Goal: Task Accomplishment & Management: Complete application form

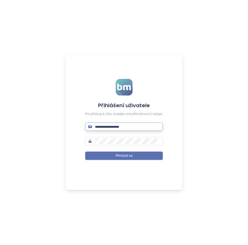
click at [109, 128] on input "text" at bounding box center [127, 127] width 65 height 6
click at [18, 89] on div "Přihlášení uživatele Pro přístup k účtu zadejte své přihlašovací údaje. Přihlás…" at bounding box center [124, 122] width 248 height 245
click at [130, 130] on span at bounding box center [124, 126] width 78 height 8
drag, startPoint x: 29, startPoint y: 35, endPoint x: 32, endPoint y: 37, distance: 3.0
click at [29, 35] on div "Přihlášení uživatele Pro přístup k účtu zadejte své přihlašovací údaje. ****** …" at bounding box center [124, 122] width 248 height 245
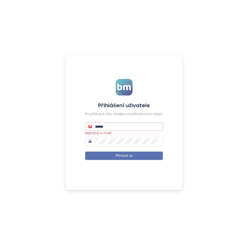
click at [118, 126] on input "******" at bounding box center [127, 127] width 65 height 6
paste input "**********"
type input "**********"
click at [192, 84] on div "**********" at bounding box center [124, 122] width 248 height 245
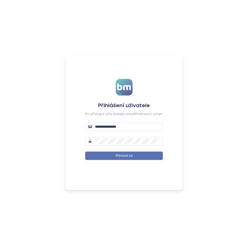
click at [119, 161] on form "**********" at bounding box center [124, 122] width 78 height 87
click at [118, 158] on span "Přihlásit se" at bounding box center [124, 155] width 17 height 5
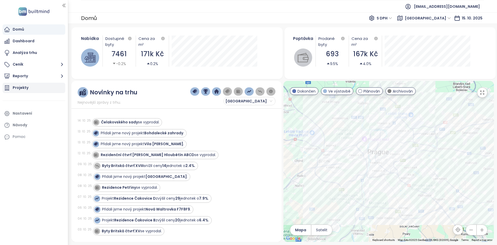
click at [29, 88] on div "Projekty" at bounding box center [34, 88] width 63 height 10
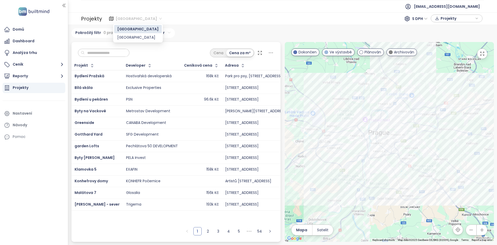
click at [126, 19] on span "[GEOGRAPHIC_DATA]" at bounding box center [139, 19] width 46 height 8
click at [218, 29] on div "Pokročilý filtr 0 pravidel Přidat filtr" at bounding box center [282, 33] width 423 height 10
click at [248, 92] on div at bounding box center [389, 142] width 209 height 200
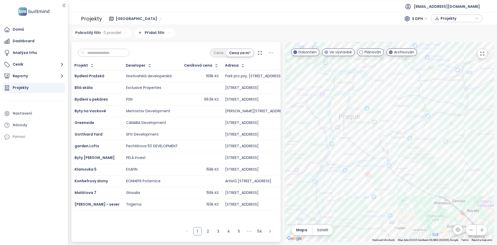
drag, startPoint x: 385, startPoint y: 128, endPoint x: 304, endPoint y: 71, distance: 99.2
click at [248, 71] on div at bounding box center [389, 142] width 209 height 200
click at [248, 122] on div at bounding box center [389, 142] width 209 height 200
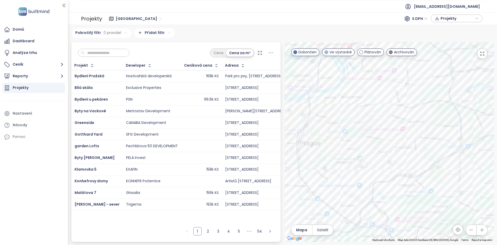
drag, startPoint x: 359, startPoint y: 136, endPoint x: 381, endPoint y: 170, distance: 41.0
click at [248, 170] on div at bounding box center [389, 142] width 209 height 200
click at [182, 48] on div "Cena Cena za m²" at bounding box center [175, 51] width 209 height 19
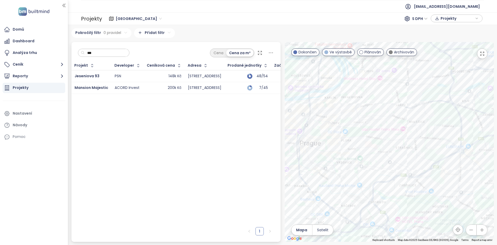
type input "***"
click at [154, 76] on div "148k Kč" at bounding box center [164, 76] width 34 height 6
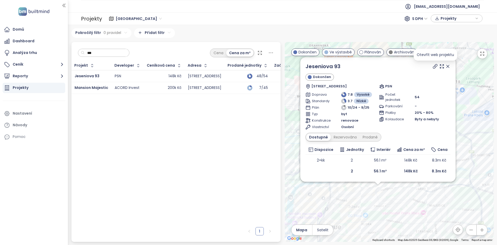
click at [248, 67] on icon at bounding box center [435, 66] width 4 height 4
click at [248, 140] on div "Prodané" at bounding box center [370, 136] width 21 height 7
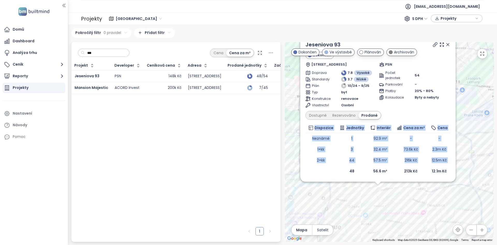
drag, startPoint x: 451, startPoint y: 159, endPoint x: 345, endPoint y: 167, distance: 106.8
click at [248, 167] on div "Jeseniova 93 Dokončen Jeseniova 93, 130 00 Praha-Praha 3, Czechia PSN Doprava 7…" at bounding box center [377, 108] width 155 height 146
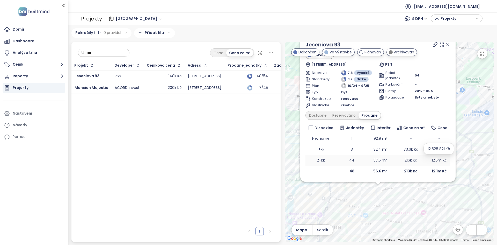
drag, startPoint x: 435, startPoint y: 162, endPoint x: 432, endPoint y: 162, distance: 3.4
click at [248, 162] on span "12.5m Kč" at bounding box center [439, 160] width 15 height 5
click at [248, 116] on div "Dostupné" at bounding box center [317, 115] width 23 height 7
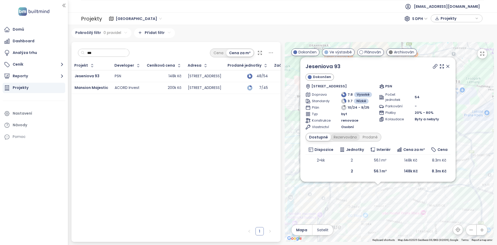
click at [248, 136] on div "Rezervováno" at bounding box center [345, 136] width 29 height 7
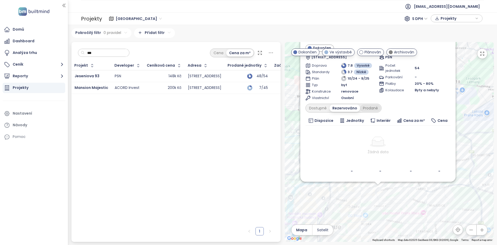
click at [248, 105] on div "Prodané" at bounding box center [370, 107] width 21 height 7
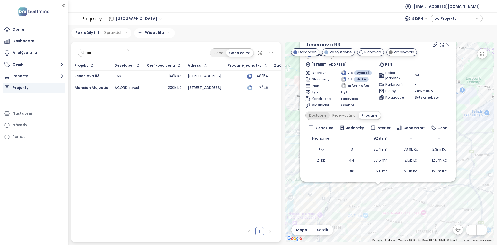
click at [248, 116] on div "Dostupné" at bounding box center [317, 115] width 23 height 7
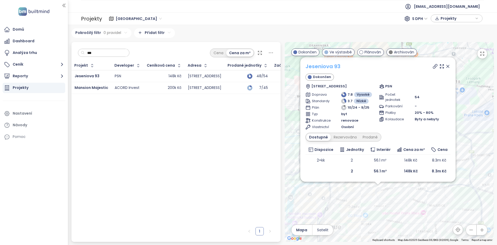
click at [248, 70] on link "Jeseniova 93" at bounding box center [323, 66] width 35 height 8
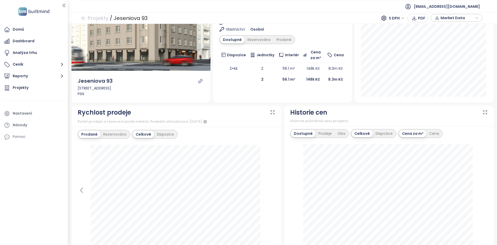
scroll to position [73, 0]
click at [91, 109] on div "Rychlost prodeje" at bounding box center [104, 113] width 53 height 10
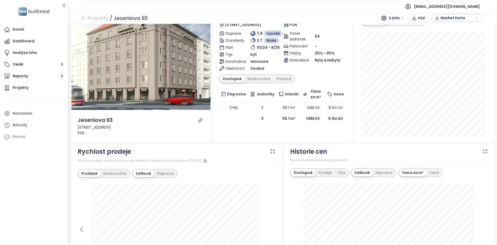
scroll to position [33, 0]
click at [278, 84] on div "Jeseniova 93 Dokončen Jeseniova 93, 130 00 Praha-Praha 3, Czechia PSN Doprava 7…" at bounding box center [282, 62] width 127 height 124
click at [279, 78] on div "Prodané" at bounding box center [284, 78] width 21 height 7
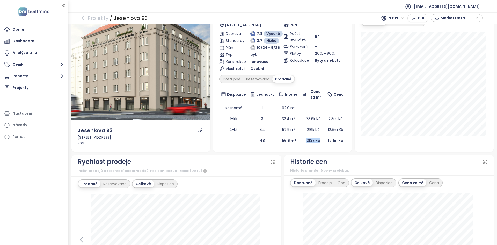
drag, startPoint x: 319, startPoint y: 140, endPoint x: 299, endPoint y: 140, distance: 19.7
click at [301, 140] on td "213k Kč" at bounding box center [313, 140] width 24 height 11
click at [229, 80] on div "Dostupné" at bounding box center [231, 78] width 23 height 7
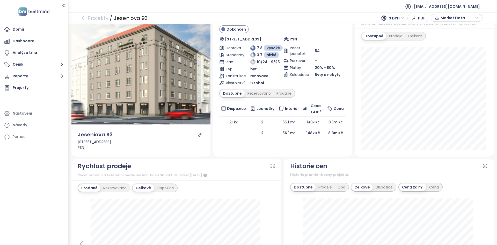
scroll to position [17, 0]
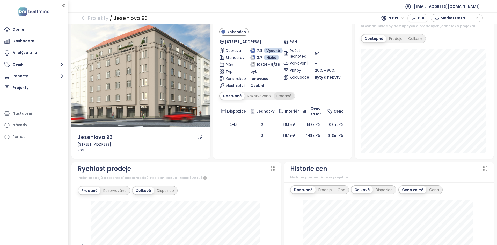
click at [283, 98] on div "Prodané" at bounding box center [284, 95] width 21 height 7
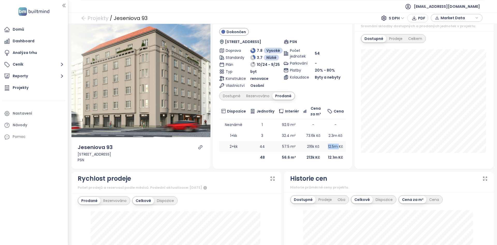
drag, startPoint x: 337, startPoint y: 147, endPoint x: 324, endPoint y: 146, distance: 12.5
click at [325, 146] on td "12.5m Kč" at bounding box center [335, 146] width 21 height 11
click at [454, 18] on span "Market Data" at bounding box center [457, 18] width 33 height 8
click at [454, 71] on div "Dostupné Rezervováno Prodáno XLSX Sloupce Stáhnout" at bounding box center [457, 51] width 46 height 59
click at [452, 78] on span "Stáhnout" at bounding box center [451, 76] width 18 height 6
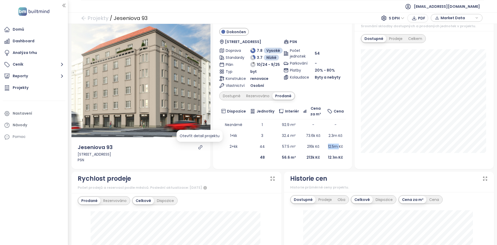
click at [199, 149] on icon "link" at bounding box center [200, 147] width 5 height 5
click at [226, 92] on div "Dostupné" at bounding box center [231, 95] width 23 height 7
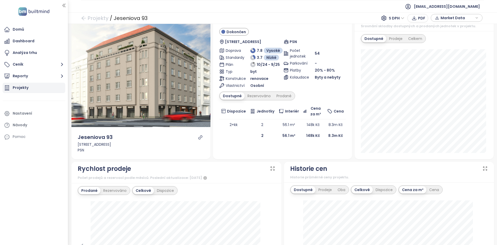
click at [28, 89] on div "Projekty" at bounding box center [34, 88] width 63 height 10
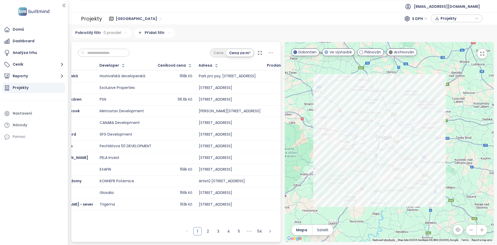
scroll to position [0, 26]
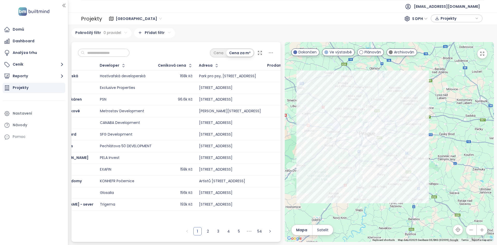
drag, startPoint x: 336, startPoint y: 199, endPoint x: 330, endPoint y: 198, distance: 6.4
click at [330, 198] on div at bounding box center [389, 142] width 209 height 200
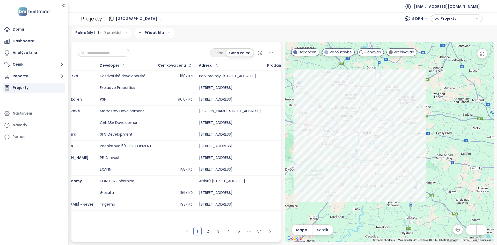
click at [306, 26] on div "Praha 629 projektů Area Středočeský kraj 335 projektů Area Pokročilý filtr 0 pr…" at bounding box center [282, 135] width 429 height 220
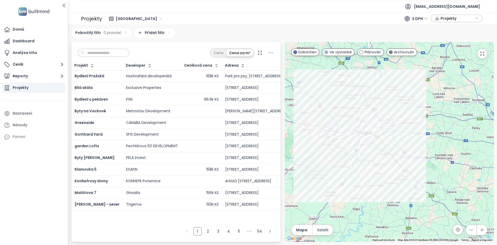
click at [105, 169] on div "Klamovka 5" at bounding box center [97, 169] width 45 height 6
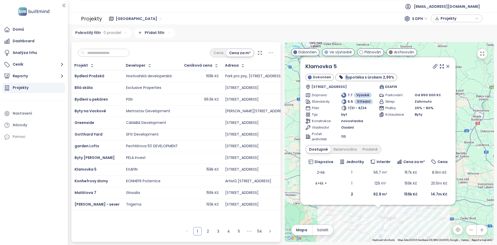
drag, startPoint x: 449, startPoint y: 69, endPoint x: 346, endPoint y: 69, distance: 102.6
click at [347, 70] on div "Klamovka 5" at bounding box center [378, 66] width 145 height 8
click at [447, 66] on icon at bounding box center [448, 66] width 5 height 5
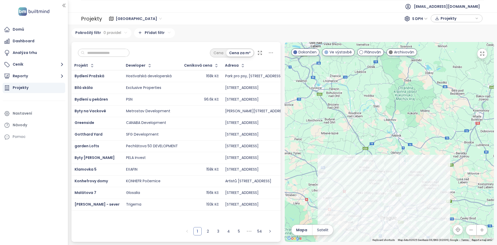
click at [113, 54] on input "text" at bounding box center [106, 53] width 42 height 8
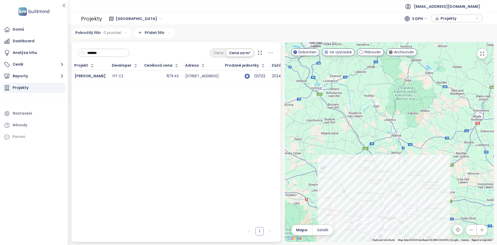
click at [145, 79] on div "157k Kč" at bounding box center [162, 76] width 34 height 6
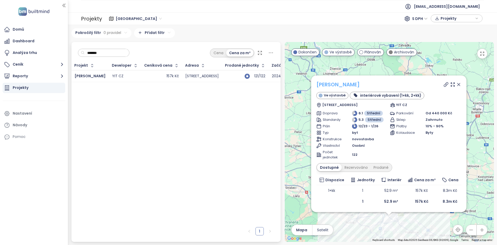
click at [345, 86] on link "SIJA Kamýk" at bounding box center [339, 85] width 44 height 8
click at [104, 55] on input "*******" at bounding box center [106, 53] width 42 height 8
type input "*"
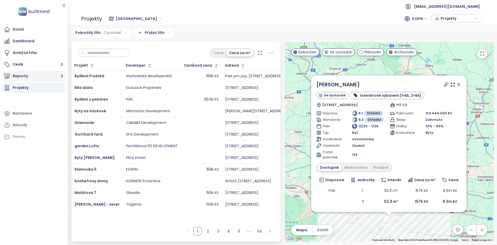
click at [52, 79] on button "Reporty" at bounding box center [34, 76] width 63 height 10
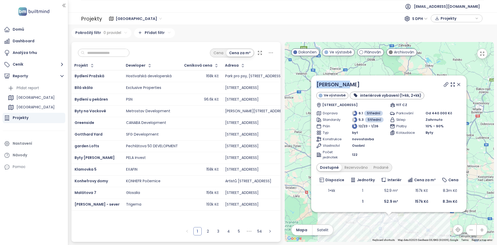
drag, startPoint x: 351, startPoint y: 85, endPoint x: 309, endPoint y: 83, distance: 42.0
click at [309, 83] on div "SIJA Kamýk Ve výstavbě interiérové vybavení (1+kk, 2+kk) Hodkovická 3, 142 00 P…" at bounding box center [389, 142] width 209 height 200
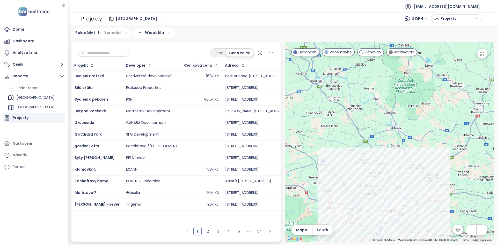
click at [314, 177] on div at bounding box center [389, 142] width 209 height 200
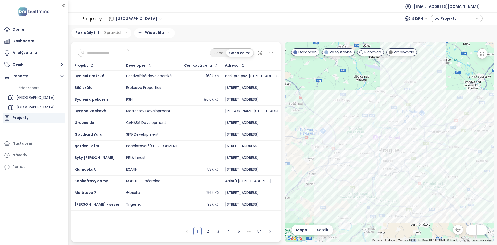
drag, startPoint x: 323, startPoint y: 176, endPoint x: 257, endPoint y: 86, distance: 111.5
click at [257, 86] on div "Cena Cena za m² Projekt Developer Ceníková cena Adresa Prodané jednotky Začátek…" at bounding box center [282, 142] width 427 height 200
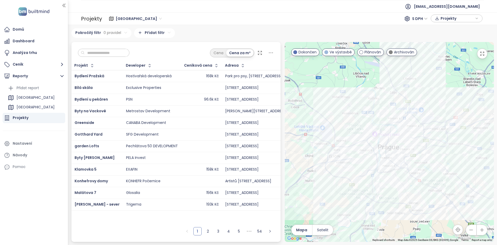
click at [92, 54] on input "text" at bounding box center [106, 53] width 42 height 8
click at [26, 90] on div "Přidat report" at bounding box center [28, 88] width 23 height 6
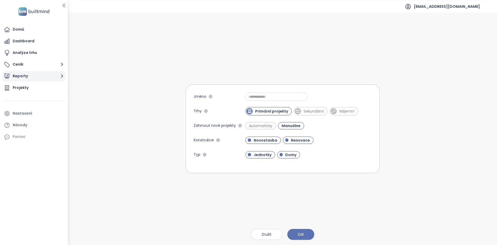
click at [32, 75] on button "Reporty" at bounding box center [34, 76] width 63 height 10
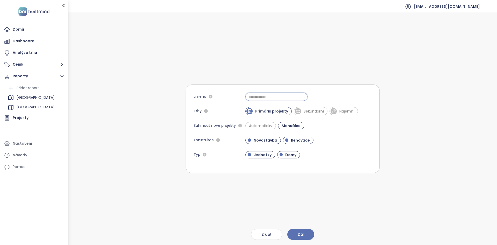
click at [278, 97] on input "Jméno" at bounding box center [277, 96] width 62 height 8
click at [378, 113] on form "Jméno Trhy Primární projekty Sekundární Nájemní Zahrnout nové projekty Automati…" at bounding box center [283, 128] width 194 height 89
click at [252, 98] on input "Jméno" at bounding box center [277, 96] width 62 height 8
click at [244, 85] on form "Jméno Trhy Primární projekty Sekundární Nájemní Zahrnout nové projekty Automati…" at bounding box center [283, 128] width 194 height 89
click at [257, 100] on input "Jméno" at bounding box center [277, 96] width 62 height 8
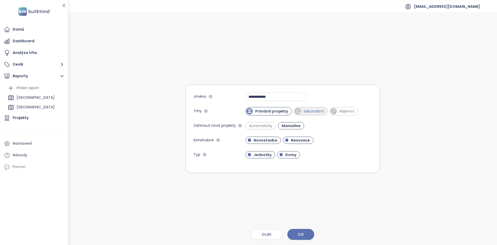
click at [317, 112] on span "Sekundární" at bounding box center [313, 111] width 25 height 5
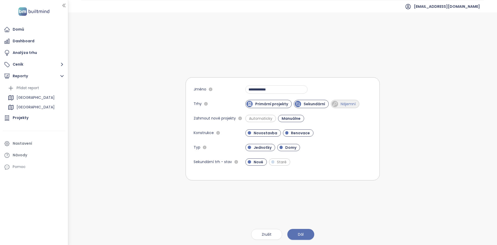
click at [346, 106] on span "Nájemní" at bounding box center [348, 103] width 20 height 5
click at [343, 102] on span "Nájemní" at bounding box center [348, 103] width 21 height 5
click at [256, 118] on span "Automaticky" at bounding box center [261, 118] width 28 height 5
drag, startPoint x: 263, startPoint y: 90, endPoint x: 266, endPoint y: 89, distance: 3.7
click at [266, 89] on input "**********" at bounding box center [277, 89] width 62 height 8
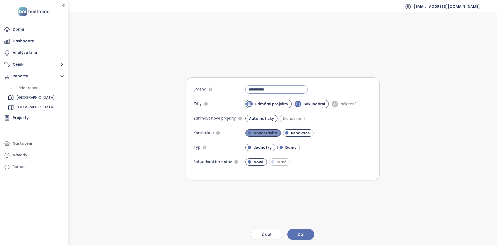
type input "**********"
click at [260, 132] on span "Novostavba" at bounding box center [265, 132] width 29 height 5
click at [273, 133] on span "Novostavba" at bounding box center [264, 132] width 27 height 5
click at [277, 148] on span "Domy" at bounding box center [288, 147] width 23 height 7
click at [281, 161] on span "Staré" at bounding box center [282, 161] width 15 height 5
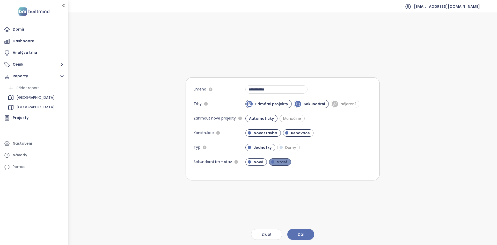
click at [282, 160] on span "Staré" at bounding box center [283, 161] width 16 height 5
click at [307, 231] on button "Dál" at bounding box center [301, 234] width 27 height 11
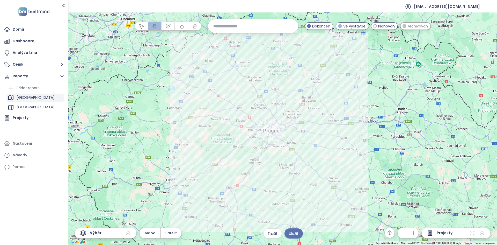
drag, startPoint x: 279, startPoint y: 236, endPoint x: 63, endPoint y: 97, distance: 256.7
click at [279, 236] on button "Zrušit" at bounding box center [272, 233] width 19 height 10
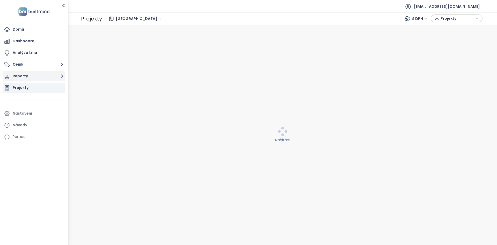
click at [44, 72] on button "Reporty" at bounding box center [34, 76] width 63 height 10
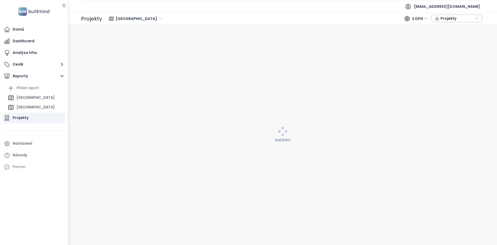
click at [38, 89] on div "Přidat report" at bounding box center [28, 88] width 23 height 6
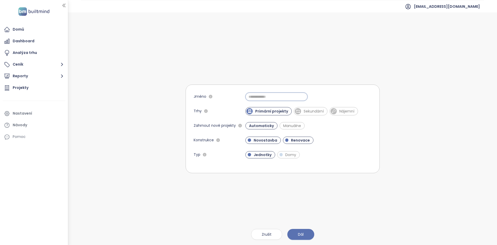
click at [268, 98] on input "Jméno" at bounding box center [277, 96] width 62 height 8
type input "**********"
click at [312, 113] on span "Sekundární" at bounding box center [313, 111] width 25 height 5
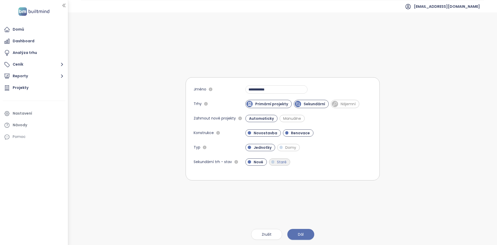
click at [277, 166] on form "**********" at bounding box center [283, 128] width 194 height 103
click at [279, 163] on span "Staré" at bounding box center [282, 161] width 15 height 5
click at [304, 239] on button "Dál" at bounding box center [301, 234] width 27 height 11
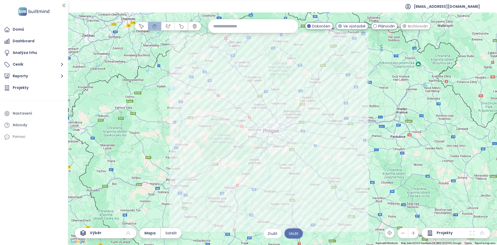
click at [228, 24] on input at bounding box center [253, 25] width 80 height 11
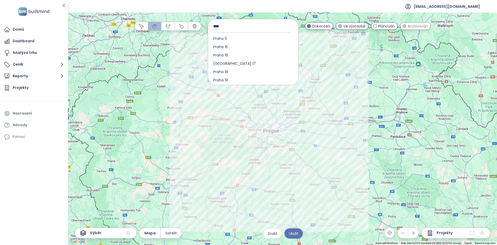
type input "*****"
click at [321, 27] on span "Dokončen" at bounding box center [321, 26] width 18 height 6
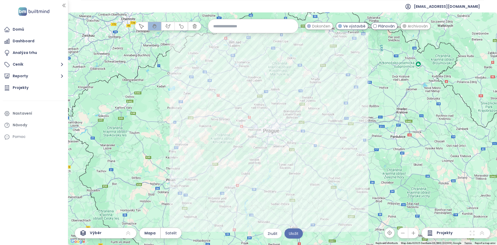
click at [321, 27] on span "Dokončen" at bounding box center [321, 26] width 18 height 6
click at [356, 27] on span "Ve výstavbě" at bounding box center [354, 26] width 22 height 6
click at [391, 25] on span "Plánován" at bounding box center [386, 26] width 17 height 6
click at [392, 25] on span "Plánován" at bounding box center [386, 26] width 17 height 6
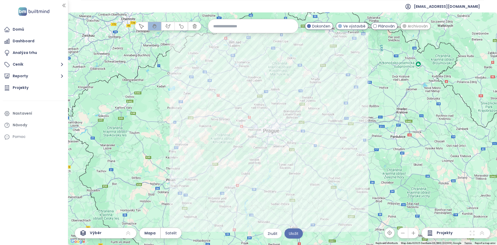
click at [407, 27] on div "Archivován" at bounding box center [415, 26] width 31 height 8
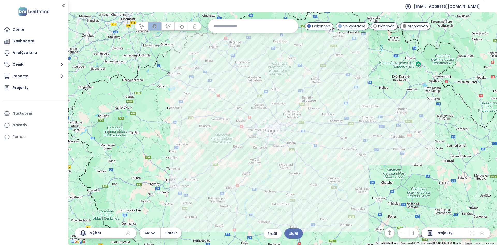
click at [292, 93] on div at bounding box center [282, 128] width 429 height 232
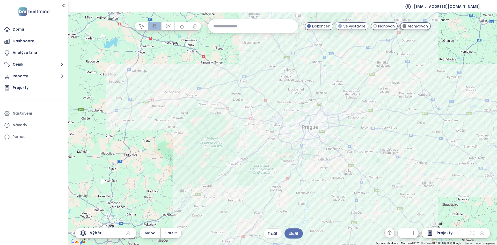
drag, startPoint x: 277, startPoint y: 124, endPoint x: 337, endPoint y: 83, distance: 72.5
click at [337, 83] on div at bounding box center [282, 128] width 429 height 232
click at [416, 27] on span "Archivován" at bounding box center [418, 26] width 20 height 6
click at [340, 90] on div at bounding box center [282, 128] width 429 height 232
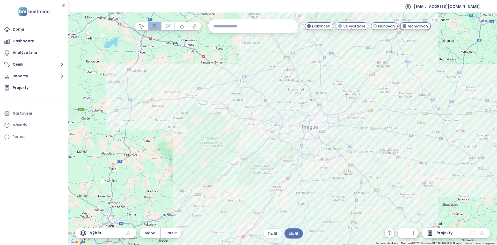
click at [340, 90] on div at bounding box center [282, 128] width 429 height 232
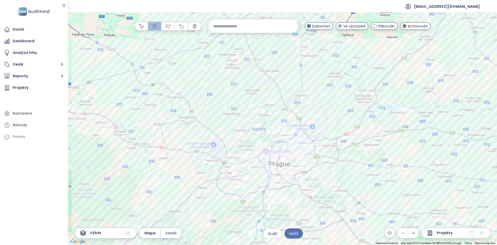
click at [327, 101] on div at bounding box center [282, 128] width 429 height 232
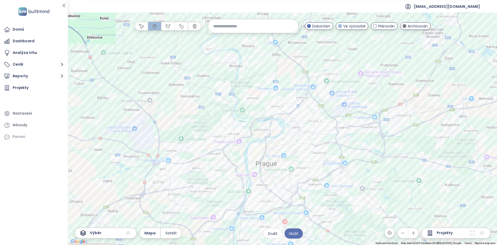
drag, startPoint x: 252, startPoint y: 156, endPoint x: 286, endPoint y: 92, distance: 72.0
click at [286, 92] on div at bounding box center [282, 128] width 429 height 232
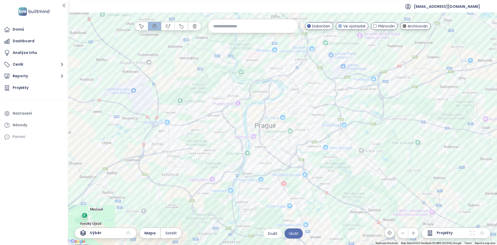
drag, startPoint x: 416, startPoint y: 160, endPoint x: 415, endPoint y: 121, distance: 38.9
click at [415, 121] on div at bounding box center [282, 128] width 429 height 232
click at [325, 130] on div at bounding box center [282, 128] width 429 height 232
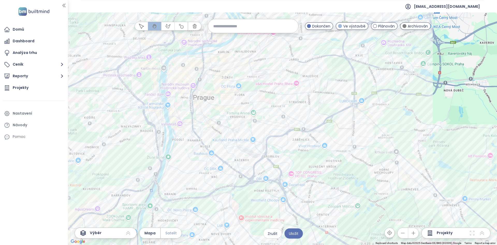
click at [173, 232] on span "Satelit" at bounding box center [171, 233] width 11 height 6
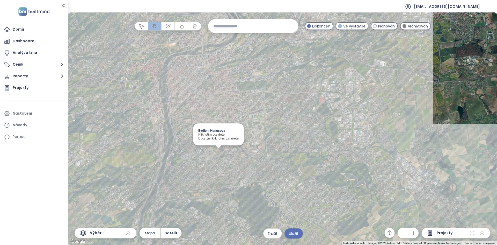
click at [219, 153] on div "Bydlení Hanusova Kliknutím otevřete Dvojitým kliknutím zahrnete" at bounding box center [282, 128] width 429 height 232
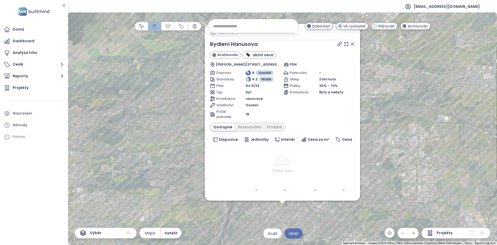
drag, startPoint x: 288, startPoint y: 159, endPoint x: 289, endPoint y: 251, distance: 92.0
click at [289, 245] on html "Domů Dashboard Analýza trhu Ceník Reporty Projekty Nastavení Návody Pomoc reama…" at bounding box center [248, 122] width 497 height 245
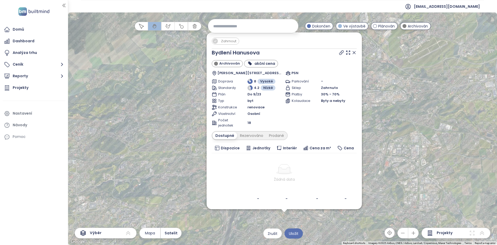
click at [355, 53] on icon at bounding box center [354, 52] width 5 height 5
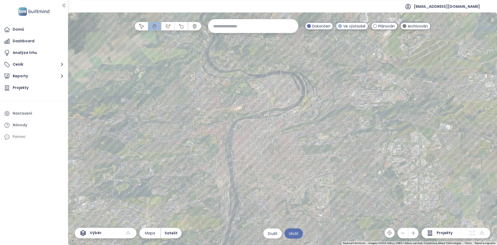
click at [419, 25] on span "Archivován" at bounding box center [418, 26] width 20 height 6
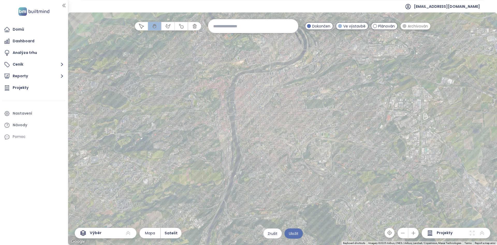
drag, startPoint x: 269, startPoint y: 201, endPoint x: 271, endPoint y: 158, distance: 43.0
click at [271, 158] on div at bounding box center [282, 128] width 429 height 232
click at [317, 28] on span "Dokončen" at bounding box center [321, 26] width 18 height 6
click at [385, 26] on span "Plánován" at bounding box center [386, 26] width 17 height 6
click at [339, 28] on div "Ve výstavbě" at bounding box center [352, 26] width 33 height 8
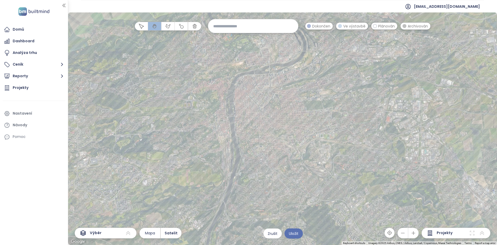
click at [326, 25] on span "Dokončen" at bounding box center [321, 26] width 18 height 6
drag, startPoint x: 347, startPoint y: 25, endPoint x: 314, endPoint y: 84, distance: 67.5
click at [347, 25] on span "Ve výstavbě" at bounding box center [354, 26] width 22 height 6
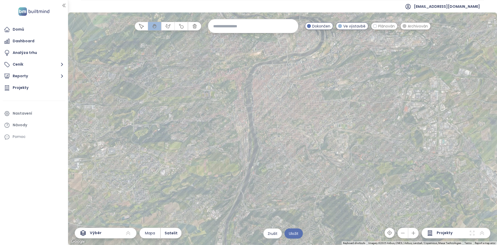
drag, startPoint x: 275, startPoint y: 184, endPoint x: 293, endPoint y: 174, distance: 21.2
click at [293, 174] on div at bounding box center [282, 128] width 429 height 232
click at [252, 23] on input at bounding box center [253, 25] width 80 height 11
click at [233, 25] on input at bounding box center [253, 25] width 80 height 11
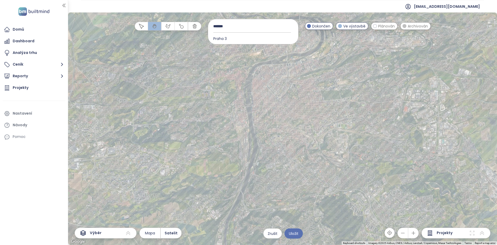
type input "*******"
click at [241, 39] on div "Praha 3" at bounding box center [253, 38] width 90 height 8
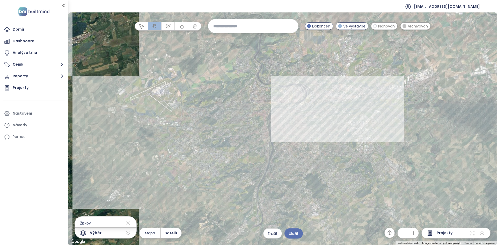
click at [322, 138] on div at bounding box center [282, 128] width 429 height 232
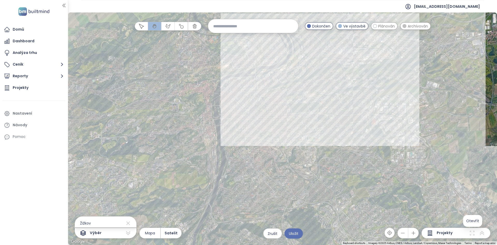
click at [472, 234] on icon at bounding box center [472, 233] width 6 height 6
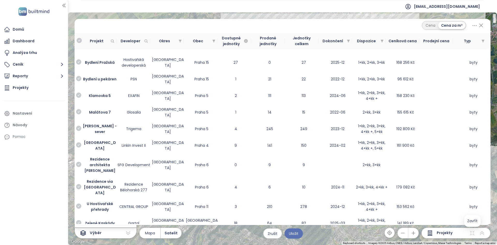
click at [481, 25] on icon at bounding box center [481, 25] width 6 height 9
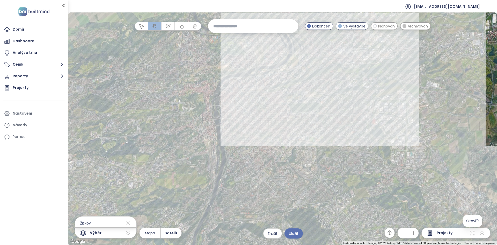
click at [473, 233] on icon at bounding box center [472, 233] width 6 height 6
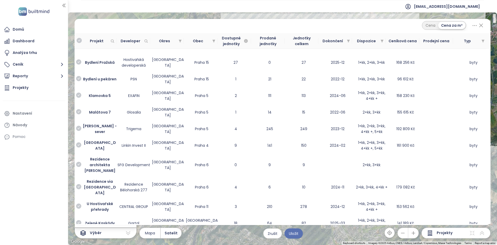
click at [483, 25] on icon at bounding box center [481, 25] width 6 height 9
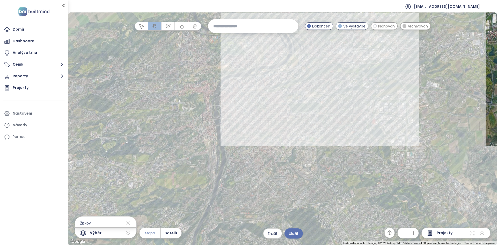
click at [152, 234] on span "Mapa" at bounding box center [150, 233] width 10 height 6
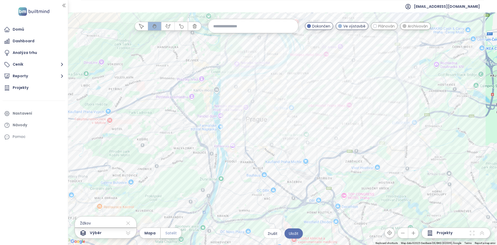
click at [172, 232] on span "Satelit" at bounding box center [171, 233] width 11 height 6
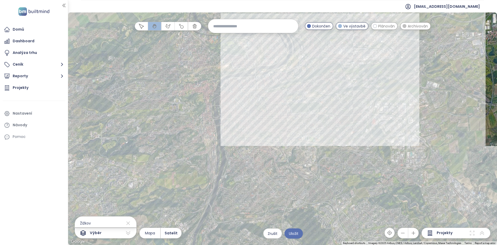
click at [403, 48] on div at bounding box center [282, 128] width 429 height 232
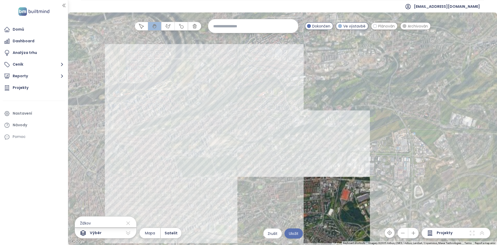
click at [389, 37] on div at bounding box center [282, 128] width 429 height 232
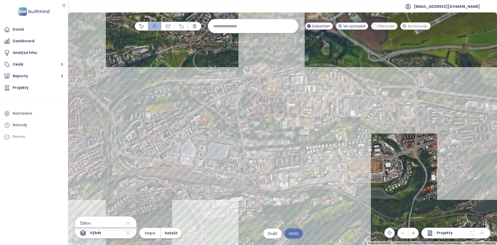
drag, startPoint x: 375, startPoint y: 46, endPoint x: 395, endPoint y: 127, distance: 84.0
click at [395, 128] on div at bounding box center [282, 128] width 429 height 232
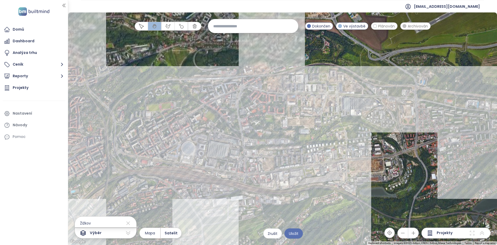
click at [395, 127] on div at bounding box center [282, 128] width 429 height 232
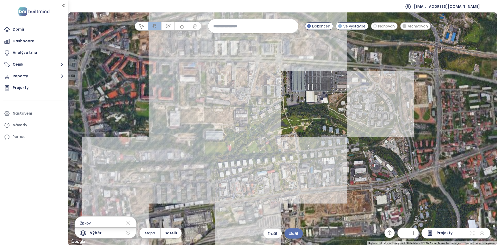
click at [378, 101] on div at bounding box center [282, 128] width 429 height 232
drag, startPoint x: 378, startPoint y: 101, endPoint x: 376, endPoint y: 97, distance: 4.0
click at [378, 100] on div at bounding box center [282, 128] width 429 height 232
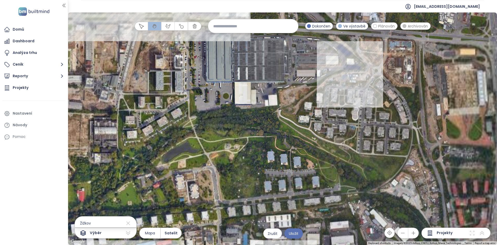
click at [364, 80] on div at bounding box center [282, 128] width 429 height 232
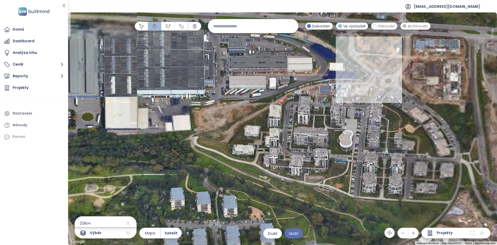
click at [366, 90] on div at bounding box center [282, 128] width 429 height 232
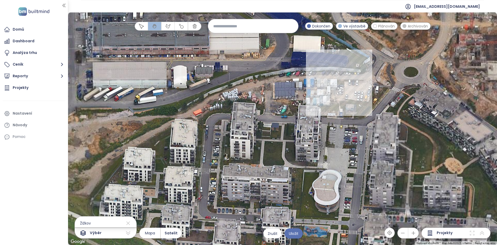
click at [357, 96] on div at bounding box center [282, 128] width 429 height 232
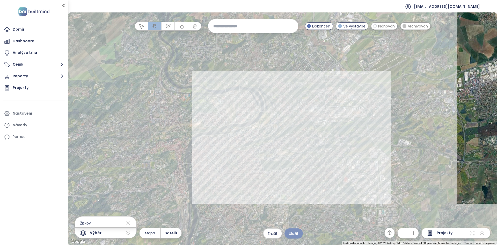
click at [295, 232] on span "Uložit" at bounding box center [294, 234] width 10 height 6
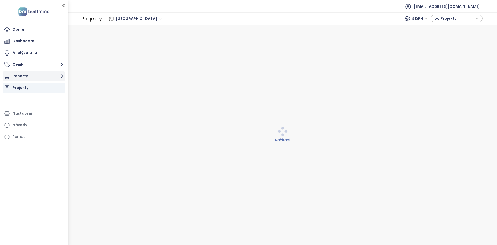
click at [38, 74] on button "Reporty" at bounding box center [34, 76] width 63 height 10
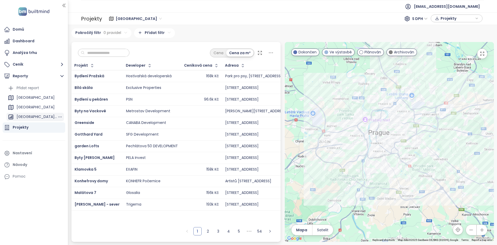
click at [31, 115] on div "Praha 3, 2kk" at bounding box center [37, 116] width 41 height 6
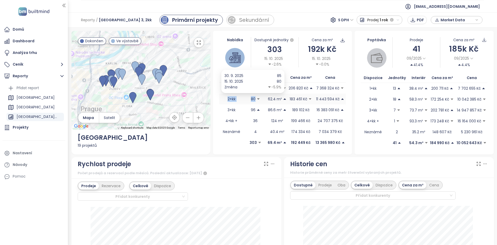
drag, startPoint x: 221, startPoint y: 100, endPoint x: 253, endPoint y: 100, distance: 32.1
click at [253, 100] on tr "2+kk 80 62.4 m² 183 461 Kč 11 443 594 Kč" at bounding box center [282, 99] width 127 height 11
click at [30, 99] on div "[GEOGRAPHIC_DATA]" at bounding box center [35, 98] width 58 height 8
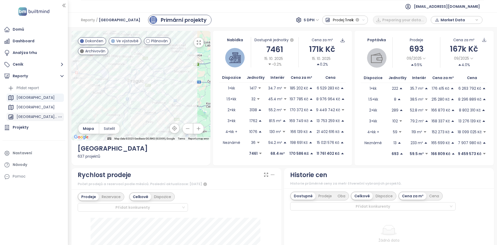
click at [26, 119] on div "Praha 3, 2kk" at bounding box center [37, 116] width 41 height 6
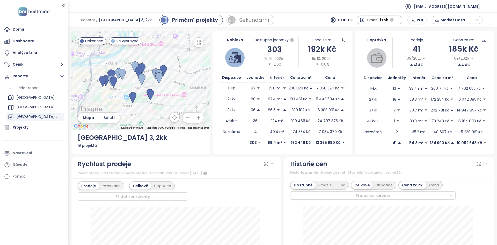
click at [448, 24] on span "Market Data" at bounding box center [457, 20] width 33 height 8
click at [287, 71] on div "Nabídka Dostupné jednotky 303 15. 10. 2025 -2.6% Cena za m² 192k Kč 15. 10. 202…" at bounding box center [282, 93] width 139 height 124
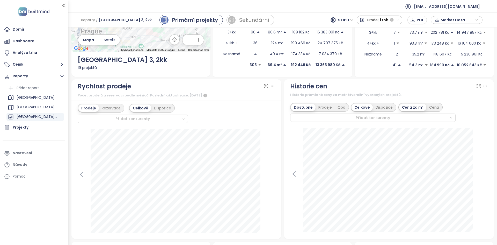
scroll to position [30, 0]
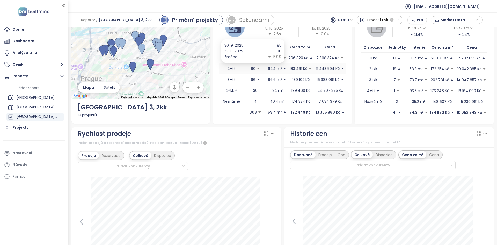
click at [251, 72] on td "80" at bounding box center [255, 68] width 23 height 11
click at [251, 69] on p "80" at bounding box center [253, 69] width 5 height 6
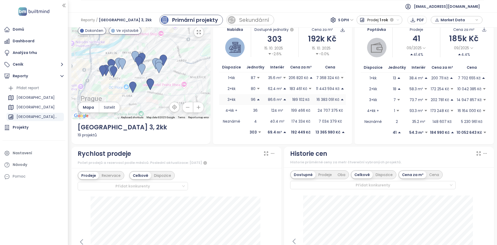
scroll to position [6, 0]
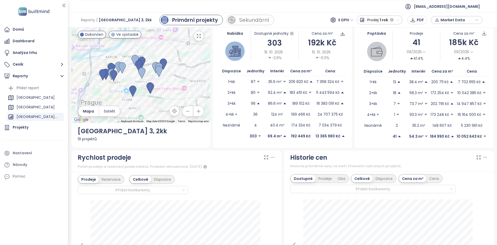
click at [458, 20] on span "Market Data" at bounding box center [457, 20] width 33 height 8
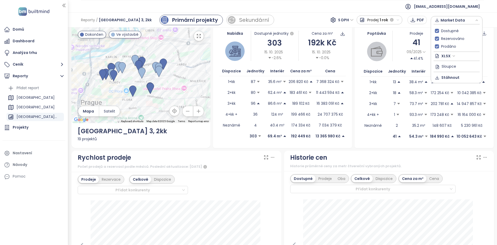
click at [458, 20] on span "Market Data" at bounding box center [457, 20] width 33 height 8
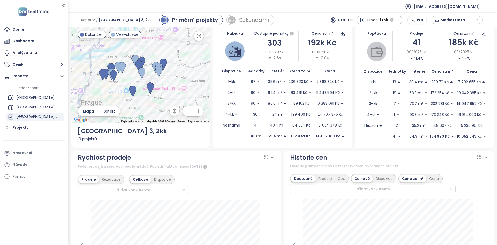
click at [458, 20] on span "Market Data" at bounding box center [457, 20] width 33 height 8
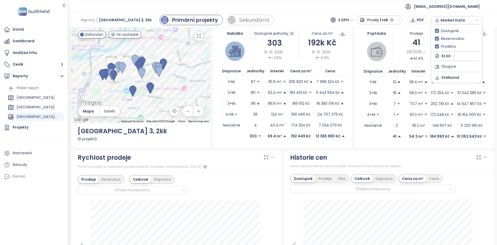
click at [458, 20] on span "Market Data" at bounding box center [457, 20] width 33 height 8
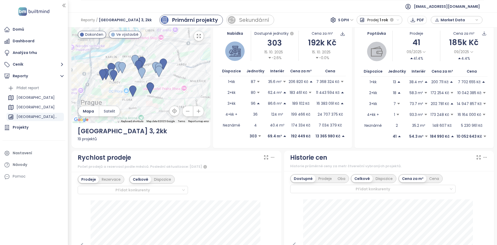
click at [458, 20] on span "Market Data" at bounding box center [457, 20] width 33 height 8
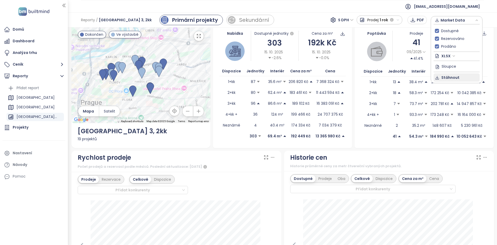
click at [459, 78] on span "Stáhnout" at bounding box center [451, 78] width 18 height 6
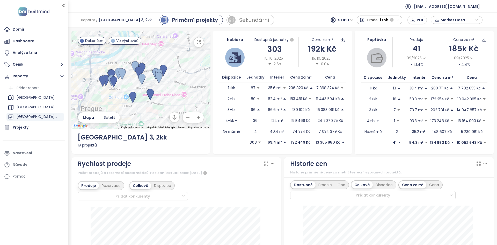
scroll to position [0, 0]
click at [257, 109] on icon "caret-up" at bounding box center [259, 110] width 4 height 4
click at [219, 120] on td "4+kk +" at bounding box center [231, 120] width 25 height 11
click at [251, 100] on p "80" at bounding box center [253, 99] width 5 height 6
click at [451, 19] on span "Market Data" at bounding box center [457, 20] width 33 height 8
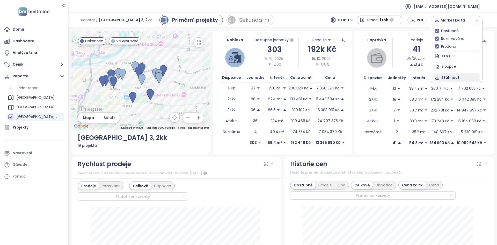
click at [455, 79] on span "Stáhnout" at bounding box center [451, 78] width 18 height 6
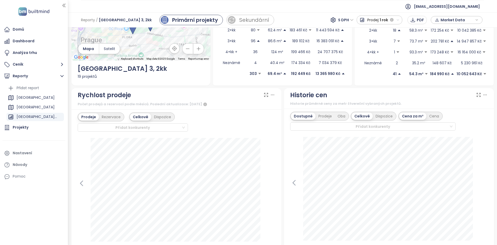
scroll to position [69, 0]
click at [378, 117] on div "Dispozice" at bounding box center [384, 115] width 23 height 7
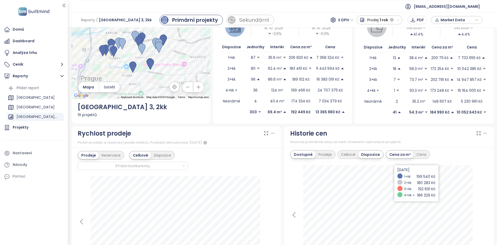
scroll to position [31, 0]
click at [343, 154] on div "Celkově" at bounding box center [348, 153] width 20 height 7
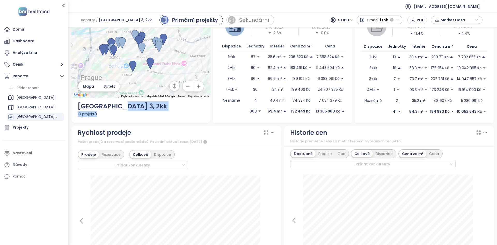
drag, startPoint x: 164, startPoint y: 111, endPoint x: 163, endPoint y: 121, distance: 10.1
click at [163, 121] on div "← Move left → Move right ↑ Move up ↓ Move down + Zoom in - Zoom out Home Jump l…" at bounding box center [140, 61] width 139 height 124
click at [158, 121] on div "← Move left → Move right ↑ Move up ↓ Move down + Zoom in - Zoom out Home Jump l…" at bounding box center [140, 61] width 139 height 124
click at [73, 132] on div "Rychlost prodeje Počet prodejů a rezervací podle měsíců. Poslední aktualizace: …" at bounding box center [176, 137] width 210 height 22
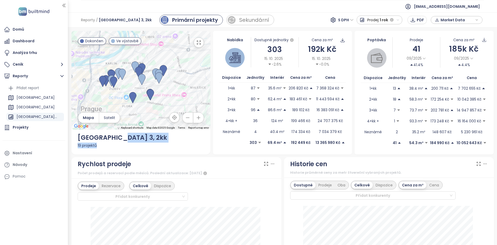
click at [201, 44] on button "button" at bounding box center [199, 42] width 10 height 10
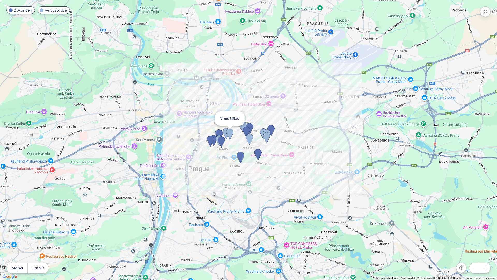
click at [231, 137] on img at bounding box center [229, 133] width 7 height 11
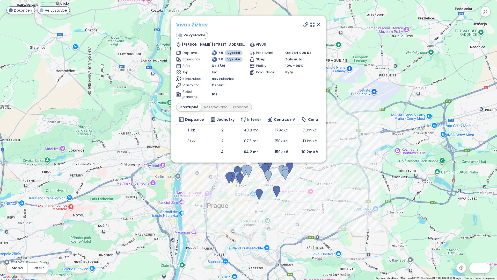
click at [187, 23] on link "Vivus Žižkov" at bounding box center [192, 25] width 32 height 8
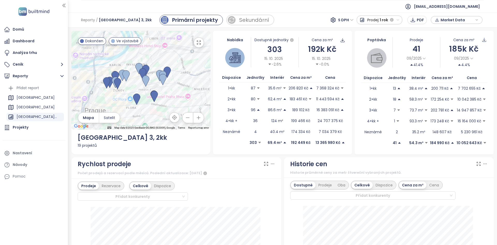
drag, startPoint x: 149, startPoint y: 113, endPoint x: 137, endPoint y: 85, distance: 30.7
click at [137, 85] on div at bounding box center [140, 80] width 139 height 99
click at [44, 86] on div "Přidat report" at bounding box center [35, 88] width 58 height 8
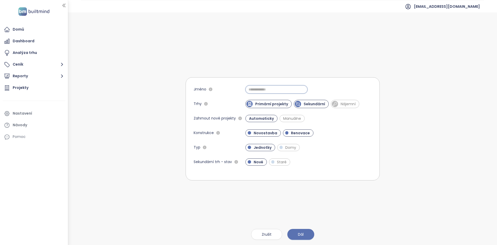
click at [262, 92] on input "Jméno" at bounding box center [277, 89] width 62 height 8
type input "**********"
click at [299, 233] on span "Dál" at bounding box center [301, 234] width 6 height 6
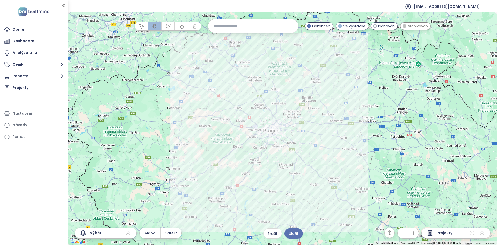
click at [235, 31] on input at bounding box center [253, 25] width 80 height 11
type input "*******"
click at [238, 40] on div "Praha 3" at bounding box center [253, 38] width 90 height 8
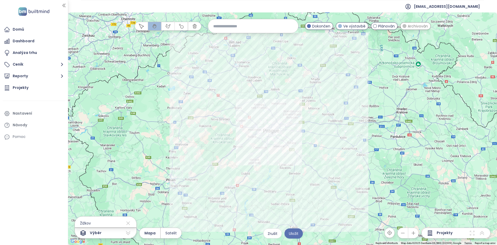
click at [232, 129] on div at bounding box center [282, 128] width 429 height 232
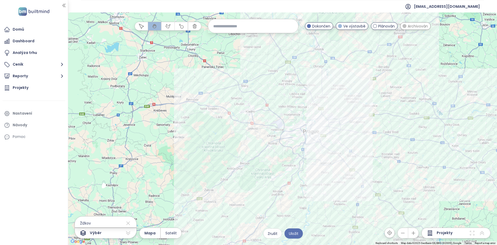
click at [275, 117] on div at bounding box center [282, 128] width 429 height 232
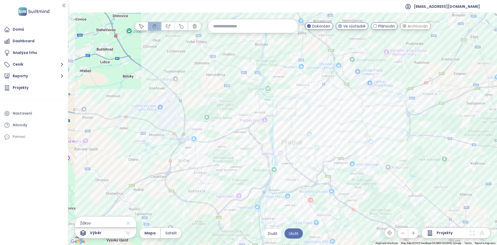
drag, startPoint x: 292, startPoint y: 168, endPoint x: 309, endPoint y: 62, distance: 107.0
click at [309, 62] on div at bounding box center [282, 128] width 429 height 232
click at [335, 130] on div at bounding box center [282, 128] width 429 height 232
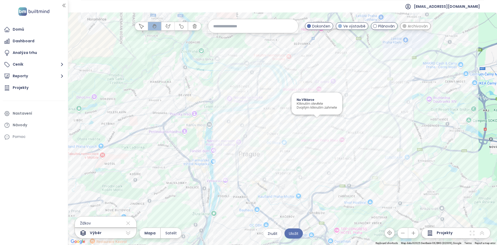
click at [316, 121] on div "Na Viktorce Kliknutím otevřete Dvojitým kliknutím zahrnete" at bounding box center [282, 128] width 429 height 232
click at [299, 121] on div "Rezidence Parková čtvrť - etapa H Kliknutím otevřete Dvojitým kliknutím zahrnete" at bounding box center [282, 128] width 429 height 232
click at [298, 114] on div "Jeseniova 93 Kliknutím otevřete Dvojitým kliknutím zahrnete" at bounding box center [282, 128] width 429 height 232
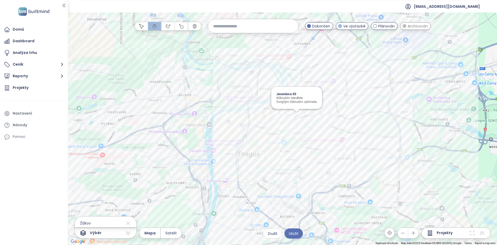
click at [298, 114] on div "Jeseniova 93 Kliknutím otevřete Dvojitým kliknutím zahrnete" at bounding box center [282, 128] width 429 height 232
click at [126, 223] on icon at bounding box center [128, 223] width 4 height 4
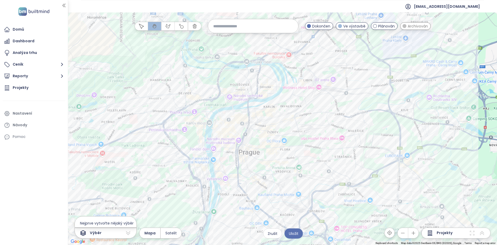
click at [237, 21] on input at bounding box center [253, 25] width 80 height 11
type input "*******"
click at [240, 38] on div "Praha 3" at bounding box center [253, 38] width 90 height 8
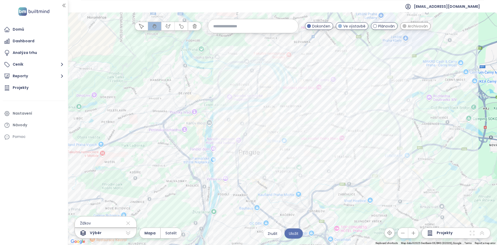
click at [300, 150] on div at bounding box center [282, 128] width 429 height 232
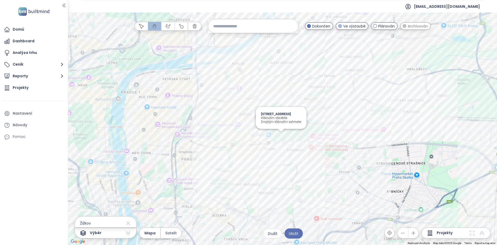
click at [281, 139] on div "Vinohradská 160 Kliknutím otevřete Dvojitým kliknutím zahrnete" at bounding box center [282, 128] width 429 height 232
click at [299, 99] on div "Rezidence Parková čtvrť - etapa H Kliknutím otevřete Dvojitým kliknutím zahrnete" at bounding box center [282, 128] width 429 height 232
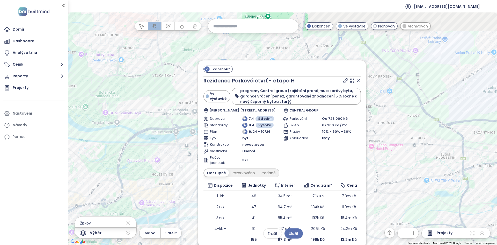
drag, startPoint x: 182, startPoint y: 62, endPoint x: 181, endPoint y: 95, distance: 32.6
click at [181, 95] on div "Zahrnout Rezidence Parková čtvrť - etapa H Ve výstavbě programy Central group (…" at bounding box center [282, 128] width 429 height 232
click at [217, 66] on span "Zahrnout" at bounding box center [221, 68] width 22 height 6
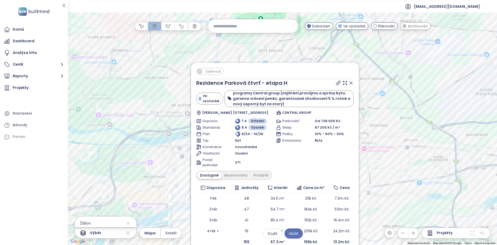
drag, startPoint x: 170, startPoint y: 130, endPoint x: 162, endPoint y: 132, distance: 8.0
click at [162, 132] on div "Zahrnout Rezidence Parková čtvrť - etapa H Ve výstavbě programy Central group (…" at bounding box center [282, 128] width 429 height 232
click at [349, 83] on icon at bounding box center [351, 82] width 5 height 5
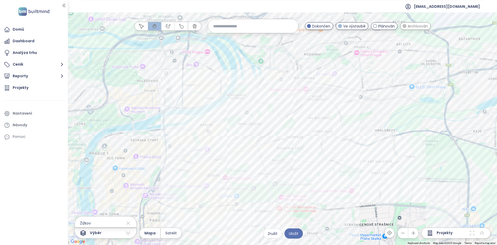
drag, startPoint x: 305, startPoint y: 150, endPoint x: 297, endPoint y: 52, distance: 98.8
click at [297, 52] on div at bounding box center [282, 128] width 429 height 232
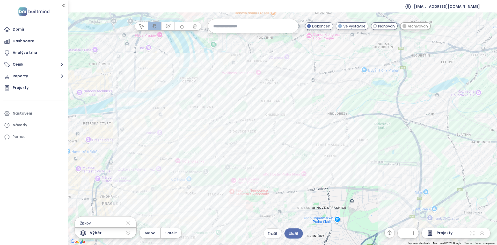
drag, startPoint x: 353, startPoint y: 113, endPoint x: 305, endPoint y: 97, distance: 49.9
click at [305, 97] on div at bounding box center [282, 128] width 429 height 232
click at [183, 27] on icon "button" at bounding box center [181, 26] width 5 height 5
drag, startPoint x: 153, startPoint y: 185, endPoint x: 177, endPoint y: 183, distance: 24.7
click at [177, 183] on div at bounding box center [282, 129] width 429 height 232
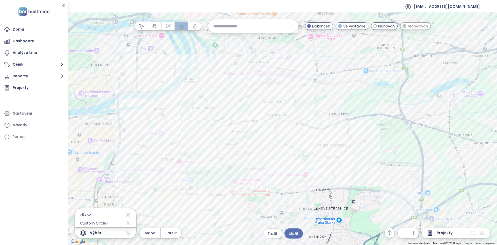
click at [168, 26] on icon "button" at bounding box center [168, 26] width 5 height 5
drag, startPoint x: 290, startPoint y: 145, endPoint x: 293, endPoint y: 146, distance: 2.7
click at [291, 145] on div at bounding box center [282, 129] width 429 height 232
click at [360, 189] on div at bounding box center [282, 129] width 429 height 232
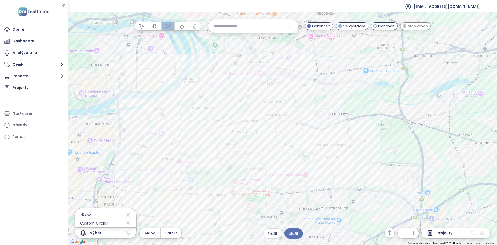
click at [262, 142] on div at bounding box center [282, 129] width 429 height 232
click at [268, 107] on div at bounding box center [282, 129] width 429 height 232
click at [334, 80] on div at bounding box center [282, 129] width 429 height 232
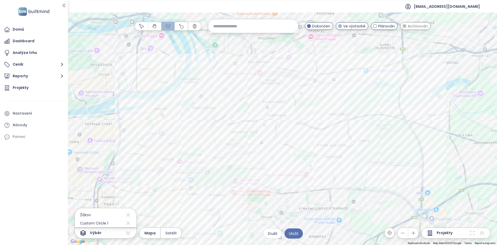
click at [402, 139] on div at bounding box center [282, 129] width 429 height 232
click at [359, 189] on div at bounding box center [282, 129] width 429 height 232
click at [277, 235] on span "Zrušit" at bounding box center [273, 234] width 10 height 6
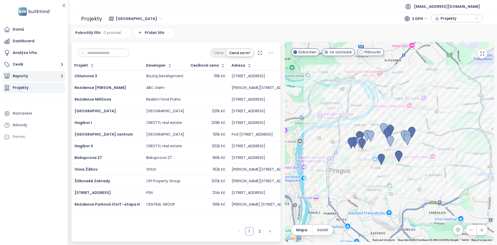
click at [47, 72] on button "Reporty" at bounding box center [34, 76] width 63 height 10
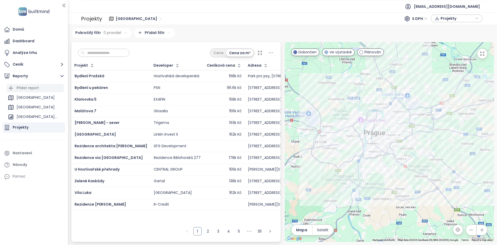
click at [39, 87] on div "Přidat report" at bounding box center [28, 88] width 23 height 6
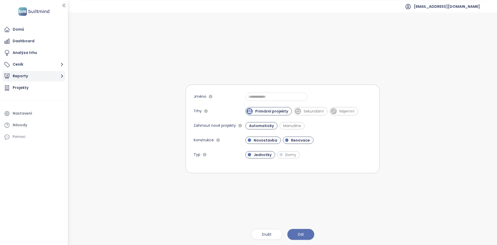
click at [40, 74] on button "Reporty" at bounding box center [34, 76] width 63 height 10
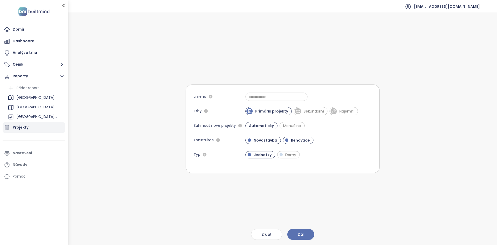
click at [36, 125] on div "Projekty" at bounding box center [34, 127] width 63 height 10
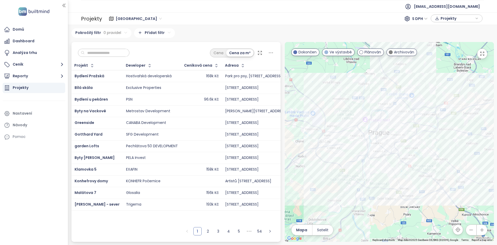
click at [113, 52] on input "text" at bounding box center [106, 53] width 42 height 8
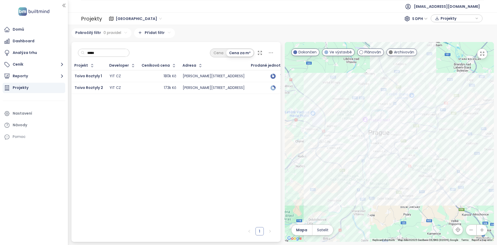
type input "*****"
click at [142, 74] on div "180k Kč" at bounding box center [159, 76] width 34 height 6
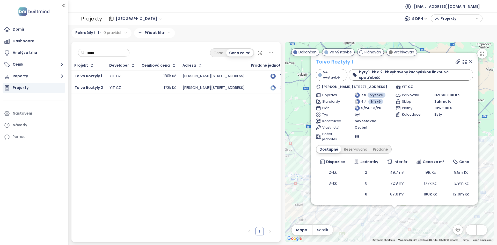
click at [340, 66] on link "Toivo Roztyly 1" at bounding box center [335, 62] width 38 height 8
click at [393, 230] on div "Toivo Roztyly 1 Ve výstavbě byty 1+kk a 2+kk vybaveny kuchyňskou linkou vč. spo…" at bounding box center [389, 142] width 209 height 200
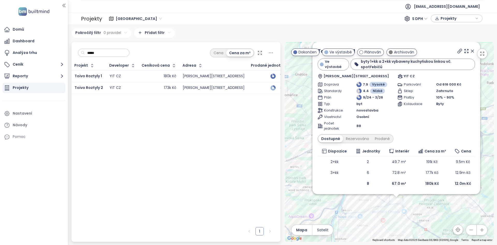
click at [471, 54] on icon at bounding box center [472, 50] width 5 height 5
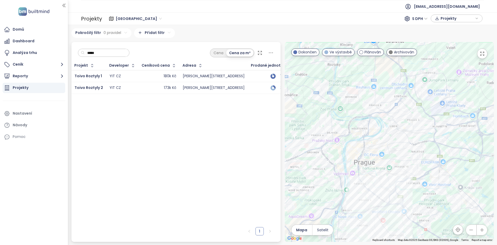
click at [383, 215] on div at bounding box center [389, 142] width 209 height 200
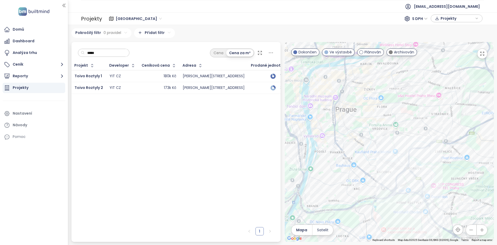
click at [402, 208] on div at bounding box center [389, 142] width 209 height 200
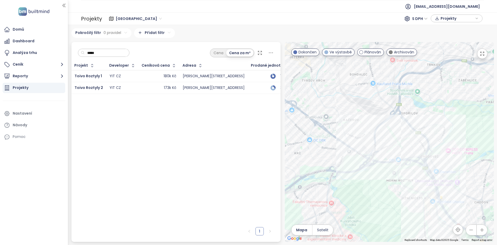
drag, startPoint x: 389, startPoint y: 202, endPoint x: 391, endPoint y: 188, distance: 14.3
click at [391, 188] on div at bounding box center [389, 142] width 209 height 200
click at [407, 174] on div "Toivo Roztyly 2" at bounding box center [389, 142] width 209 height 200
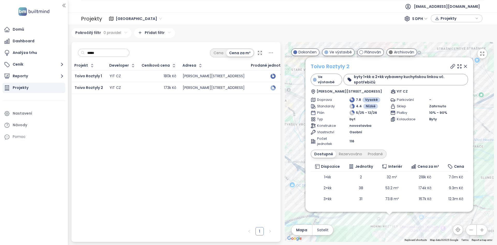
click at [337, 65] on link "Toivo Roztyly 2" at bounding box center [330, 66] width 39 height 8
drag, startPoint x: 462, startPoint y: 65, endPoint x: 274, endPoint y: 79, distance: 188.8
click at [463, 66] on icon at bounding box center [465, 66] width 5 height 5
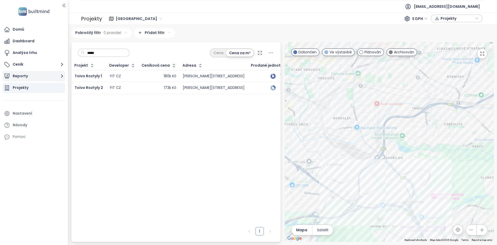
click at [25, 80] on button "Reporty" at bounding box center [34, 76] width 63 height 10
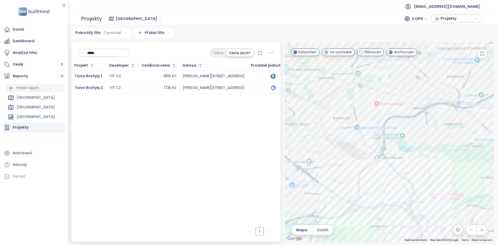
click at [32, 89] on div "Přidat report" at bounding box center [28, 88] width 23 height 6
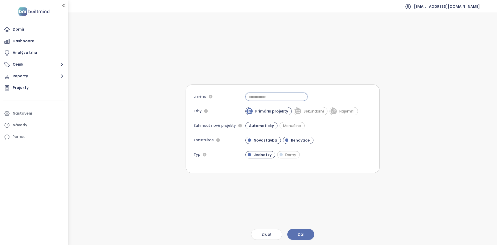
click at [264, 96] on input "Jméno" at bounding box center [277, 96] width 62 height 8
type input "****"
type input "**********"
click at [304, 234] on button "Dál" at bounding box center [301, 234] width 27 height 11
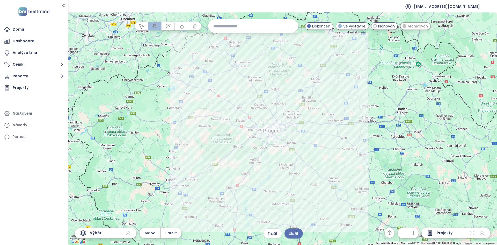
click at [236, 28] on input at bounding box center [253, 25] width 80 height 11
type input "*******"
click at [237, 35] on div "Roztyly" at bounding box center [253, 38] width 90 height 8
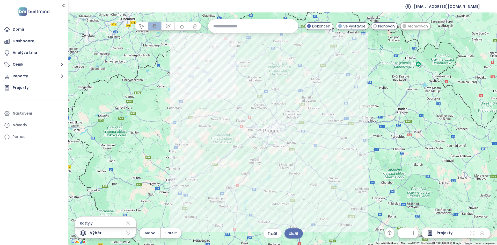
click at [199, 104] on div at bounding box center [282, 128] width 429 height 232
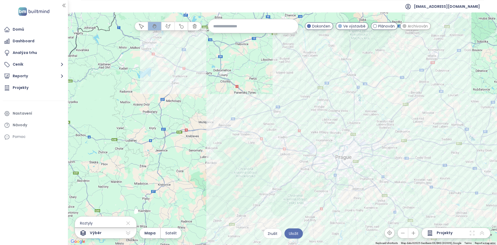
click at [354, 197] on div at bounding box center [282, 128] width 429 height 232
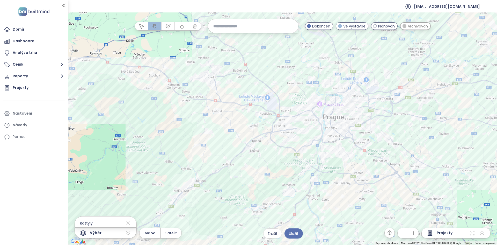
drag, startPoint x: 67, startPoint y: 57, endPoint x: 133, endPoint y: 97, distance: 77.9
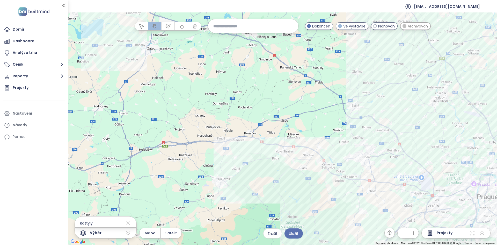
drag, startPoint x: 133, startPoint y: 97, endPoint x: 292, endPoint y: 180, distance: 178.8
click at [292, 180] on div at bounding box center [282, 128] width 429 height 232
click at [246, 26] on input at bounding box center [253, 25] width 80 height 11
type input "*******"
click at [125, 224] on icon at bounding box center [128, 223] width 6 height 8
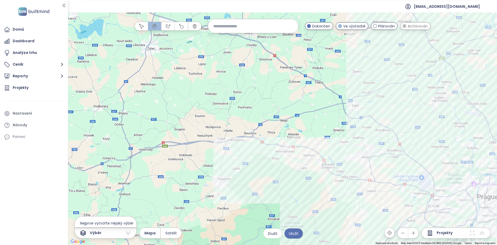
click at [259, 31] on input at bounding box center [253, 25] width 80 height 11
type input "***"
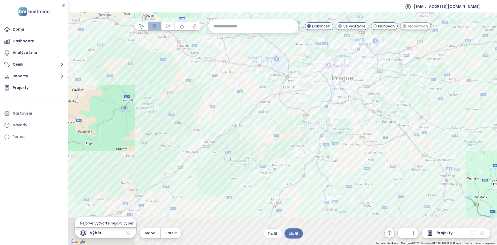
drag, startPoint x: 402, startPoint y: 202, endPoint x: 250, endPoint y: 79, distance: 195.9
click at [250, 79] on div at bounding box center [282, 128] width 429 height 232
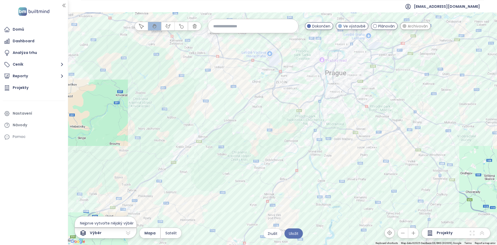
click at [339, 119] on div at bounding box center [282, 128] width 429 height 232
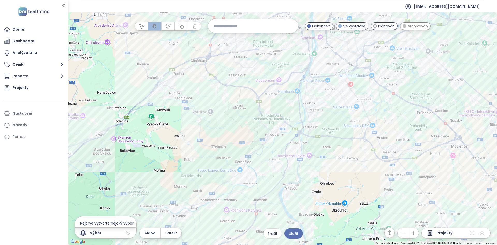
click at [229, 29] on input at bounding box center [253, 25] width 80 height 11
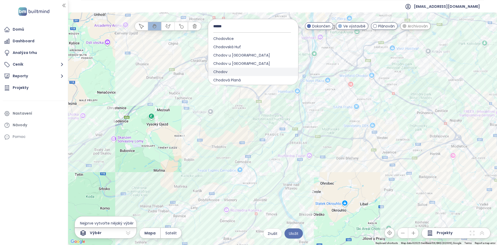
type input "******"
click at [243, 70] on div "Chodov" at bounding box center [253, 72] width 90 height 8
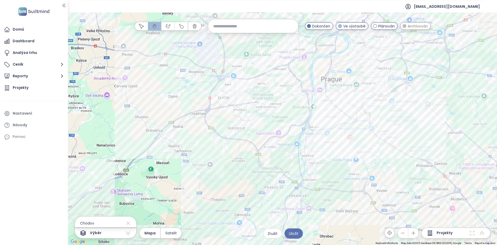
drag, startPoint x: 352, startPoint y: 75, endPoint x: 350, endPoint y: 127, distance: 52.6
click at [351, 127] on div at bounding box center [282, 128] width 429 height 232
click at [361, 140] on div at bounding box center [282, 128] width 429 height 232
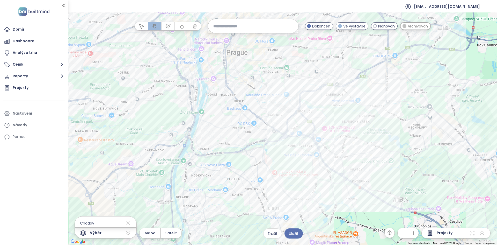
drag, startPoint x: 370, startPoint y: 139, endPoint x: 305, endPoint y: 175, distance: 74.9
click at [305, 175] on div at bounding box center [282, 128] width 429 height 232
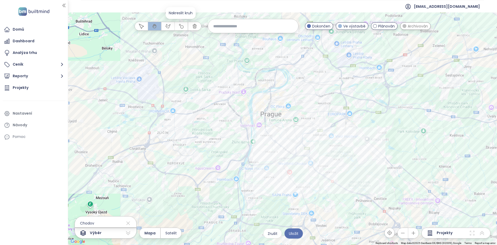
click at [180, 26] on icon "button" at bounding box center [181, 26] width 5 height 5
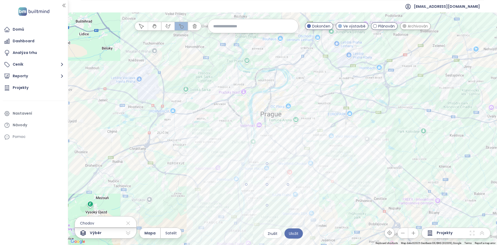
drag, startPoint x: 267, startPoint y: 185, endPoint x: 292, endPoint y: 180, distance: 25.8
click at [292, 180] on div at bounding box center [282, 129] width 429 height 232
drag, startPoint x: 180, startPoint y: 158, endPoint x: 190, endPoint y: 162, distance: 11.3
click at [190, 162] on div at bounding box center [282, 129] width 429 height 232
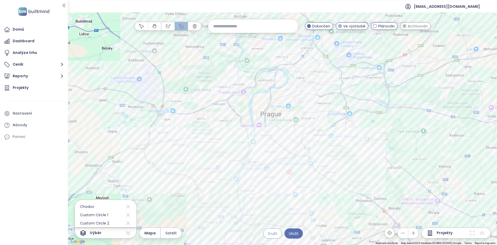
click at [276, 235] on span "Zrušit" at bounding box center [273, 234] width 10 height 6
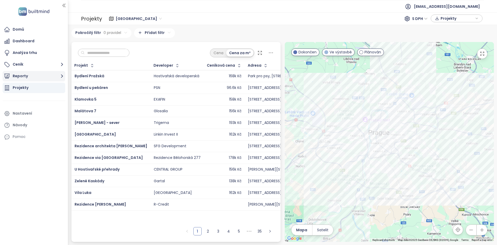
click at [40, 80] on button "Reporty" at bounding box center [34, 76] width 63 height 10
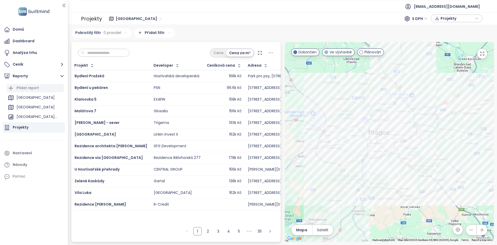
click at [32, 90] on div "Přidat report" at bounding box center [28, 88] width 23 height 6
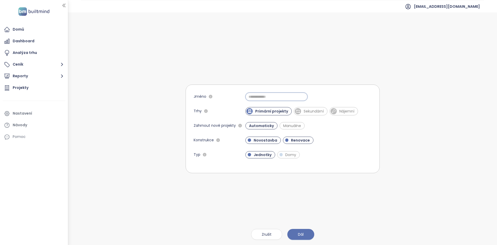
click at [263, 100] on input "Jméno" at bounding box center [277, 96] width 62 height 8
type input "********"
click at [292, 236] on button "Dál" at bounding box center [301, 234] width 27 height 11
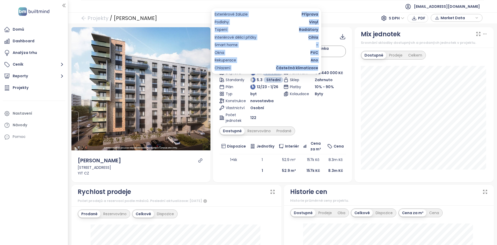
drag, startPoint x: 318, startPoint y: 70, endPoint x: 215, endPoint y: 15, distance: 116.3
click at [215, 15] on div "Exteriérové žaluzie Příprava Podlahy Vinyl Topení Radiátory Interiérové dělicí …" at bounding box center [267, 40] width 104 height 59
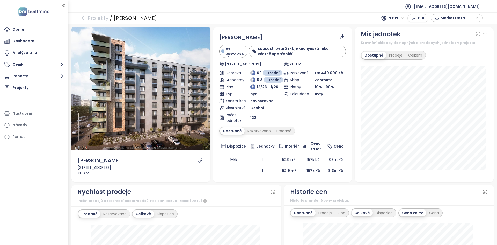
click at [242, 73] on div "Doprava" at bounding box center [234, 73] width 31 height 6
drag, startPoint x: 274, startPoint y: 59, endPoint x: 291, endPoint y: 63, distance: 16.8
click at [291, 63] on div "Veřejná doprava : 38 minut" at bounding box center [276, 61] width 68 height 6
click at [106, 19] on div "Projekty / SIJA Kamýk" at bounding box center [119, 17] width 76 height 9
click at [103, 19] on link "Projekty" at bounding box center [94, 17] width 27 height 9
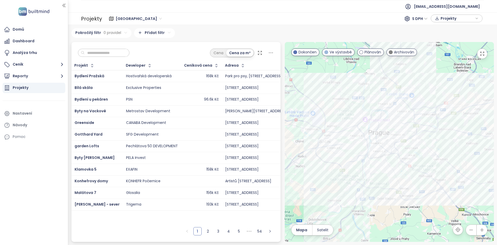
click at [110, 56] on input "text" at bounding box center [106, 53] width 42 height 8
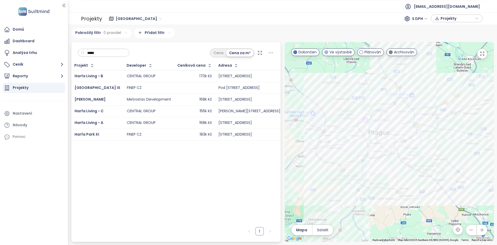
type input "*****"
click at [124, 76] on td "CENTRAL GROUP" at bounding box center [149, 76] width 51 height 12
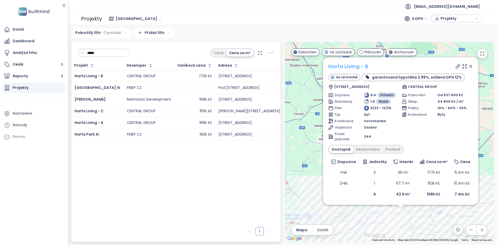
click at [348, 65] on link "Harfa Living - B" at bounding box center [348, 66] width 40 height 8
click at [108, 54] on input "*****" at bounding box center [106, 53] width 42 height 8
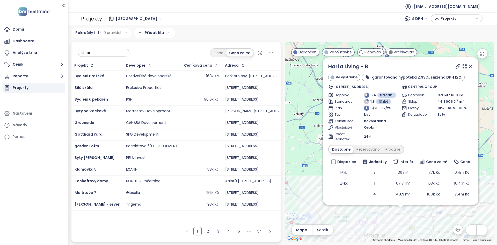
type input "***"
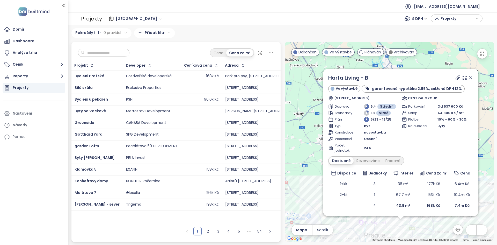
click at [104, 53] on input "text" at bounding box center [106, 53] width 42 height 8
drag, startPoint x: 471, startPoint y: 78, endPoint x: 345, endPoint y: 154, distance: 147.5
click at [471, 78] on icon at bounding box center [471, 77] width 3 height 3
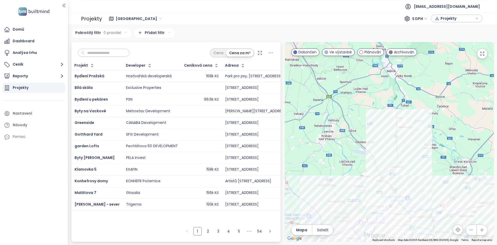
click at [340, 173] on div at bounding box center [389, 142] width 209 height 200
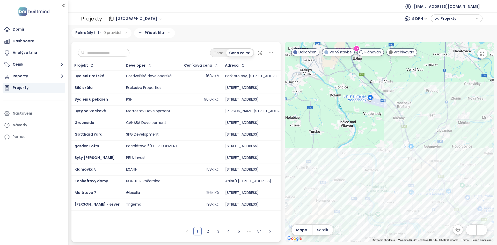
drag, startPoint x: 382, startPoint y: 171, endPoint x: 357, endPoint y: 78, distance: 96.2
click at [357, 78] on div at bounding box center [389, 142] width 209 height 200
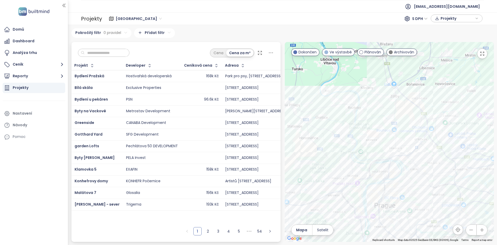
click at [357, 80] on div at bounding box center [389, 142] width 209 height 200
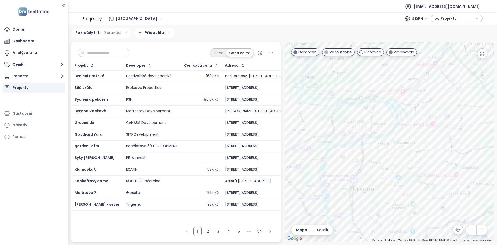
drag, startPoint x: 399, startPoint y: 188, endPoint x: 350, endPoint y: 61, distance: 136.3
click at [350, 46] on div at bounding box center [389, 142] width 209 height 200
click at [347, 84] on div at bounding box center [389, 142] width 209 height 200
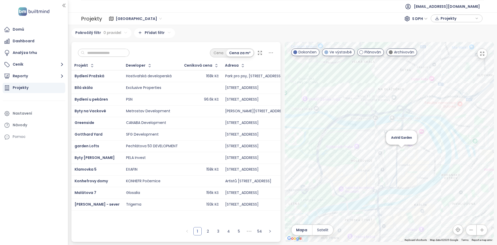
click at [401, 151] on div "Astrid Garden" at bounding box center [389, 142] width 209 height 200
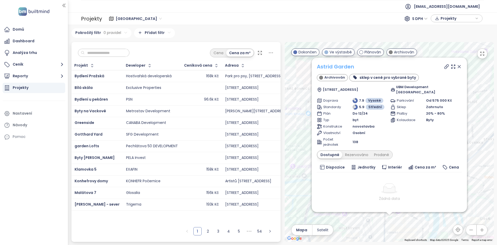
click at [341, 67] on link "Astrid Garden" at bounding box center [335, 67] width 37 height 8
click at [108, 53] on input "text" at bounding box center [106, 53] width 42 height 8
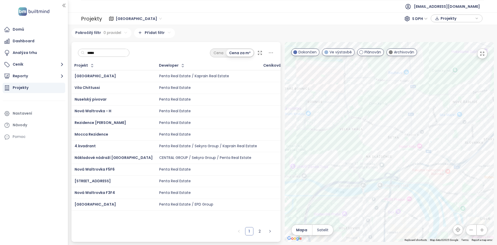
type input "*****"
click at [113, 100] on div "Nuselský pivovar" at bounding box center [114, 99] width 78 height 6
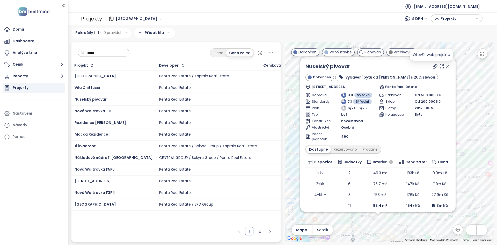
click at [433, 66] on icon at bounding box center [435, 66] width 5 height 5
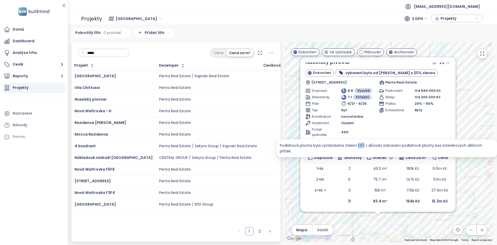
drag, startPoint x: 359, startPoint y: 145, endPoint x: 365, endPoint y: 144, distance: 6.0
click at [365, 144] on div "Podlahová plocha byla vynásobena číslem 1.07 z důvodu zobrazení podlahové ploch…" at bounding box center [387, 147] width 214 height 11
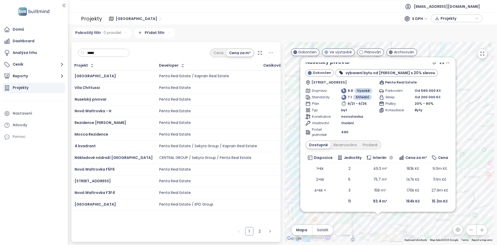
click at [380, 116] on div "Parkování Od 560 000 Kč Sklep Od 200 000 Kč Platby 20% - 80% Kolaudace Byty" at bounding box center [414, 112] width 71 height 49
drag, startPoint x: 380, startPoint y: 116, endPoint x: 387, endPoint y: 134, distance: 19.5
click at [387, 134] on div "Parkování Od 560 000 Kč Sklep Od 200 000 Kč Platby 20% - 80% Kolaudace Byty" at bounding box center [414, 112] width 71 height 49
drag, startPoint x: 369, startPoint y: 170, endPoint x: 395, endPoint y: 170, distance: 26.2
click at [395, 170] on tr "1+kk 2 49.3 m² 183k Kč 9.0m Kč" at bounding box center [378, 168] width 145 height 11
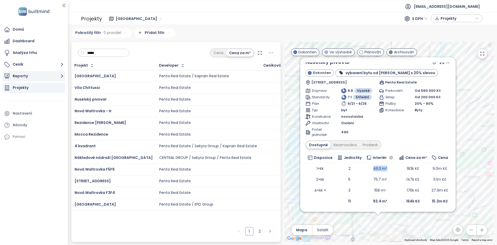
click at [49, 79] on button "Reporty" at bounding box center [34, 76] width 63 height 10
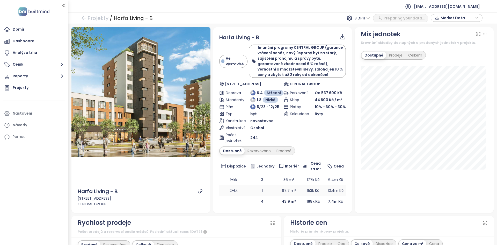
scroll to position [126, 0]
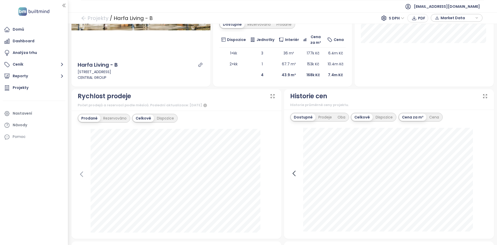
click at [295, 175] on icon at bounding box center [294, 173] width 8 height 8
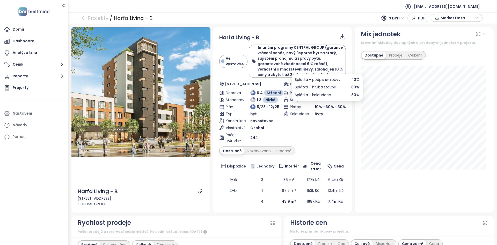
scroll to position [0, 0]
click at [275, 152] on div "Prodané" at bounding box center [284, 150] width 21 height 7
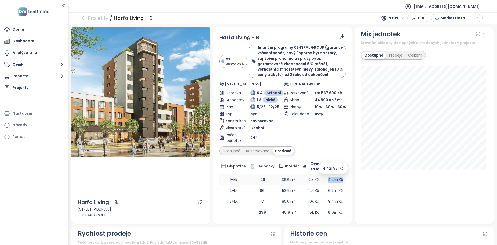
drag, startPoint x: 326, startPoint y: 181, endPoint x: 340, endPoint y: 181, distance: 13.8
click at [340, 181] on span "4.4m Kč" at bounding box center [335, 179] width 15 height 5
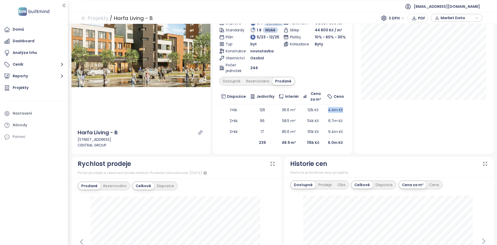
scroll to position [73, 0]
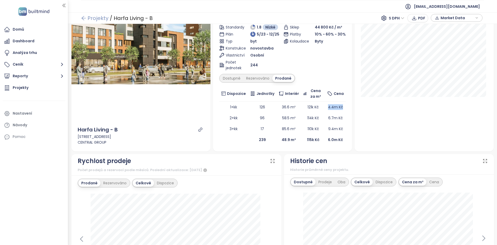
click at [94, 20] on link "Projekty" at bounding box center [94, 17] width 27 height 9
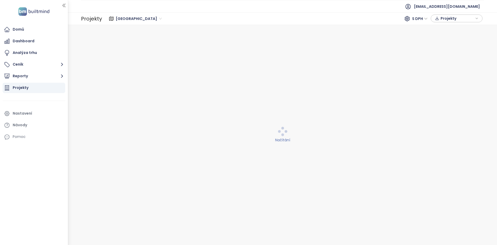
click at [170, 21] on div "Praha S DPH Projekty" at bounding box center [293, 19] width 379 height 8
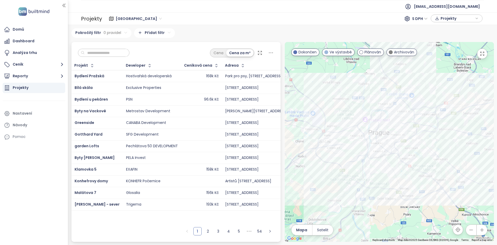
click at [98, 53] on input "text" at bounding box center [106, 53] width 42 height 8
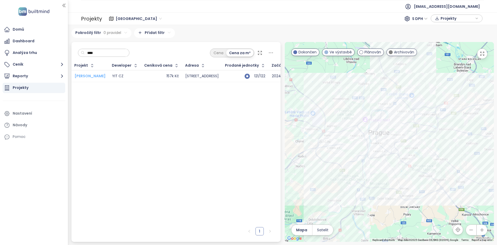
type input "****"
click at [94, 76] on span "[PERSON_NAME]" at bounding box center [90, 75] width 31 height 5
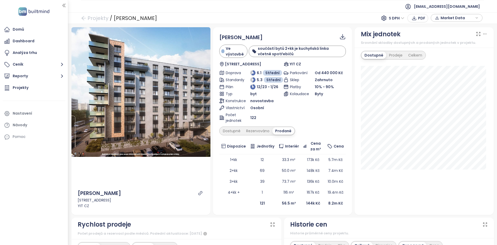
click at [254, 94] on span "byt" at bounding box center [253, 94] width 6 height 6
click at [259, 97] on div "Doprava 6.1 Střední Standardy 5.3 Střední Plán 12/23 - 1/26 Typ byt Konstrukce …" at bounding box center [250, 96] width 62 height 53
click at [257, 101] on span "novostavba" at bounding box center [261, 101] width 23 height 6
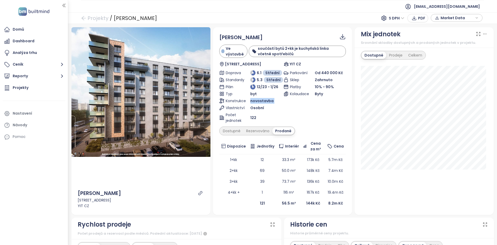
click at [257, 101] on span "novostavba" at bounding box center [261, 101] width 23 height 6
click at [259, 112] on div "Počet jednotek 122" at bounding box center [250, 117] width 62 height 11
click at [250, 118] on span "122" at bounding box center [253, 118] width 6 height 6
click at [250, 119] on span "122" at bounding box center [253, 118] width 6 height 6
click at [317, 86] on span "10% - 90%" at bounding box center [324, 86] width 19 height 5
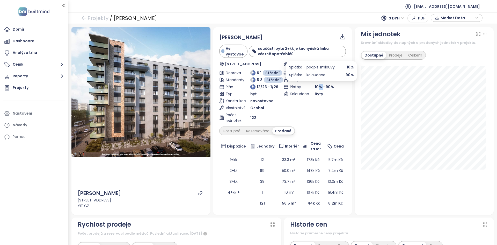
click at [317, 86] on span "10% - 90%" at bounding box center [324, 86] width 19 height 5
click at [235, 127] on div "Dostupné" at bounding box center [231, 130] width 23 height 7
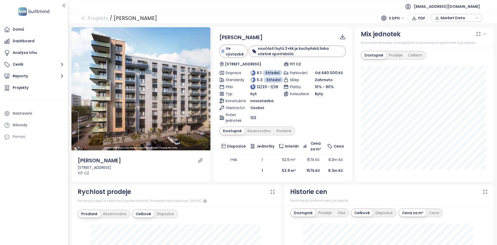
click at [277, 55] on div "součástí bytů 2+kk je kuchyňská linka včetně spotřebičů" at bounding box center [300, 51] width 85 height 11
drag, startPoint x: 275, startPoint y: 53, endPoint x: 255, endPoint y: 52, distance: 19.7
click at [259, 51] on div "součástí bytů 2+kk je kuchyňská linka včetně spotřebičů" at bounding box center [300, 51] width 85 height 11
drag, startPoint x: 255, startPoint y: 51, endPoint x: 246, endPoint y: 47, distance: 10.3
click at [246, 47] on div "Ve výstavbě součástí bytů 2+kk je kuchyňská linka včetně spotřebičů" at bounding box center [282, 51] width 127 height 13
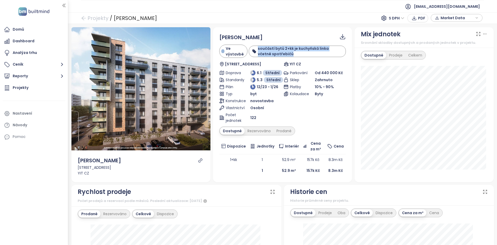
drag, startPoint x: 281, startPoint y: 54, endPoint x: 254, endPoint y: 47, distance: 28.5
click at [254, 47] on div "součástí bytů 2+kk je kuchyňská linka včetně spotřebičů" at bounding box center [297, 51] width 91 height 11
click at [288, 54] on div "součástí bytů 2+kk je kuchyňská linka včetně spotřebičů" at bounding box center [300, 51] width 85 height 11
drag, startPoint x: 287, startPoint y: 54, endPoint x: 256, endPoint y: 46, distance: 31.8
click at [258, 46] on div "součástí bytů 2+kk je kuchyňská linka včetně spotřebičů" at bounding box center [300, 51] width 85 height 11
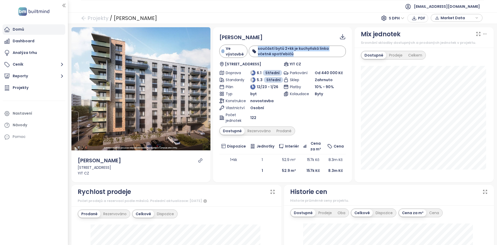
click at [52, 28] on div "Domů" at bounding box center [34, 29] width 63 height 10
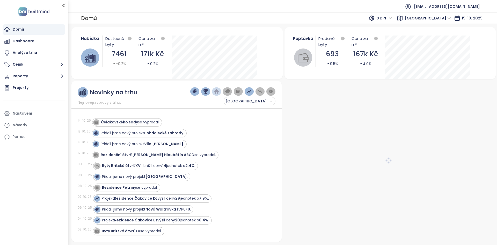
drag, startPoint x: 135, startPoint y: 94, endPoint x: 40, endPoint y: 33, distance: 113.3
click at [89, 93] on div "Novinky na trhu" at bounding box center [108, 92] width 60 height 10
click at [155, 94] on div "Novinky na trhu Nejnovější zprávy z trhu. [GEOGRAPHIC_DATA]" at bounding box center [177, 96] width 198 height 18
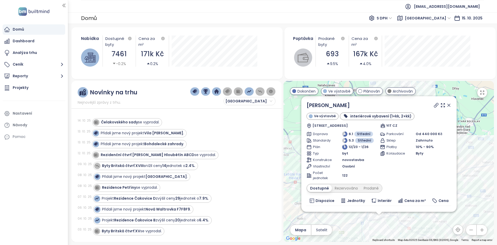
click at [117, 93] on div "Novinky na trhu" at bounding box center [114, 92] width 48 height 6
click at [116, 93] on div "Novinky na trhu" at bounding box center [114, 92] width 48 height 6
click at [227, 90] on img "button" at bounding box center [227, 91] width 5 height 5
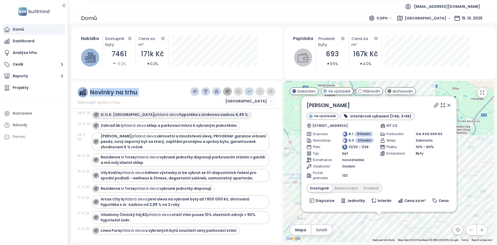
scroll to position [1441, 0]
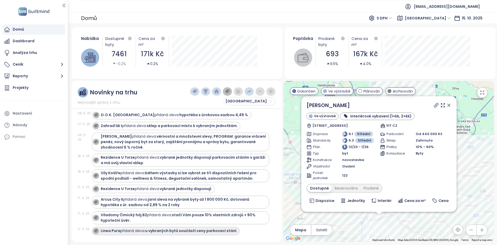
click at [109, 228] on strong "Linea Pura" at bounding box center [111, 230] width 20 height 5
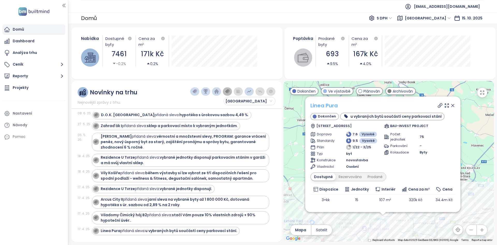
click at [330, 105] on link "Linea Pura" at bounding box center [324, 106] width 27 height 8
drag, startPoint x: 88, startPoint y: 216, endPoint x: 73, endPoint y: 214, distance: 15.9
click at [73, 214] on div "Novinky na trhu Nejnovější zprávy z trhu. Praha 24. 8. 25 Mido Harfa přidaná sl…" at bounding box center [176, 161] width 210 height 161
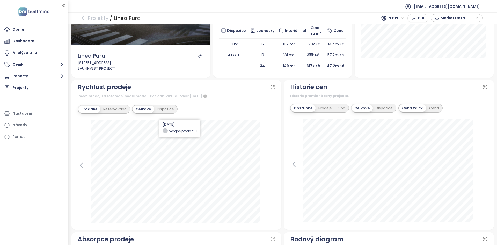
scroll to position [112, 0]
drag, startPoint x: 317, startPoint y: 67, endPoint x: 303, endPoint y: 69, distance: 14.0
click at [303, 69] on td "317k Kč" at bounding box center [313, 65] width 24 height 11
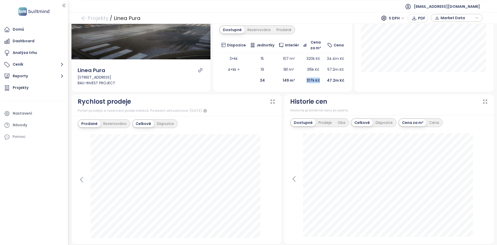
scroll to position [97, 0]
click at [295, 181] on icon at bounding box center [294, 179] width 8 height 8
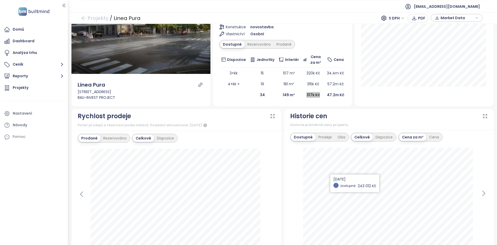
scroll to position [83, 0]
click at [483, 195] on icon at bounding box center [484, 193] width 2 height 5
click at [290, 194] on icon at bounding box center [294, 193] width 8 height 8
click at [380, 137] on div "Dispozice" at bounding box center [384, 136] width 23 height 7
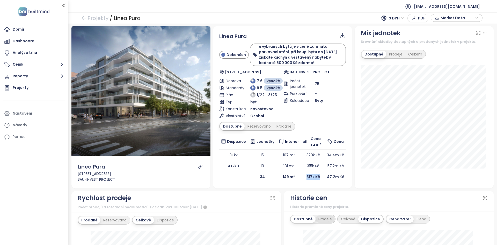
scroll to position [0, 0]
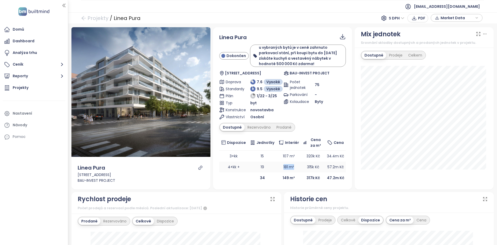
drag, startPoint x: 290, startPoint y: 165, endPoint x: 278, endPoint y: 165, distance: 12.4
click at [278, 165] on td "181 m²" at bounding box center [289, 166] width 25 height 11
click at [395, 17] on span "S DPH" at bounding box center [397, 18] width 16 height 8
click at [403, 37] on div "Bez DPH" at bounding box center [399, 37] width 14 height 6
drag, startPoint x: 279, startPoint y: 169, endPoint x: 294, endPoint y: 166, distance: 15.1
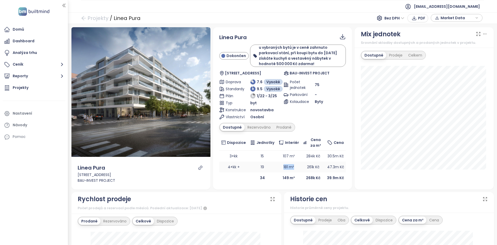
click at [294, 166] on td "181 m²" at bounding box center [289, 166] width 25 height 11
click at [398, 21] on span "Bez DPH" at bounding box center [395, 18] width 20 height 8
click at [396, 29] on div "S DPH" at bounding box center [396, 29] width 16 height 6
click at [393, 21] on span "S DPH" at bounding box center [397, 18] width 16 height 8
click at [330, 113] on div "Počet jednotek 75 Parkování - Kolaudace Byty" at bounding box center [315, 99] width 62 height 41
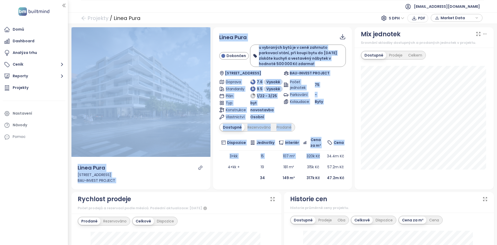
drag, startPoint x: 317, startPoint y: 124, endPoint x: 393, endPoint y: 16, distance: 131.7
click at [393, 16] on div "Projekty / Linea Pura S DPH PDF Market Data Náhled Linea Pura Jateční 252/35, 1…" at bounding box center [282, 128] width 429 height 232
click at [397, 18] on span "S DPH" at bounding box center [397, 18] width 16 height 8
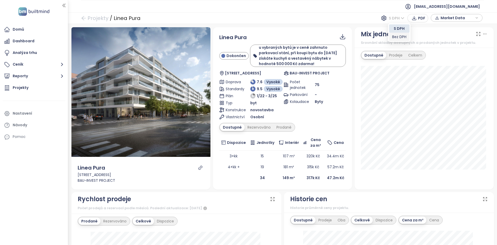
click at [400, 40] on div "Bez DPH" at bounding box center [399, 37] width 20 height 8
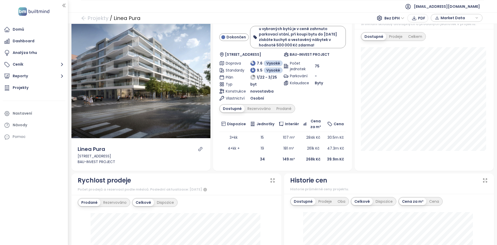
scroll to position [19, 0]
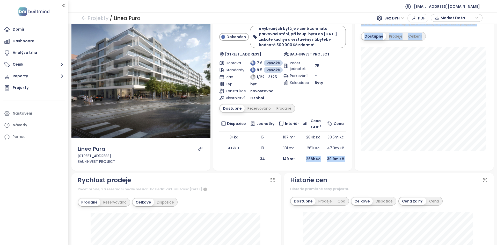
drag, startPoint x: 298, startPoint y: 159, endPoint x: 318, endPoint y: 187, distance: 34.2
click at [392, 16] on span "Bez DPH" at bounding box center [395, 18] width 20 height 8
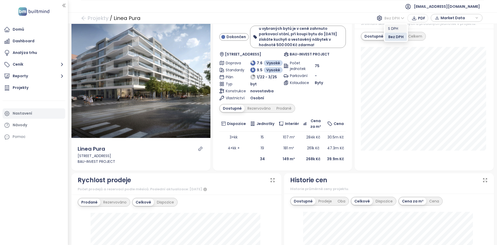
click at [25, 117] on div "Nastavení" at bounding box center [34, 113] width 63 height 10
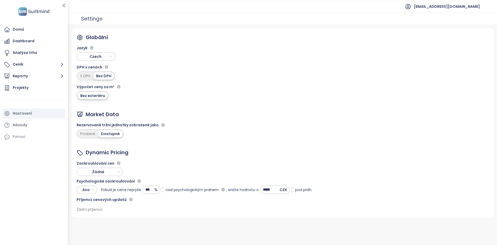
click at [80, 123] on div "Rezervované tržní jednotky zobrazené jako" at bounding box center [122, 125] width 90 height 6
click at [81, 124] on div "Rezervované tržní jednotky zobrazené jako" at bounding box center [122, 125] width 90 height 6
click at [87, 77] on div "S DPH" at bounding box center [85, 75] width 16 height 7
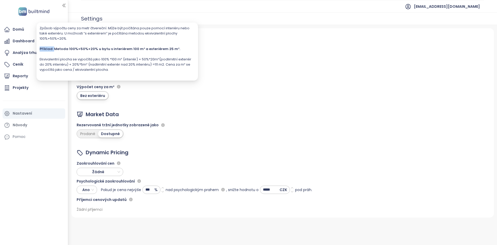
drag, startPoint x: 54, startPoint y: 47, endPoint x: 112, endPoint y: 52, distance: 58.2
click at [112, 52] on div "Způsob výpočtu ceny za metr čtvereční. Může být počítána pouze pomocí interiéru…" at bounding box center [117, 52] width 155 height 52
click at [166, 49] on div "Příklad: Metoda 100%+50%+20% u bytu s interiérem 100 m² a exteriérem 25 m²." at bounding box center [117, 48] width 155 height 5
drag, startPoint x: 180, startPoint y: 48, endPoint x: 57, endPoint y: 50, distance: 122.5
click at [57, 50] on div "Příklad: Metoda 100%+50%+20% u bytu s interiérem 100 m² a exteriérem 25 m²." at bounding box center [117, 48] width 155 height 5
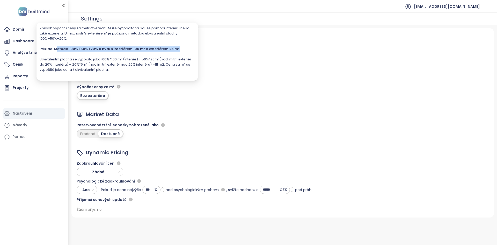
click at [172, 50] on div "Příklad: Metoda 100%+50%+20% u bytu s interiérem 100 m² a exteriérem 25 m²." at bounding box center [117, 48] width 155 height 5
drag, startPoint x: 158, startPoint y: 59, endPoint x: 150, endPoint y: 59, distance: 8.6
click at [150, 59] on div "Ekvivalentní plocha se vypočítá jako 100% *100 m² (interiér) + 50%*20m²(podlimi…" at bounding box center [117, 65] width 155 height 16
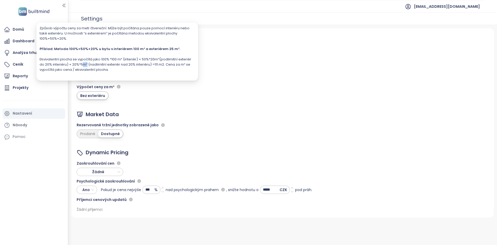
drag, startPoint x: 80, startPoint y: 65, endPoint x: 84, endPoint y: 65, distance: 4.1
click at [84, 65] on div "Ekvivalentní plocha se vypočítá jako 100% *100 m² (interiér) + 50%*20m²(podlimi…" at bounding box center [117, 65] width 155 height 16
click at [158, 50] on div "Příklad: Metoda 100%+50%+20% u bytu s interiérem 100 m² a exteriérem 25 m²." at bounding box center [117, 48] width 155 height 5
drag, startPoint x: 149, startPoint y: 57, endPoint x: 158, endPoint y: 61, distance: 9.9
click at [158, 61] on div "Ekvivalentní plocha se vypočítá jako 100% *100 m² (interiér) + 50%*20m²(podlimi…" at bounding box center [117, 65] width 155 height 16
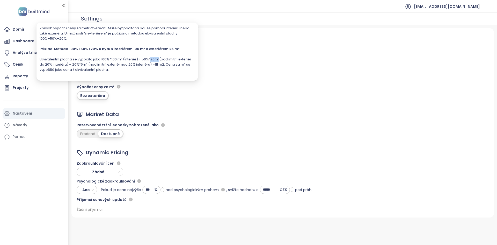
click at [158, 61] on div "Ekvivalentní plocha se vypočítá jako 100% *100 m² (interiér) + 50%*20m²(podlimi…" at bounding box center [117, 65] width 155 height 16
click at [136, 48] on div "Příklad: Metoda 100%+50%+20% u bytu s interiérem 100 m² a exteriérem 25 m²." at bounding box center [117, 48] width 155 height 5
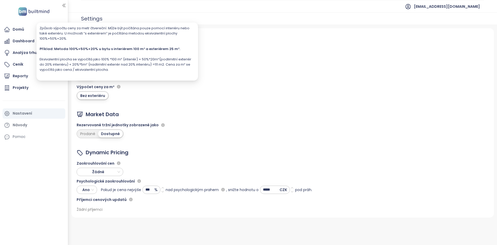
click at [136, 48] on div "Příklad: Metoda 100%+50%+20% u bytu s interiérem 100 m² a exteriérem 25 m²." at bounding box center [117, 48] width 155 height 5
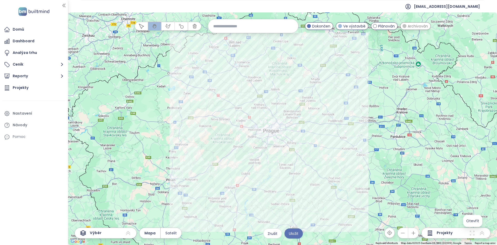
click at [472, 233] on icon at bounding box center [472, 233] width 6 height 6
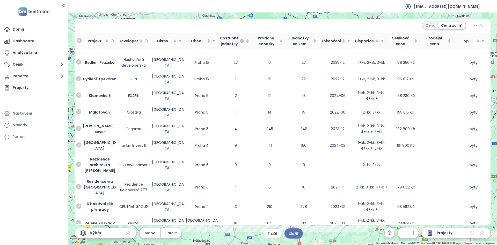
click at [475, 26] on icon at bounding box center [475, 25] width 6 height 6
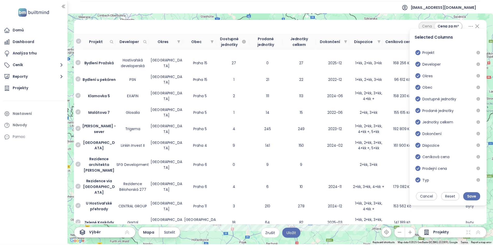
scroll to position [105, 0]
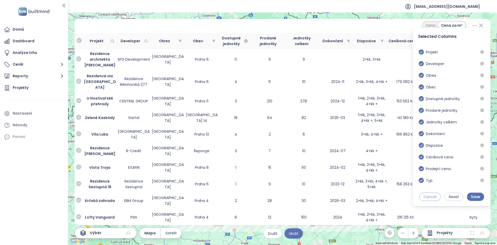
click at [429, 197] on span "Cancel" at bounding box center [430, 197] width 13 height 6
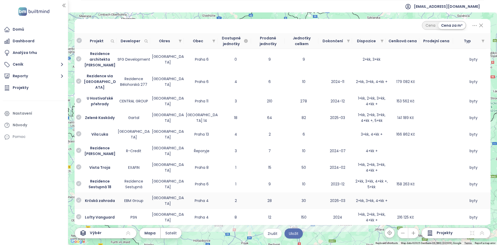
click at [429, 197] on td at bounding box center [440, 200] width 34 height 17
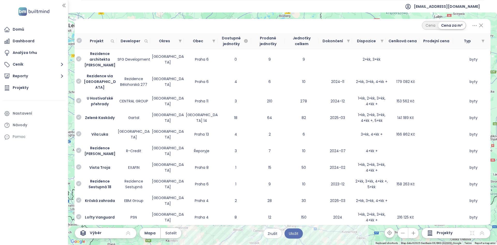
click at [481, 25] on icon at bounding box center [481, 25] width 3 height 3
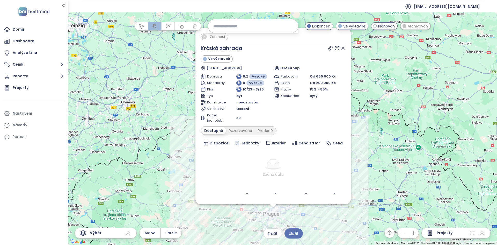
click at [343, 49] on icon at bounding box center [343, 48] width 5 height 5
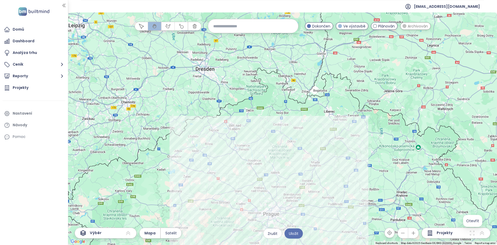
click at [470, 231] on icon at bounding box center [472, 233] width 5 height 5
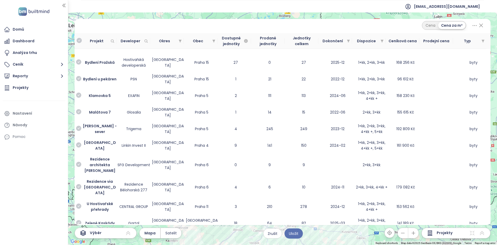
click at [484, 25] on icon at bounding box center [481, 25] width 6 height 9
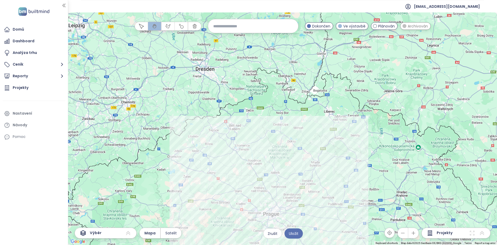
click at [293, 174] on div at bounding box center [282, 128] width 429 height 232
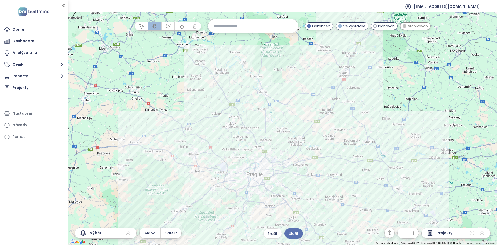
drag, startPoint x: 281, startPoint y: 187, endPoint x: 286, endPoint y: 111, distance: 75.3
click at [286, 111] on div at bounding box center [282, 128] width 429 height 232
click at [283, 129] on div at bounding box center [282, 128] width 429 height 232
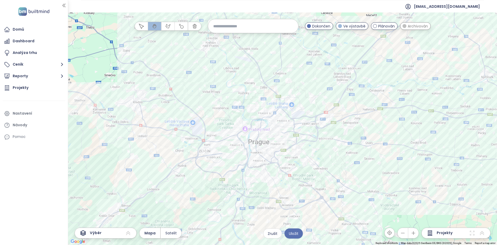
drag, startPoint x: 267, startPoint y: 152, endPoint x: 298, endPoint y: 74, distance: 84.0
click at [299, 74] on div at bounding box center [282, 128] width 429 height 232
click at [122, 112] on div at bounding box center [282, 128] width 429 height 232
click at [123, 112] on div at bounding box center [282, 128] width 429 height 232
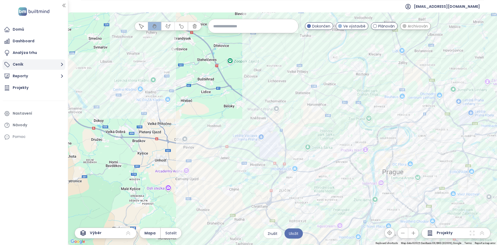
click at [45, 61] on button "Ceník" at bounding box center [34, 64] width 63 height 10
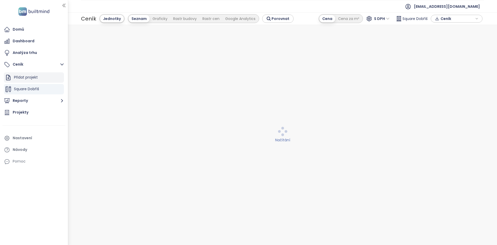
click at [40, 77] on div "Přidat projekt" at bounding box center [34, 77] width 60 height 10
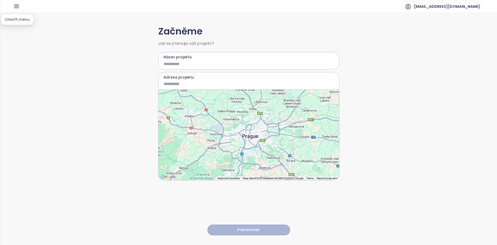
click at [16, 9] on icon "button" at bounding box center [16, 6] width 6 height 6
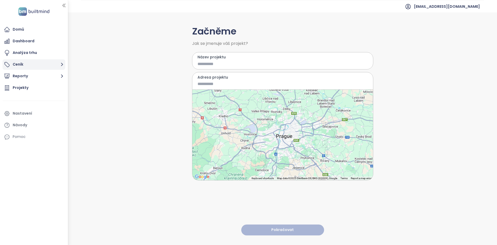
click at [28, 67] on button "Ceník" at bounding box center [34, 64] width 63 height 10
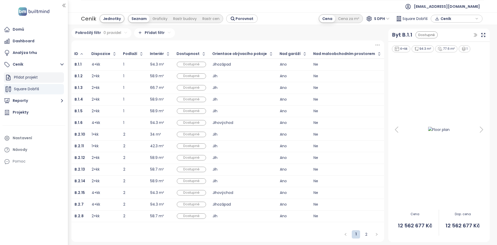
click at [51, 81] on div "Přidat projekt" at bounding box center [34, 77] width 60 height 10
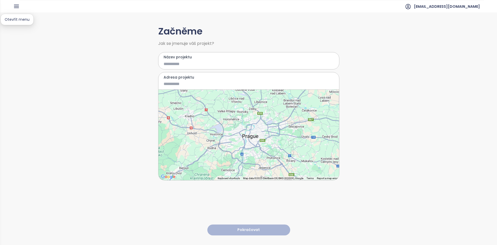
click at [17, 6] on icon "button" at bounding box center [16, 6] width 4 height 3
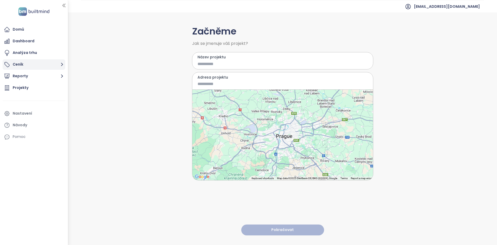
drag, startPoint x: 27, startPoint y: 62, endPoint x: 27, endPoint y: 68, distance: 5.7
click at [27, 63] on button "Ceník" at bounding box center [34, 64] width 63 height 10
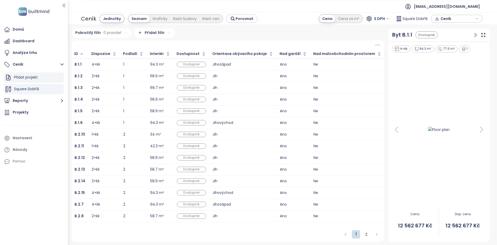
click at [31, 78] on div "Přidat projekt" at bounding box center [26, 77] width 24 height 6
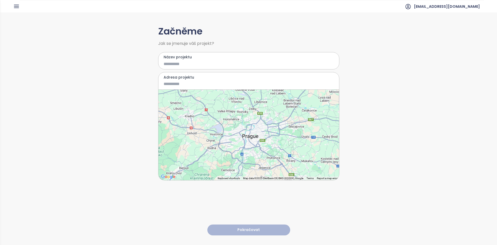
click at [180, 68] on div "Název projektu" at bounding box center [248, 61] width 181 height 18
click at [178, 63] on input "Název projektu" at bounding box center [245, 64] width 163 height 6
type input "****"
click at [184, 82] on input "Adresa projektu" at bounding box center [245, 84] width 163 height 6
type input "*"
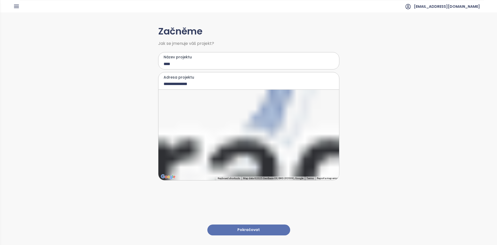
type input "**********"
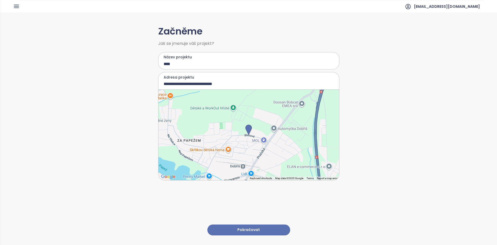
click at [247, 224] on button "Pokračovat" at bounding box center [248, 229] width 83 height 11
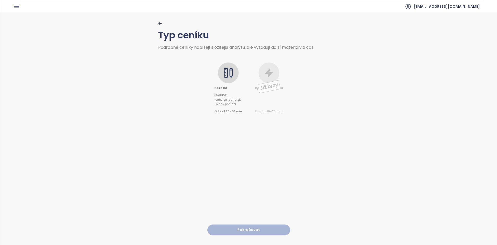
click at [228, 73] on icon at bounding box center [228, 73] width 10 height 10
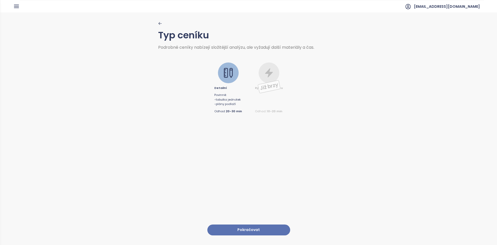
click at [255, 225] on button "Pokračovat" at bounding box center [248, 229] width 83 height 11
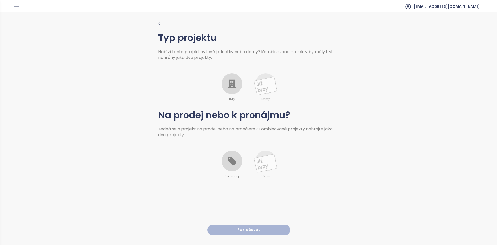
click at [233, 88] on icon at bounding box center [232, 83] width 10 height 10
click at [229, 163] on icon at bounding box center [232, 161] width 9 height 9
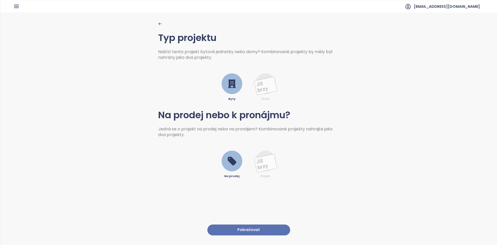
click at [255, 228] on button "Pokračovat" at bounding box center [248, 229] width 83 height 11
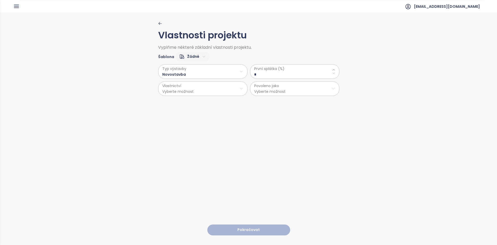
click at [195, 55] on html "Domů Dashboard Analýza trhu Ceník Reporty Projekty Nastavení Návody Pomoc reama…" at bounding box center [248, 122] width 497 height 245
click at [193, 75] on span "Výchozí" at bounding box center [190, 74] width 20 height 7
type \(\%\) "**"
click at [243, 230] on button "Pokračovat" at bounding box center [248, 229] width 83 height 11
click at [188, 55] on html "Domů Dashboard Analýza trhu Ceník Reporty Projekty Nastavení Návody Pomoc reama…" at bounding box center [248, 122] width 497 height 245
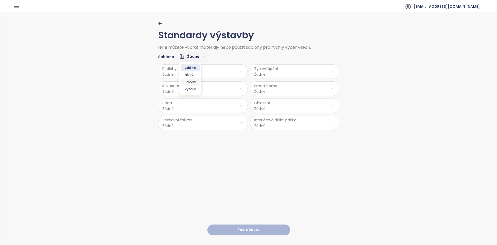
click at [190, 80] on span "Střední" at bounding box center [190, 81] width 19 height 7
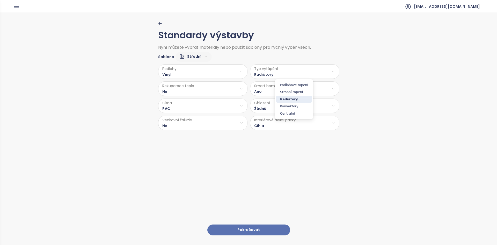
click at [271, 75] on html "Domů Dashboard Analýza trhu Ceník Reporty Projekty Nastavení Návody Pomoc reama…" at bounding box center [248, 122] width 497 height 245
click at [270, 75] on html "Domů Dashboard Analýza trhu Ceník Reporty Projekty Nastavení Návody Pomoc reama…" at bounding box center [248, 122] width 497 height 245
click at [270, 74] on html "Domů Dashboard Analýza trhu Ceník Reporty Projekty Nastavení Návody Pomoc reama…" at bounding box center [248, 122] width 497 height 245
click at [195, 56] on html "Domů Dashboard Analýza trhu Ceník Reporty Projekty Nastavení Návody Pomoc reama…" at bounding box center [248, 122] width 497 height 245
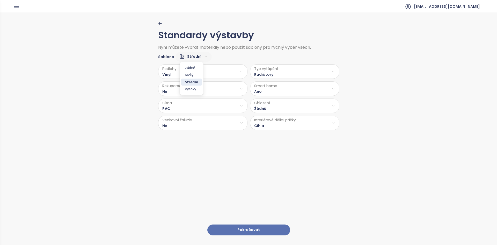
click at [228, 61] on html "Domů Dashboard Analýza trhu Ceník Reporty Projekty Nastavení Návody Pomoc reama…" at bounding box center [248, 122] width 497 height 245
click at [221, 60] on div "Šablona Střední" at bounding box center [248, 55] width 181 height 12
click at [184, 57] on html "Domů Dashboard Analýza trhu Ceník Reporty Projekty Nastavení Návody Pomoc reama…" at bounding box center [248, 122] width 497 height 245
click at [193, 76] on span "Nízký" at bounding box center [191, 74] width 21 height 7
click at [251, 224] on button "Pokračovat" at bounding box center [248, 229] width 83 height 11
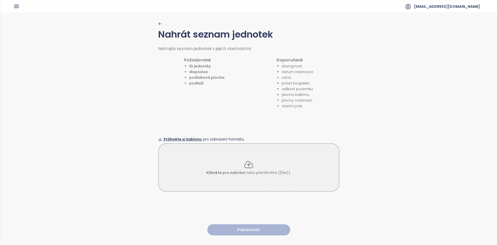
click at [185, 136] on span "Stáhněte si šablonu" at bounding box center [182, 139] width 38 height 6
click at [256, 113] on div "Nahrát seznam jednotek Nahrajte seznam jednotek s jejich vlastnostmi. Požadovan…" at bounding box center [248, 128] width 181 height 232
click at [262, 157] on div "Klikněte pro nahrání nebo přetáhněte {{file}}." at bounding box center [248, 167] width 181 height 48
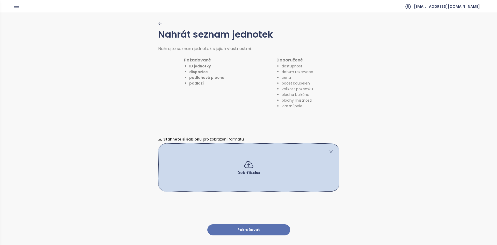
click at [262, 224] on button "Pokračovat" at bounding box center [248, 229] width 83 height 11
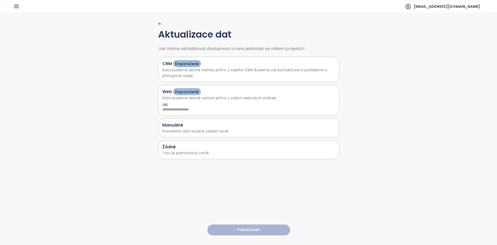
click at [224, 152] on p "Toto je jednorázový ceník." at bounding box center [248, 153] width 173 height 6
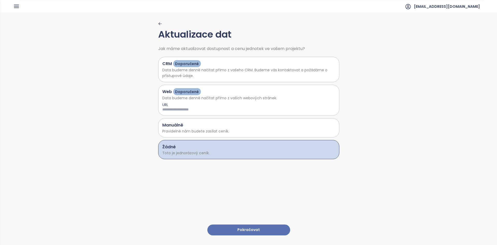
click at [241, 224] on button "Pokračovat" at bounding box center [248, 229] width 83 height 11
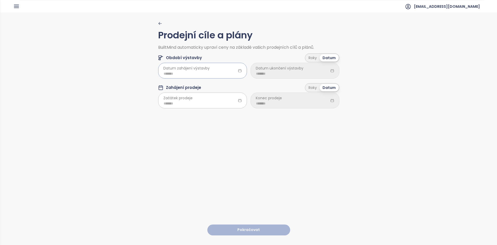
click at [161, 74] on div at bounding box center [202, 71] width 89 height 16
type input "*******"
click at [262, 181] on div "Prodejní cíle a plány BuiltMind automaticky upraví ceny na základě vašich prode…" at bounding box center [248, 128] width 181 height 232
click at [216, 71] on input at bounding box center [203, 74] width 78 height 6
click at [226, 86] on button "button" at bounding box center [226, 84] width 6 height 10
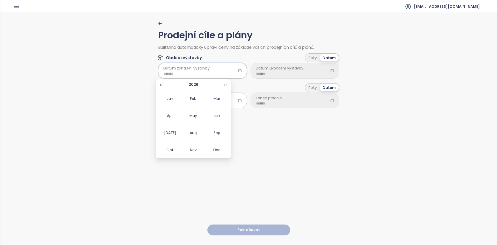
click at [162, 84] on span "button" at bounding box center [161, 85] width 3 height 3
click at [226, 85] on span "button" at bounding box center [226, 85] width 3 height 3
click at [194, 99] on div "Feb" at bounding box center [194, 98] width 16 height 6
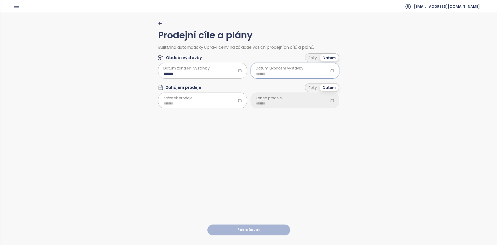
click at [280, 76] on input at bounding box center [295, 74] width 78 height 6
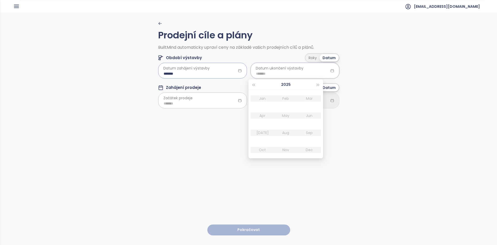
click at [214, 75] on input "*******" at bounding box center [203, 74] width 78 height 6
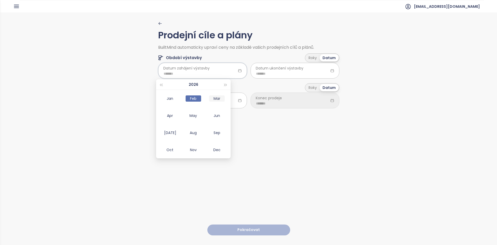
click at [217, 98] on div "Mar" at bounding box center [217, 98] width 16 height 6
click at [287, 75] on input at bounding box center [295, 74] width 78 height 6
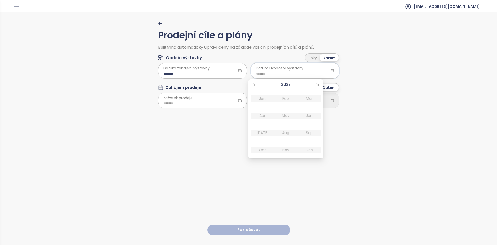
click at [206, 69] on span "Datum zahájení výstavby" at bounding box center [186, 68] width 46 height 6
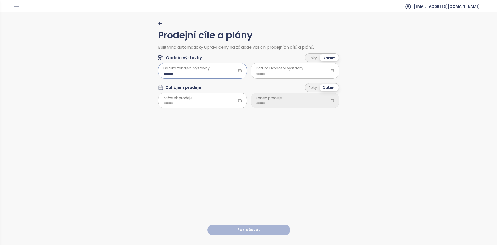
click at [206, 72] on input "*******" at bounding box center [203, 74] width 78 height 6
click at [221, 117] on div "Jun" at bounding box center [217, 115] width 16 height 6
click at [266, 74] on input at bounding box center [295, 74] width 78 height 6
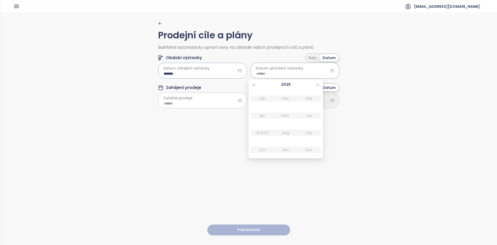
click at [222, 74] on input "*******" at bounding box center [203, 74] width 78 height 6
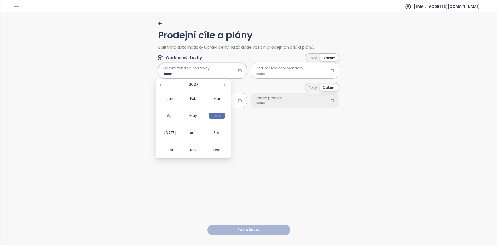
type input "*******"
click at [127, 91] on div "Prodejní cíle a plány BuiltMind automaticky upraví ceny na základě vašich prode…" at bounding box center [248, 128] width 497 height 232
click at [276, 71] on span "Datum ukončení výstavby" at bounding box center [280, 68] width 48 height 6
click at [317, 59] on div "Roky" at bounding box center [313, 57] width 14 height 7
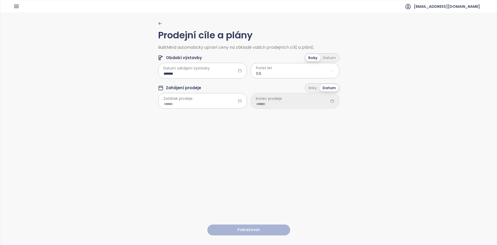
click at [280, 73] on html "Domů Dashboard Analýza trhu Ceník Reporty Projekty Nastavení Návody Pomoc reama…" at bounding box center [248, 122] width 497 height 245
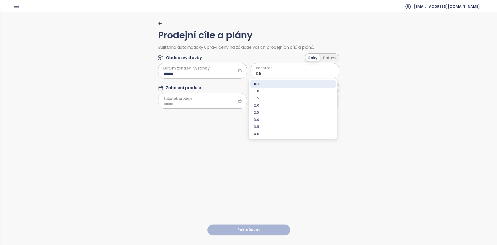
click at [268, 101] on span "1.5" at bounding box center [293, 98] width 86 height 7
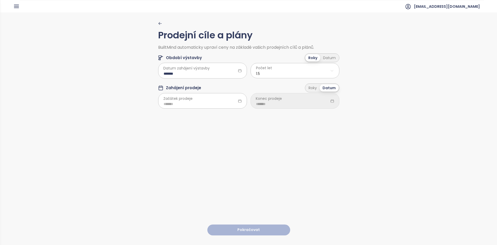
click at [259, 71] on html "Domů Dashboard Analýza trhu Ceník Reporty Projekty Nastavení Návody Pomoc reama…" at bounding box center [248, 122] width 497 height 245
click at [259, 103] on span "2.0" at bounding box center [293, 105] width 86 height 7
click at [194, 104] on input at bounding box center [203, 104] width 78 height 6
type input "*******"
click at [223, 119] on button "button" at bounding box center [226, 115] width 6 height 10
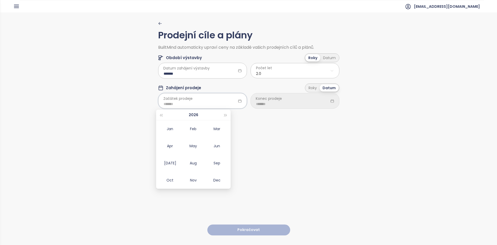
click at [218, 130] on div "Mar" at bounding box center [217, 129] width 16 height 6
type input "*******"
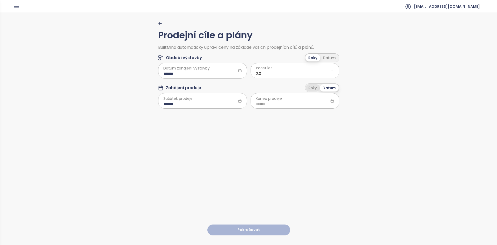
click at [313, 88] on div "Roky" at bounding box center [313, 87] width 14 height 7
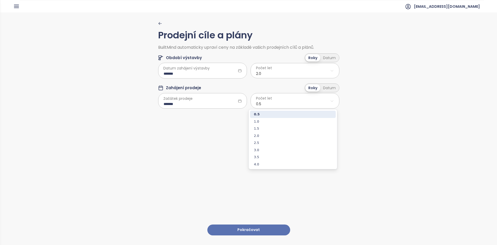
click at [263, 101] on html "Domů Dashboard Analýza trhu Ceník Reporty Projekty Nastavení Návody Pomoc reama…" at bounding box center [248, 122] width 497 height 245
click at [263, 136] on span "2.0" at bounding box center [293, 135] width 86 height 7
click at [264, 109] on div "Prodejní cíle a plány BuiltMind automaticky upraví ceny na základě vašich prode…" at bounding box center [248, 68] width 181 height 92
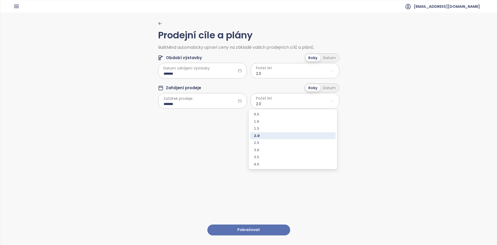
click at [273, 101] on html "Domů Dashboard Analýza trhu Ceník Reporty Projekty Nastavení Návody Pomoc reama…" at bounding box center [248, 122] width 497 height 245
click at [273, 102] on html "Domů Dashboard Analýza trhu Ceník Reporty Projekty Nastavení Návody Pomoc reama…" at bounding box center [248, 122] width 497 height 245
click at [269, 106] on html "Domů Dashboard Analýza trhu Ceník Reporty Projekty Nastavení Návody Pomoc reama…" at bounding box center [248, 122] width 497 height 245
click at [267, 104] on html "Domů Dashboard Analýza trhu Ceník Reporty Projekty Nastavení Návody Pomoc reama…" at bounding box center [248, 122] width 497 height 245
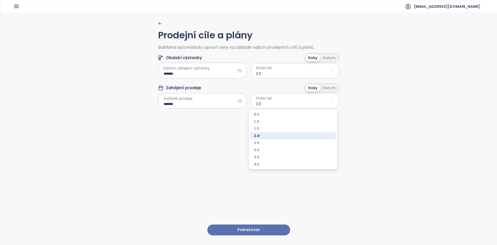
click at [266, 105] on html "Domů Dashboard Analýza trhu Ceník Reporty Projekty Nastavení Návody Pomoc reama…" at bounding box center [248, 122] width 497 height 245
click at [261, 103] on html "Domů Dashboard Analýza trhu Ceník Reporty Projekty Nastavení Návody Pomoc reama…" at bounding box center [248, 122] width 497 height 245
click at [261, 104] on html "Domů Dashboard Analýza trhu Ceník Reporty Projekty Nastavení Návody Pomoc reama…" at bounding box center [248, 122] width 497 height 245
click at [269, 124] on span "1.0" at bounding box center [293, 121] width 86 height 7
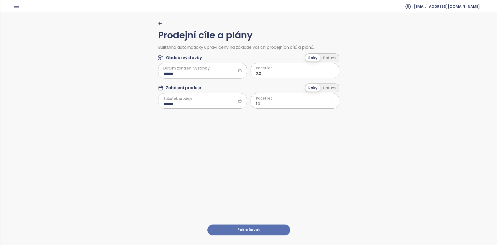
click at [341, 182] on div "Prodejní cíle a plány BuiltMind automaticky upraví ceny na základě vašich prode…" at bounding box center [248, 128] width 497 height 232
click at [268, 225] on button "Pokračovat" at bounding box center [248, 229] width 83 height 11
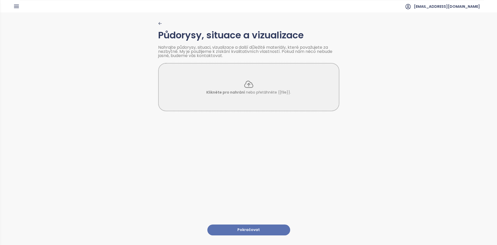
click at [158, 22] on icon "button" at bounding box center [160, 24] width 4 height 4
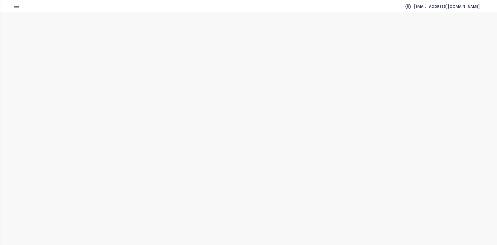
click at [285, 103] on html "Domů Dashboard Analýza trhu Ceník Reporty Projekty Nastavení Návody Pomoc reama…" at bounding box center [248, 122] width 497 height 245
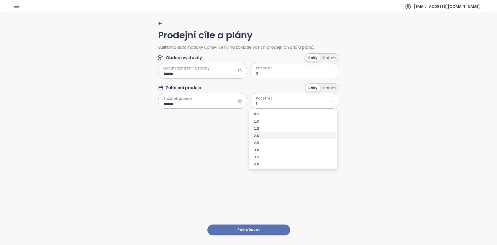
click at [265, 133] on span "2.0" at bounding box center [293, 135] width 86 height 7
click at [253, 224] on button "Pokračovat" at bounding box center [248, 229] width 83 height 11
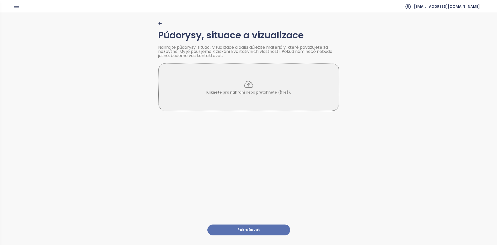
click at [274, 225] on button "Pokračovat" at bounding box center [248, 229] width 83 height 11
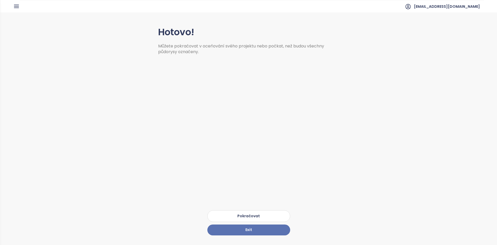
click at [257, 212] on button "Pokračovat" at bounding box center [248, 216] width 83 height 12
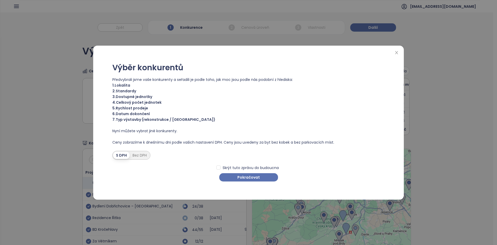
click at [127, 97] on span "3. Dostupné jednotky" at bounding box center [248, 97] width 273 height 6
click at [231, 178] on button "Pokračovat" at bounding box center [248, 177] width 59 height 8
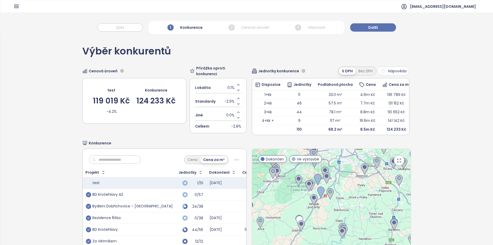
drag, startPoint x: 320, startPoint y: 206, endPoint x: 294, endPoint y: 171, distance: 44.4
click at [294, 171] on div at bounding box center [331, 213] width 159 height 129
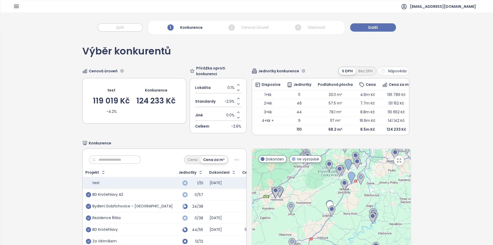
drag, startPoint x: 295, startPoint y: 218, endPoint x: 333, endPoint y: 199, distance: 42.6
click at [333, 199] on div "To navigate, press the arrow keys." at bounding box center [331, 213] width 159 height 129
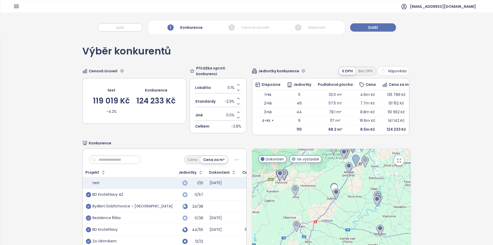
drag, startPoint x: 333, startPoint y: 191, endPoint x: 330, endPoint y: 182, distance: 9.8
click at [330, 182] on div at bounding box center [331, 213] width 159 height 129
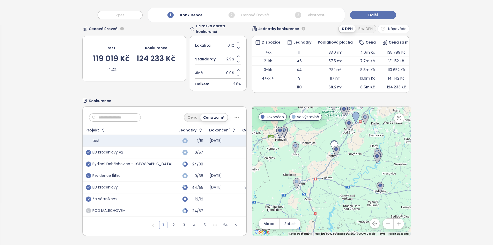
scroll to position [50, 0]
click at [136, 149] on div "BD Kročehlavy A2" at bounding box center [129, 152] width 87 height 6
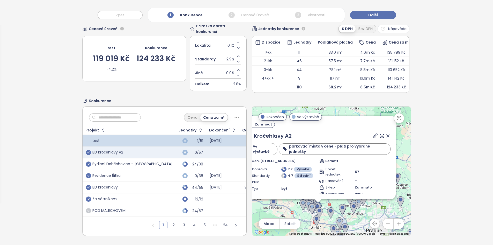
drag, startPoint x: 269, startPoint y: 210, endPoint x: 256, endPoint y: 202, distance: 14.3
click at [255, 202] on div "Zahrnout BD Kročehlavy A2 Ve výstavbě parkovací misto v ceně - platí pro vybran…" at bounding box center [331, 170] width 159 height 129
click at [397, 116] on icon "button" at bounding box center [399, 118] width 5 height 5
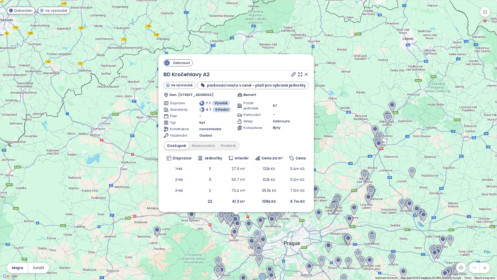
drag, startPoint x: 188, startPoint y: 197, endPoint x: 188, endPoint y: 242, distance: 45.3
click at [188, 242] on div "Zahrnout BD Kročehlavy A2 Ve výstavbě parkovací misto v ceně - platí pro vybran…" at bounding box center [248, 139] width 497 height 279
drag, startPoint x: 220, startPoint y: 103, endPoint x: 216, endPoint y: 103, distance: 4.7
click at [219, 103] on span "Vysoké" at bounding box center [221, 103] width 13 height 5
click at [189, 74] on link "BD Kročehlavy A2" at bounding box center [187, 74] width 46 height 8
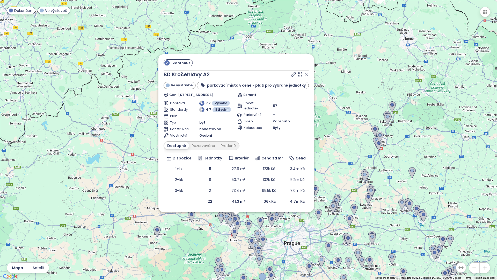
click at [486, 14] on icon "button" at bounding box center [485, 11] width 5 height 5
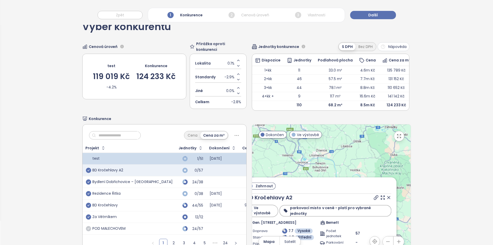
click at [388, 199] on icon at bounding box center [389, 197] width 3 height 3
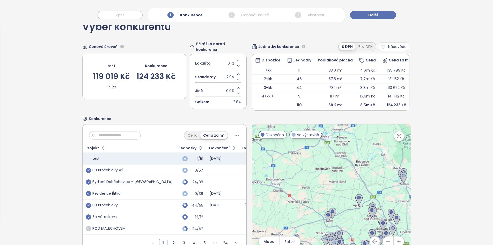
drag, startPoint x: 319, startPoint y: 201, endPoint x: 341, endPoint y: 175, distance: 34.4
click at [341, 175] on div at bounding box center [331, 188] width 159 height 129
click at [139, 173] on div "BD Kročehlavy A2" at bounding box center [129, 170] width 87 height 6
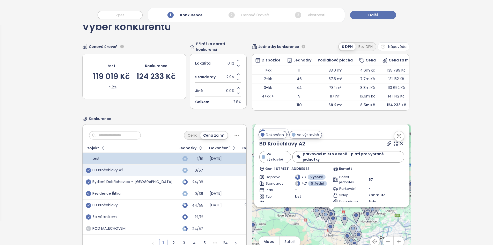
drag, startPoint x: 273, startPoint y: 235, endPoint x: 273, endPoint y: 218, distance: 16.8
click at [273, 218] on div "Zahrnout BD Kročehlavy A2 Ve výstavbě parkovací misto v ceně - platí pro vybran…" at bounding box center [331, 188] width 159 height 129
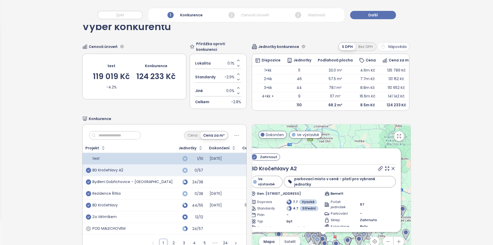
drag, startPoint x: 299, startPoint y: 224, endPoint x: 290, endPoint y: 248, distance: 25.6
click at [290, 220] on html "Domů Dashboard Analýza trhu Ceník Reporty Projekty Nastavení Návody Pomoc reama…" at bounding box center [246, 98] width 493 height 245
click at [391, 170] on icon at bounding box center [393, 167] width 5 height 5
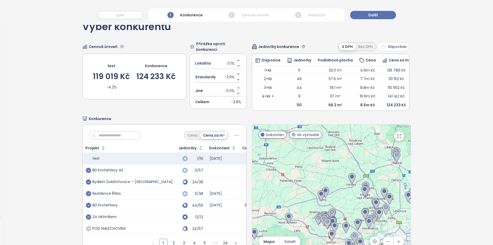
drag, startPoint x: 276, startPoint y: 213, endPoint x: 291, endPoint y: 198, distance: 20.9
click at [291, 198] on div at bounding box center [331, 188] width 159 height 129
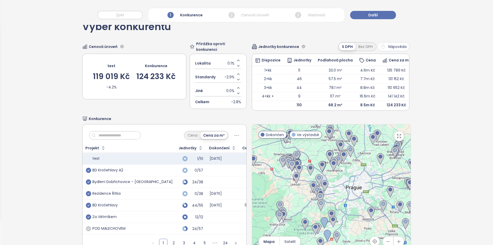
drag, startPoint x: 292, startPoint y: 208, endPoint x: 259, endPoint y: 152, distance: 65.3
click at [259, 152] on div at bounding box center [331, 188] width 159 height 129
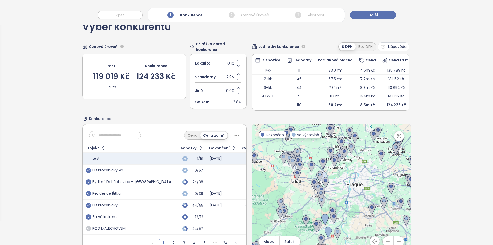
click at [125, 223] on td "Za Větrníkem" at bounding box center [129, 217] width 93 height 12
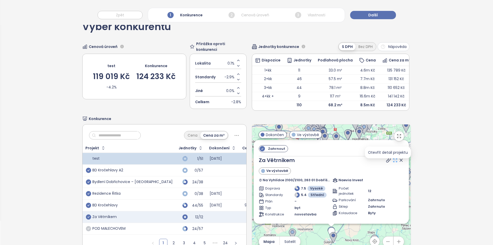
click at [394, 162] on icon at bounding box center [396, 160] width 4 height 4
click at [141, 128] on div "Konkurence Cena Cena za m² Projekt Jednotky Dokončení Cena test 1/51 2028-06-30…" at bounding box center [246, 185] width 329 height 138
click at [399, 163] on icon at bounding box center [401, 160] width 5 height 5
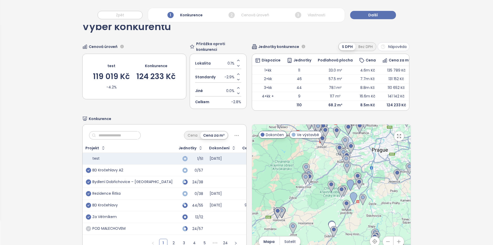
drag, startPoint x: 296, startPoint y: 220, endPoint x: 296, endPoint y: 214, distance: 5.7
click at [296, 214] on div at bounding box center [331, 188] width 159 height 129
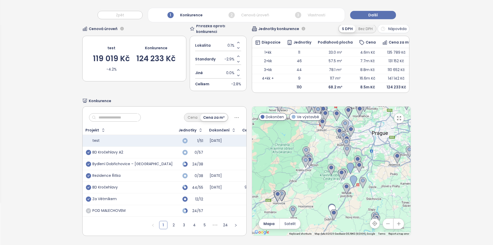
click at [131, 207] on div "POD MALECHOVEM" at bounding box center [129, 210] width 87 height 6
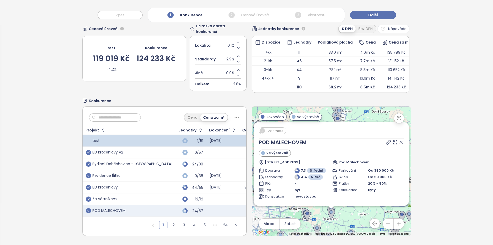
click at [88, 208] on icon "check-circle" at bounding box center [88, 210] width 5 height 5
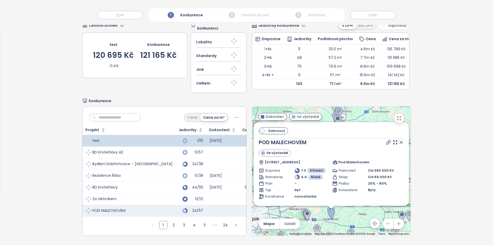
click at [391, 138] on div at bounding box center [394, 142] width 19 height 8
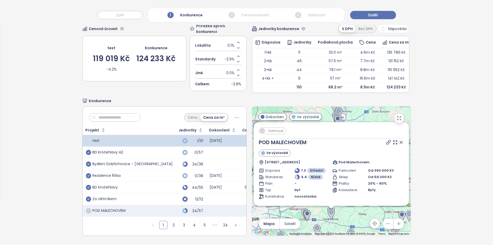
click at [400, 141] on icon at bounding box center [401, 142] width 3 height 3
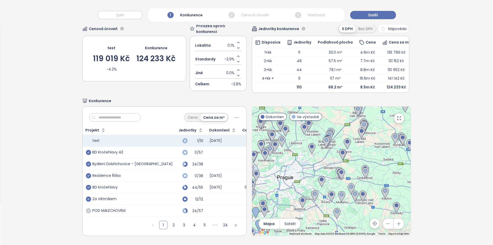
drag, startPoint x: 287, startPoint y: 196, endPoint x: 321, endPoint y: 156, distance: 52.8
click at [321, 156] on div at bounding box center [331, 170] width 159 height 129
click at [126, 173] on div "Rezidence Řitka" at bounding box center [129, 176] width 87 height 6
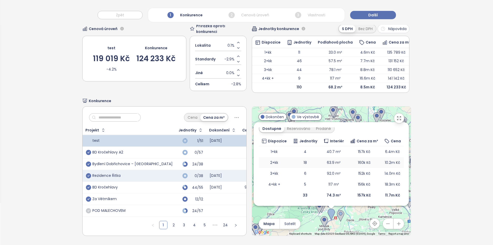
scroll to position [0, 0]
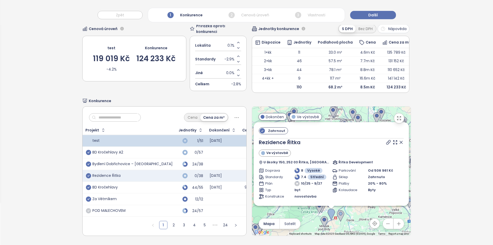
click at [399, 140] on icon at bounding box center [401, 142] width 5 height 5
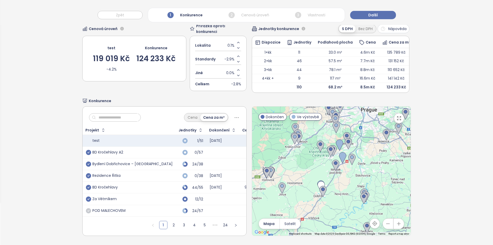
drag, startPoint x: 355, startPoint y: 206, endPoint x: 366, endPoint y: 153, distance: 54.2
click at [366, 153] on div at bounding box center [331, 170] width 159 height 129
click at [240, 174] on td "159k Kč" at bounding box center [251, 176] width 23 height 12
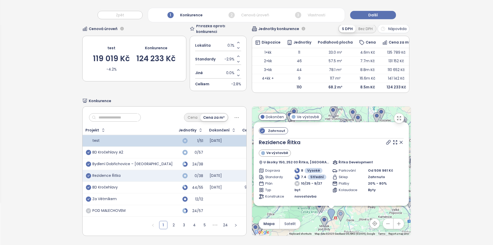
scroll to position [96, 0]
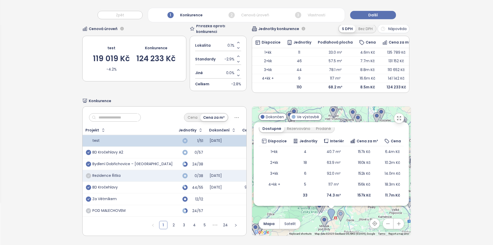
click at [89, 173] on icon "check-circle" at bounding box center [88, 175] width 5 height 5
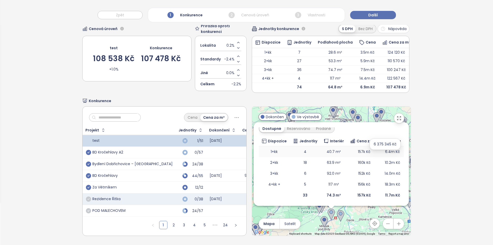
scroll to position [0, 0]
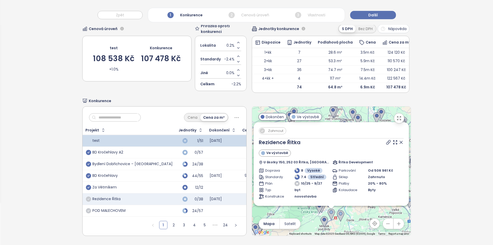
click at [400, 141] on icon at bounding box center [401, 142] width 3 height 3
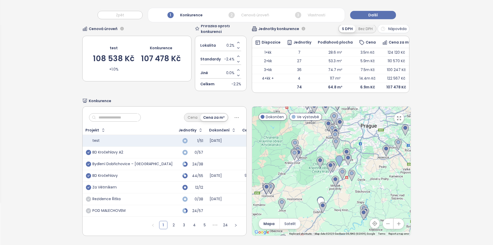
drag, startPoint x: 355, startPoint y: 205, endPoint x: 366, endPoint y: 165, distance: 41.7
click at [367, 164] on div at bounding box center [331, 170] width 159 height 129
click at [350, 185] on div at bounding box center [331, 170] width 159 height 129
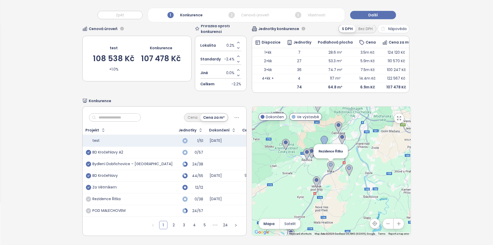
click at [327, 166] on img at bounding box center [330, 166] width 7 height 11
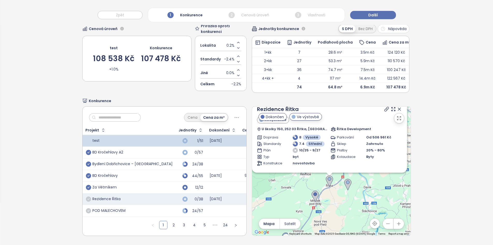
drag, startPoint x: 340, startPoint y: 190, endPoint x: 343, endPoint y: 226, distance: 36.9
click at [343, 226] on div "To navigate, press the arrow keys. Zahrnout Rezidence Řitka Ve výstavbě U školk…" at bounding box center [331, 170] width 159 height 129
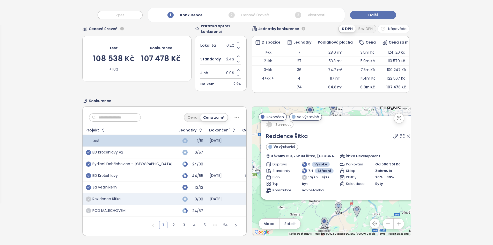
click at [406, 133] on icon at bounding box center [408, 135] width 5 height 5
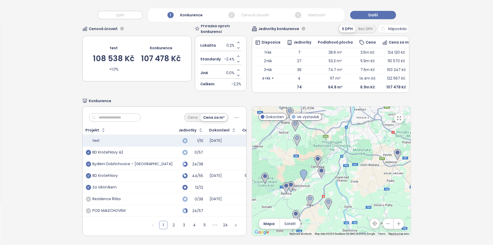
drag, startPoint x: 345, startPoint y: 197, endPoint x: 317, endPoint y: 190, distance: 29.2
click at [316, 190] on div at bounding box center [331, 170] width 159 height 129
click at [86, 161] on icon "check-circle" at bounding box center [88, 163] width 5 height 5
click at [88, 161] on icon "check-circle" at bounding box center [88, 163] width 5 height 5
drag, startPoint x: 200, startPoint y: 9, endPoint x: 302, endPoint y: 7, distance: 102.1
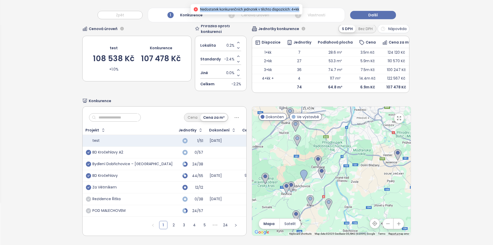
click at [302, 7] on div "Nedostatek konkurenčních jednotek v těchto dispozicích: 4+kk" at bounding box center [247, 9] width 112 height 10
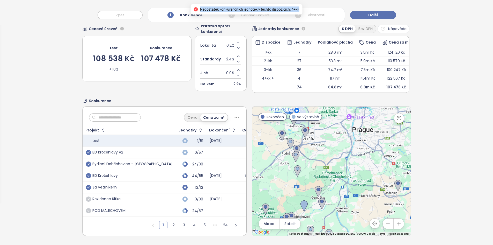
drag, startPoint x: 337, startPoint y: 150, endPoint x: 337, endPoint y: 180, distance: 29.8
click at [337, 180] on div at bounding box center [331, 170] width 159 height 129
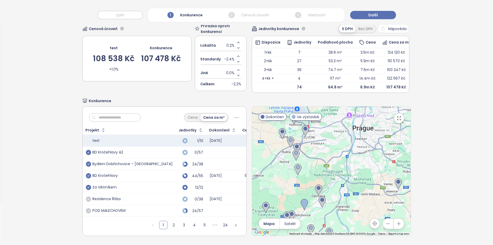
click at [135, 210] on td "POD MALECHOVEM" at bounding box center [129, 211] width 93 height 12
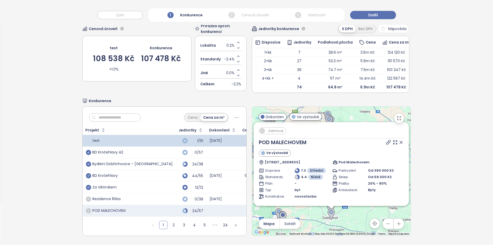
scroll to position [74, 0]
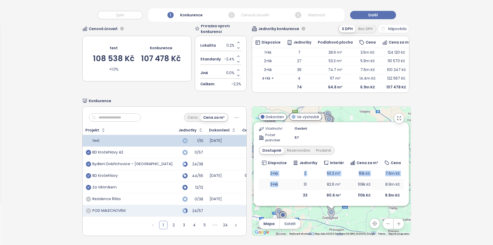
drag, startPoint x: 264, startPoint y: 169, endPoint x: 278, endPoint y: 180, distance: 18.0
click at [278, 180] on tbody "2+kk 2 50.3 m² 151k Kč 7.6m Kč 3+kk 31 82.6 m² 108k Kč 8.9m Kč" at bounding box center [331, 179] width 145 height 22
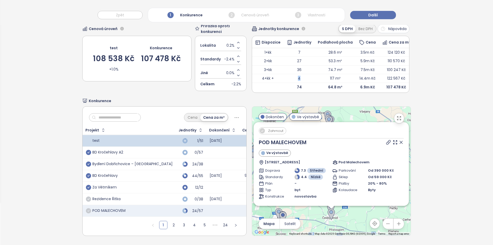
drag, startPoint x: 298, startPoint y: 69, endPoint x: 286, endPoint y: 70, distance: 11.7
click at [286, 74] on td "4" at bounding box center [299, 78] width 31 height 9
click at [400, 141] on icon at bounding box center [401, 142] width 3 height 3
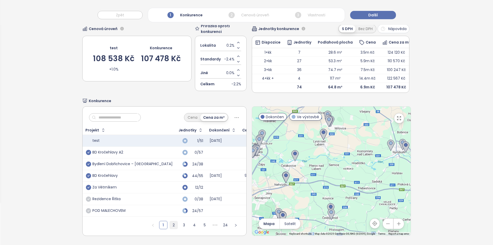
click at [170, 221] on link "2" at bounding box center [174, 225] width 8 height 8
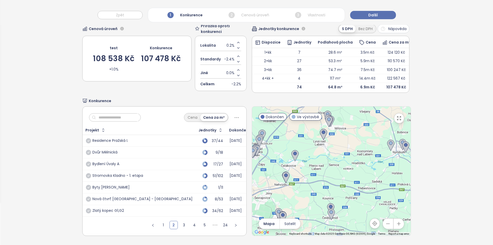
click at [138, 138] on div "Residence Pražská I." at bounding box center [139, 141] width 107 height 6
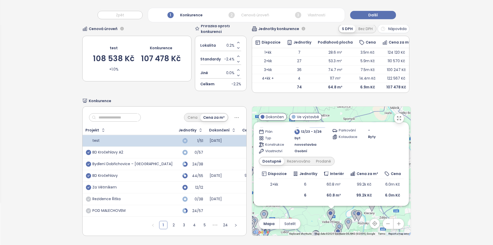
scroll to position [50, 0]
click at [173, 225] on ul "1 2 3 4 5 ••• 24" at bounding box center [194, 226] width 104 height 17
click at [163, 218] on ul "1 2 3 4 5 ••• 24" at bounding box center [194, 226] width 104 height 17
click at [170, 221] on link "2" at bounding box center [174, 225] width 8 height 8
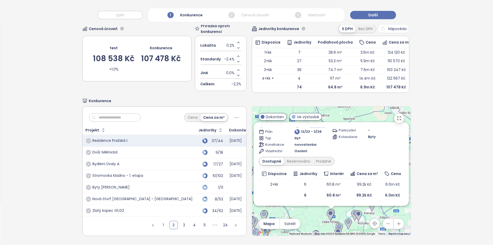
click at [125, 149] on div "Dvůr Mělnická" at bounding box center [139, 152] width 107 height 6
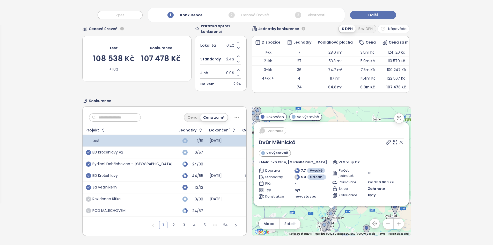
scroll to position [63, 0]
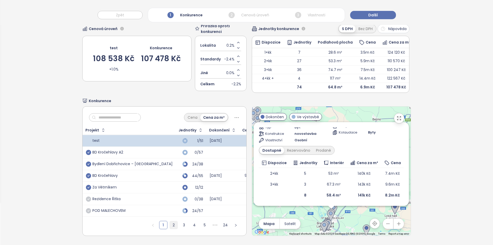
click at [170, 221] on link "2" at bounding box center [174, 225] width 8 height 8
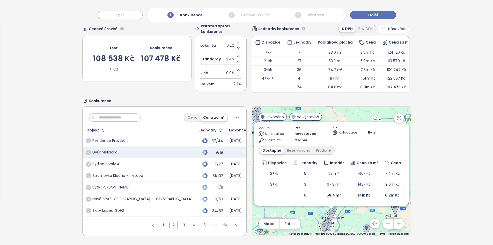
click at [125, 162] on div "Bydlení Úvaly A" at bounding box center [139, 164] width 107 height 6
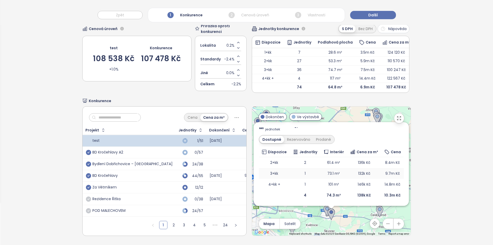
scroll to position [0, 0]
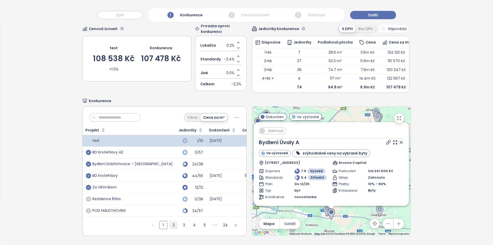
click at [170, 223] on link "2" at bounding box center [174, 225] width 8 height 8
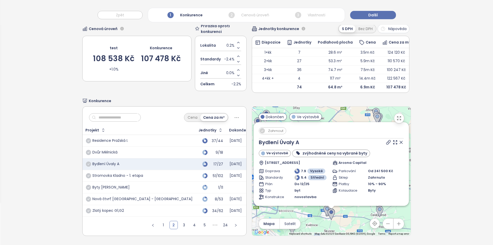
click at [199, 196] on div "8/53" at bounding box center [211, 199] width 24 height 6
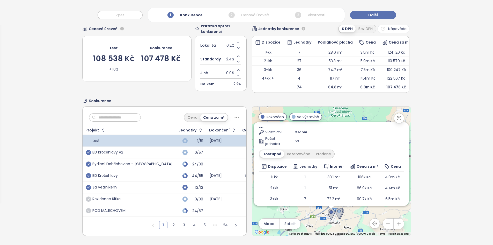
scroll to position [85, 0]
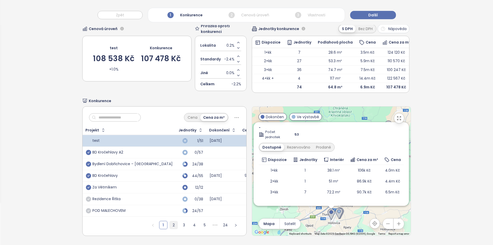
click at [170, 222] on link "2" at bounding box center [174, 225] width 8 height 8
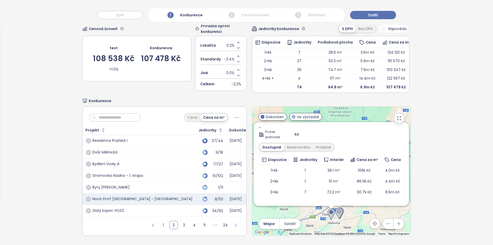
click at [134, 184] on div "Byty Mukařov" at bounding box center [139, 187] width 107 height 6
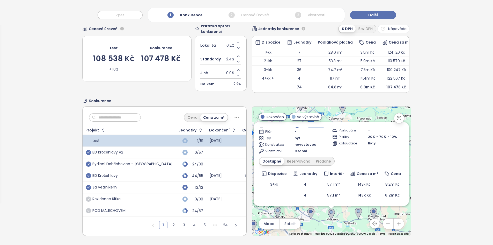
scroll to position [0, 0]
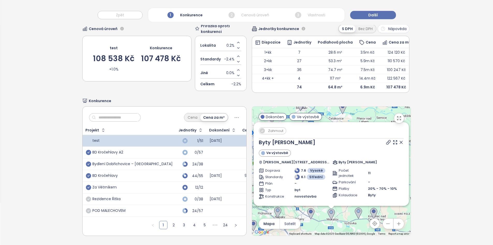
click at [400, 141] on icon at bounding box center [401, 142] width 3 height 3
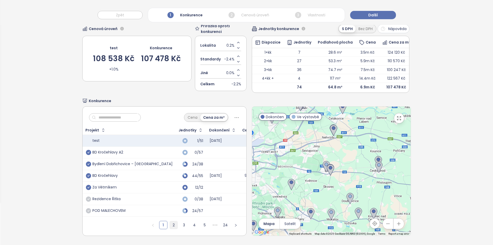
click at [170, 222] on link "2" at bounding box center [174, 225] width 8 height 8
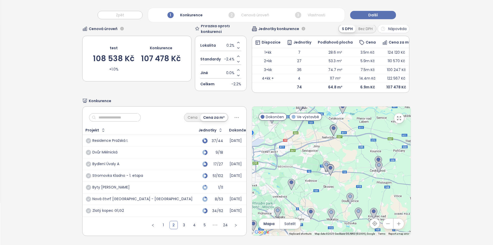
click at [136, 207] on div "Zlatý kopec G1,G2" at bounding box center [139, 210] width 107 height 6
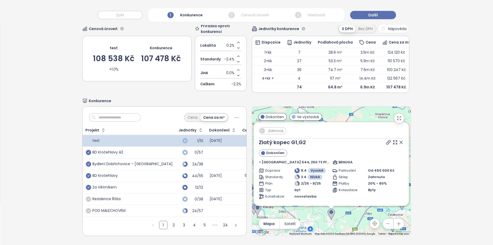
click at [275, 128] on span "Zahrnout" at bounding box center [276, 130] width 20 height 6
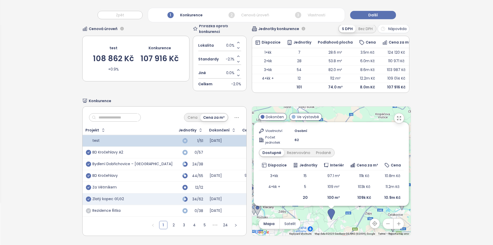
scroll to position [72, 0]
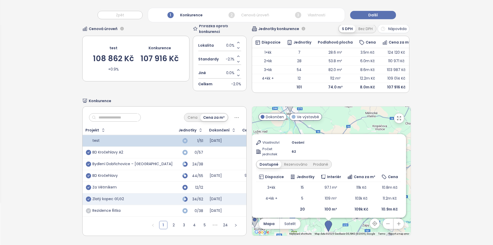
drag, startPoint x: 342, startPoint y: 219, endPoint x: 340, endPoint y: 228, distance: 9.5
click at [340, 228] on div "Zahrnout Zlatý kopec G1,G2 Dokončen Pod Zahrady 544, 250 73 Přezletice-Jenštejn…" at bounding box center [331, 170] width 159 height 129
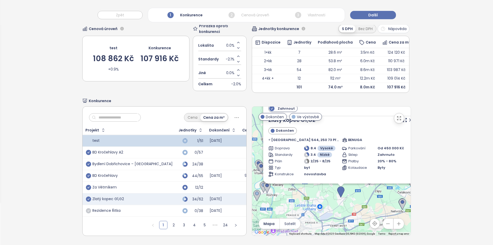
drag, startPoint x: 342, startPoint y: 224, endPoint x: 354, endPoint y: 186, distance: 39.5
click at [354, 186] on div "Zahrnout Zlatý kopec G1,G2 Dokončen Pod Zahrady 544, 250 73 Přezletice-Jenštejn…" at bounding box center [331, 170] width 159 height 129
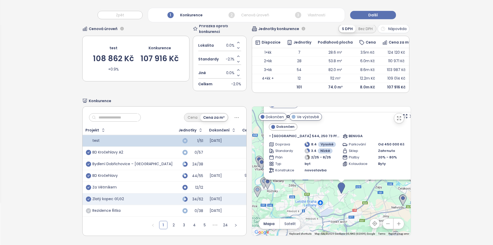
click at [341, 193] on div "Zahrnout Zlatý kopec G1,G2 Dokončen Pod Zahrady 544, 250 73 Přezletice-Jenštejn…" at bounding box center [331, 170] width 159 height 129
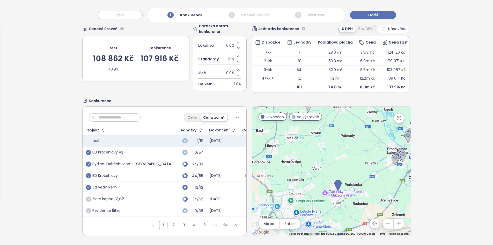
click at [88, 196] on icon "check-circle" at bounding box center [88, 198] width 5 height 5
click at [170, 221] on link "2" at bounding box center [174, 225] width 8 height 8
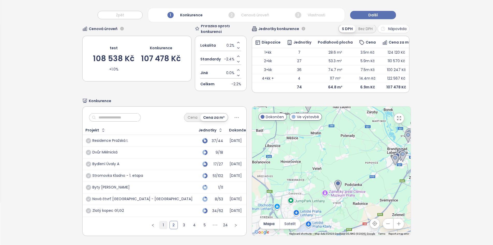
click at [161, 221] on link "1" at bounding box center [164, 225] width 8 height 8
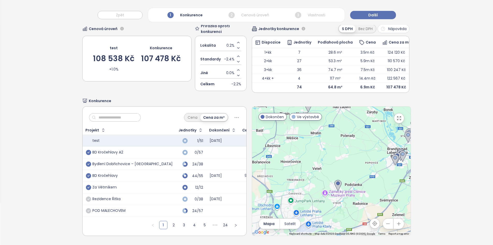
click at [469, 75] on div "Výběr konkurentů Cenová úroveň test 108 538 Kč +1.0% Konkurence 107 478 Kč Přir…" at bounding box center [246, 120] width 493 height 250
click at [86, 161] on icon "check-circle" at bounding box center [88, 163] width 5 height 5
click at [170, 222] on link "2" at bounding box center [174, 225] width 8 height 8
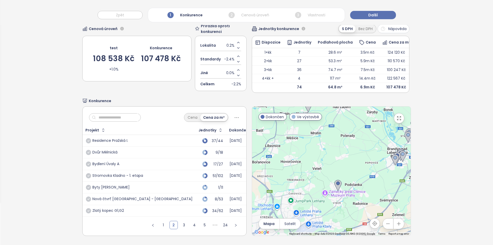
click at [160, 55] on div "107 478 Kč" at bounding box center [161, 59] width 40 height 8
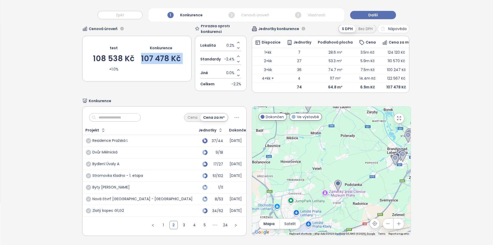
click at [160, 55] on div "107 478 Kč" at bounding box center [161, 59] width 40 height 8
click at [135, 52] on div "test 108 538 Kč +1.0% Konkurence 107 478 Kč" at bounding box center [137, 59] width 88 height 30
drag, startPoint x: 134, startPoint y: 52, endPoint x: 92, endPoint y: 47, distance: 42.8
click at [92, 47] on div "test 108 538 Kč +1.0% Konkurence 107 478 Kč" at bounding box center [136, 59] width 109 height 46
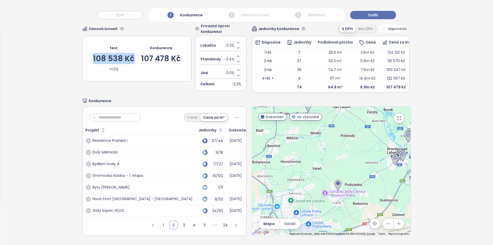
click at [92, 47] on div "test 108 538 Kč +1.0% Konkurence 107 478 Kč" at bounding box center [136, 59] width 109 height 46
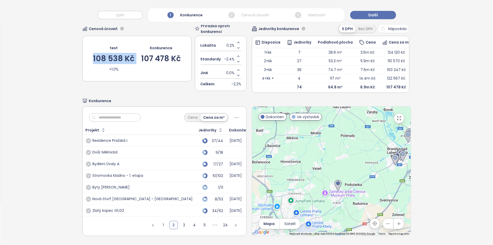
click at [92, 47] on div "test 108 538 Kč +1.0% Konkurence 107 478 Kč" at bounding box center [136, 59] width 109 height 46
click at [385, 65] on td "100 247 Kč" at bounding box center [397, 69] width 34 height 9
click at [110, 45] on div "test" at bounding box center [114, 48] width 8 height 6
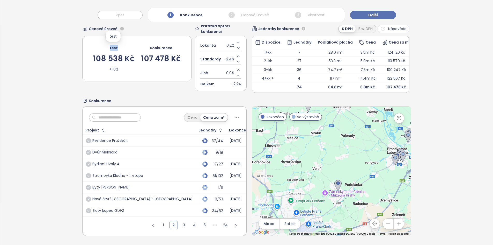
click at [110, 45] on div "test" at bounding box center [114, 48] width 8 height 6
click at [113, 45] on div "test" at bounding box center [114, 48] width 8 height 6
click at [160, 221] on link "1" at bounding box center [164, 225] width 8 height 8
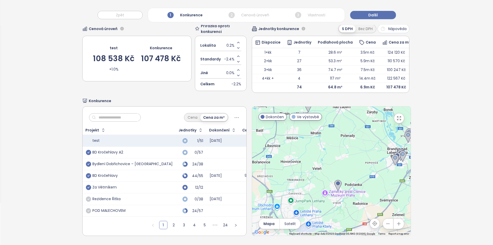
click at [147, 162] on div "Bydlení Dobřichovice – Pražská" at bounding box center [132, 164] width 80 height 5
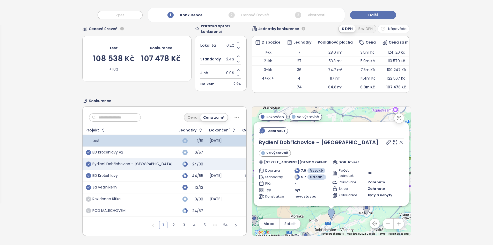
scroll to position [84, 0]
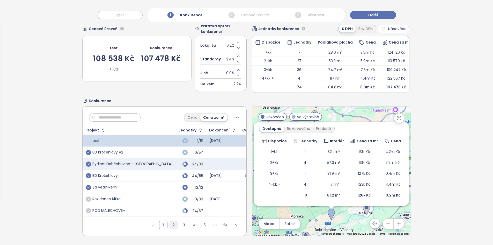
click at [172, 221] on link "2" at bounding box center [174, 225] width 8 height 8
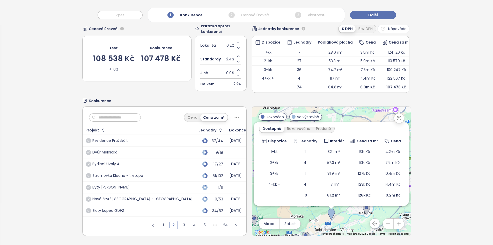
click at [133, 207] on div "Zlatý kopec G1,G2" at bounding box center [139, 210] width 107 height 6
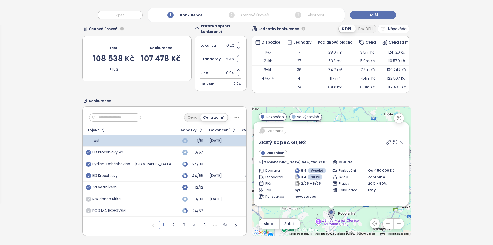
scroll to position [74, 0]
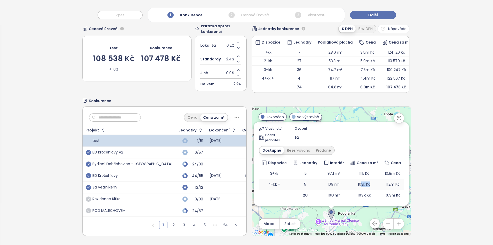
drag, startPoint x: 364, startPoint y: 182, endPoint x: 355, endPoint y: 179, distance: 8.9
click at [355, 179] on td "103k Kč" at bounding box center [364, 184] width 34 height 11
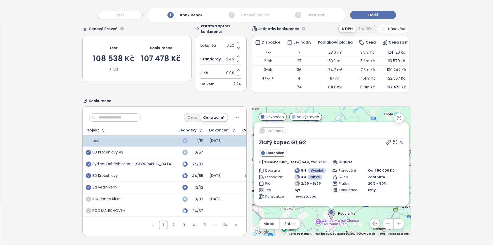
click at [266, 127] on span "Zahrnout" at bounding box center [276, 130] width 20 height 6
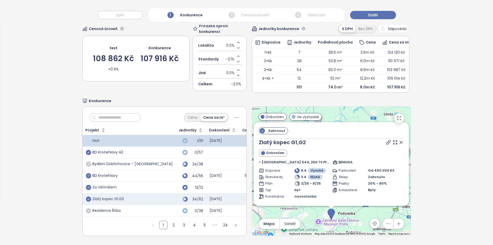
click at [86, 162] on icon "check-circle" at bounding box center [88, 163] width 5 height 5
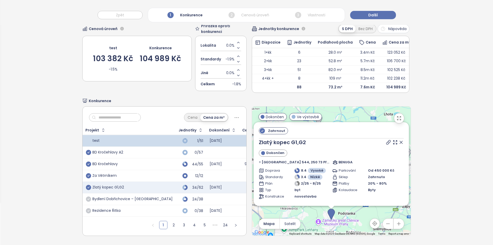
click at [399, 140] on icon at bounding box center [401, 142] width 5 height 5
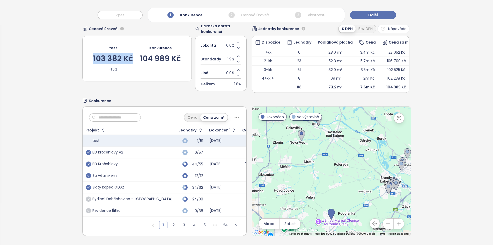
drag, startPoint x: 131, startPoint y: 52, endPoint x: 93, endPoint y: 50, distance: 37.6
click at [93, 55] on div "103 382 Kč" at bounding box center [113, 59] width 40 height 8
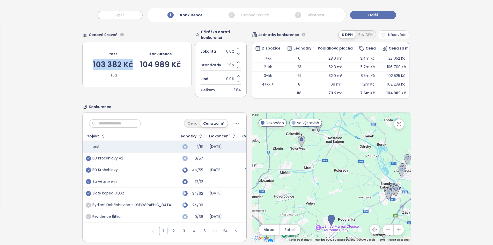
scroll to position [36, 0]
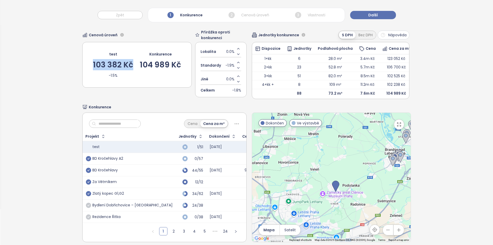
drag, startPoint x: 321, startPoint y: 199, endPoint x: 324, endPoint y: 145, distance: 53.7
click at [324, 145] on div at bounding box center [331, 177] width 159 height 129
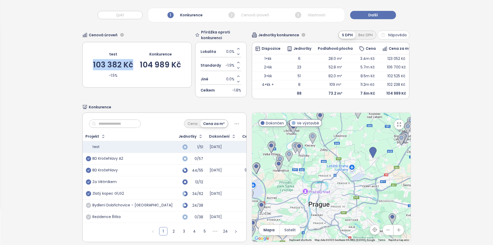
drag, startPoint x: 304, startPoint y: 200, endPoint x: 349, endPoint y: 201, distance: 44.6
click at [349, 201] on div at bounding box center [331, 177] width 159 height 129
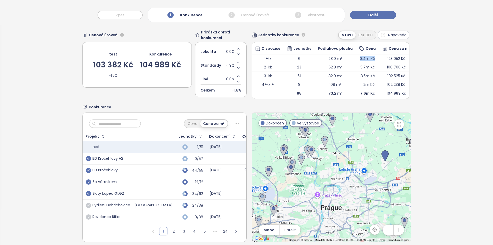
drag, startPoint x: 369, startPoint y: 58, endPoint x: 354, endPoint y: 60, distance: 15.6
click at [356, 60] on td "3.4m Kč" at bounding box center [367, 58] width 23 height 9
click at [327, 59] on td "28.0 m²" at bounding box center [335, 58] width 41 height 9
click at [327, 60] on td "28.0 m²" at bounding box center [335, 58] width 41 height 9
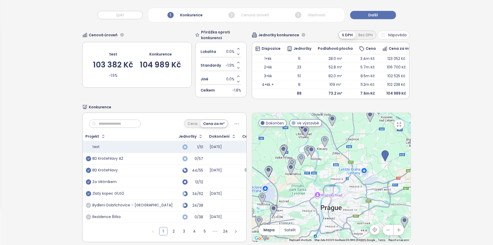
click at [388, 59] on td "123 052 Kč" at bounding box center [397, 58] width 34 height 9
click at [388, 65] on td "106 700 Kč" at bounding box center [397, 67] width 34 height 9
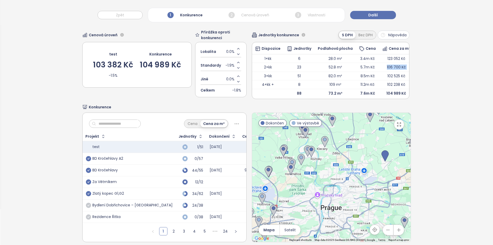
click at [388, 65] on td "106 700 Kč" at bounding box center [397, 67] width 34 height 9
click at [386, 81] on td "102 238 Kč" at bounding box center [397, 84] width 34 height 9
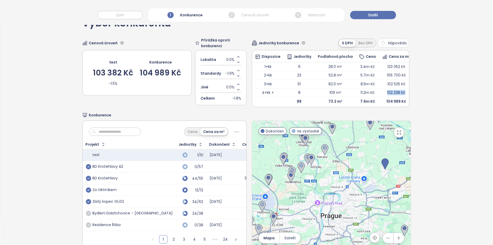
scroll to position [28, 0]
click at [380, 105] on td "104 989 Kč" at bounding box center [397, 101] width 34 height 9
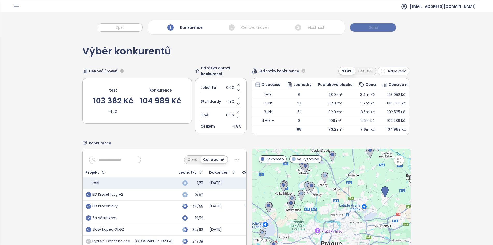
click at [383, 28] on button "Další" at bounding box center [373, 27] width 46 height 8
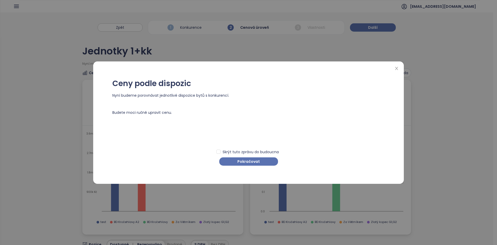
click at [249, 166] on div "Ceny podle dispozic Nyní budeme porovnávat jednotlivé dispozice bytů s konkuren…" at bounding box center [248, 123] width 298 height 112
click at [248, 162] on span "Pokračovat" at bounding box center [249, 162] width 23 height 6
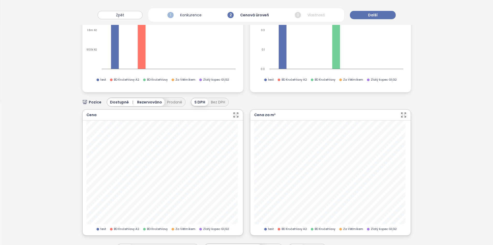
scroll to position [142, 0]
click at [171, 102] on button "Prodané" at bounding box center [175, 103] width 20 height 8
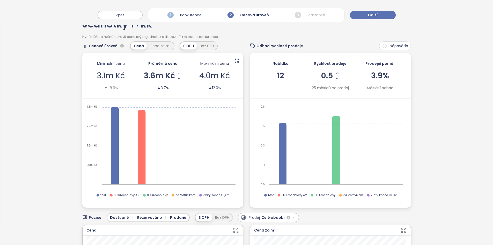
scroll to position [30, 0]
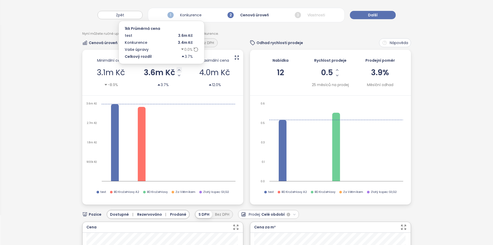
click at [180, 72] on button "Increase AVG Price" at bounding box center [179, 69] width 5 height 5
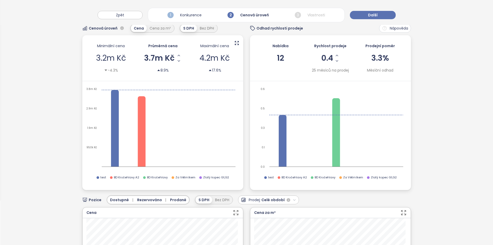
scroll to position [0, 0]
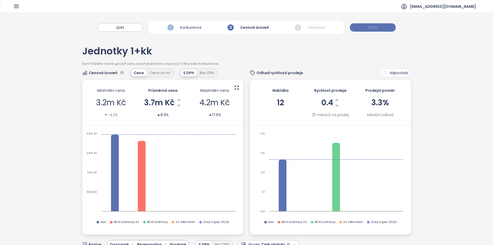
click at [368, 31] on button "Další" at bounding box center [373, 27] width 46 height 8
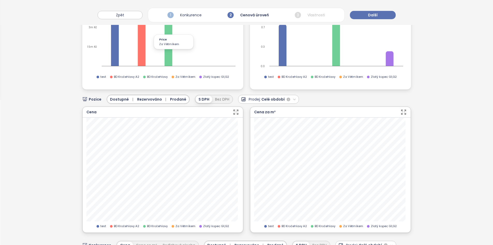
scroll to position [145, 0]
click at [169, 133] on span "0.0 %" at bounding box center [167, 132] width 20 height 5
type input "*"
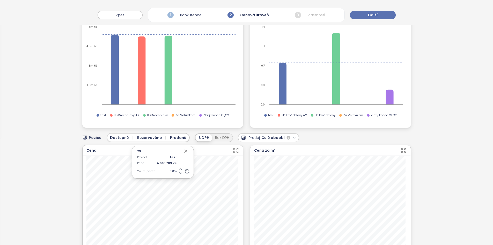
scroll to position [106, 0]
click at [188, 148] on div "23 Project test Price 4 698 709 Kč Your Update 5.0 %" at bounding box center [163, 162] width 62 height 33
click at [185, 152] on icon "button" at bounding box center [185, 151] width 5 height 5
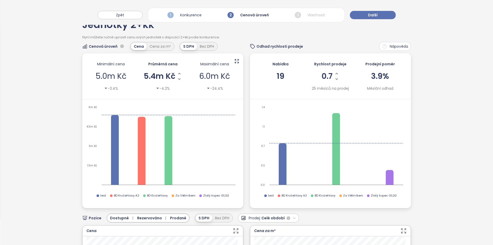
scroll to position [0, 0]
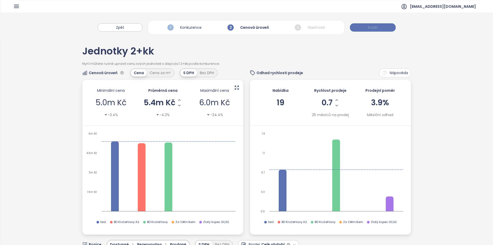
click at [378, 26] on button "Další" at bounding box center [373, 27] width 46 height 8
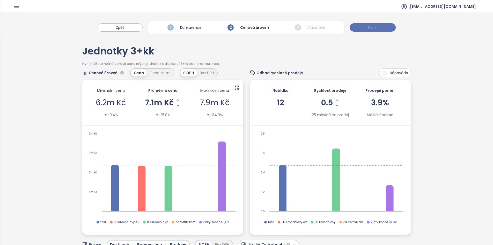
click at [363, 26] on button "Další" at bounding box center [373, 27] width 46 height 8
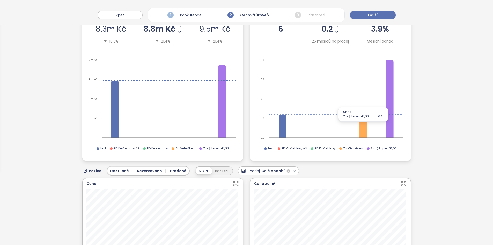
scroll to position [27, 0]
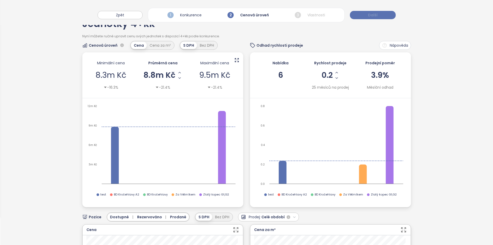
click at [374, 14] on span "Další" at bounding box center [373, 15] width 10 height 6
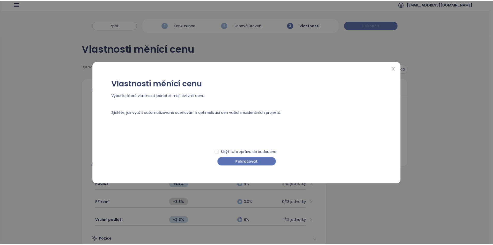
scroll to position [0, 0]
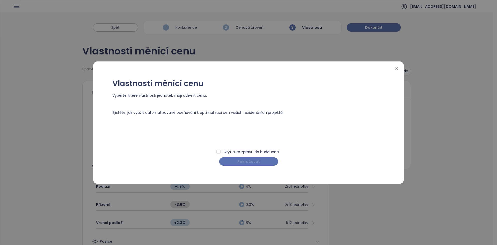
click at [254, 159] on span "Pokračovat" at bounding box center [249, 162] width 23 height 6
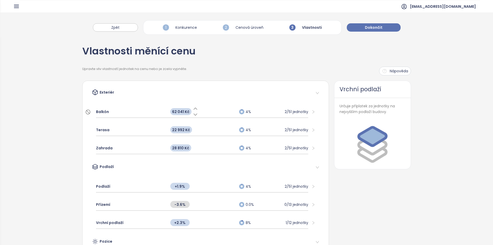
click at [177, 112] on span "62 041 Kč" at bounding box center [180, 111] width 21 height 7
click at [179, 113] on span "62 041 Kč" at bounding box center [180, 111] width 21 height 7
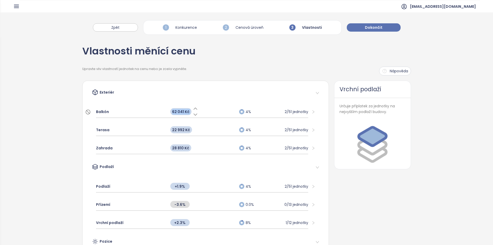
click at [179, 113] on span "62 041 Kč" at bounding box center [180, 111] width 21 height 7
click at [193, 114] on icon at bounding box center [195, 114] width 5 height 5
click at [195, 115] on icon at bounding box center [195, 114] width 5 height 5
click at [193, 114] on icon at bounding box center [195, 114] width 5 height 5
click at [181, 112] on div "62 041 Kč" at bounding box center [183, 111] width 26 height 11
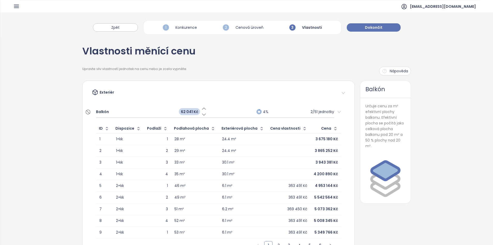
click at [181, 112] on span "62 041 Kč" at bounding box center [189, 111] width 21 height 7
click at [181, 112] on div at bounding box center [215, 111] width 78 height 7
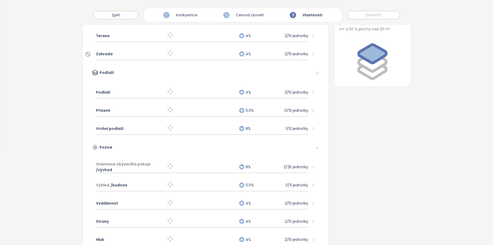
scroll to position [96, 0]
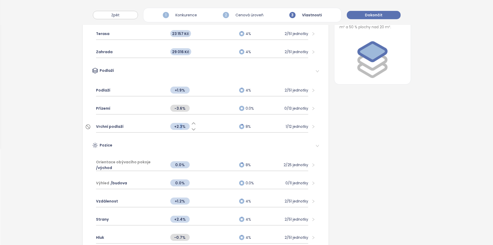
click at [179, 127] on span "+2.3%" at bounding box center [179, 126] width 19 height 7
type input "**"
click at [157, 89] on div "Podlaží" at bounding box center [130, 89] width 69 height 11
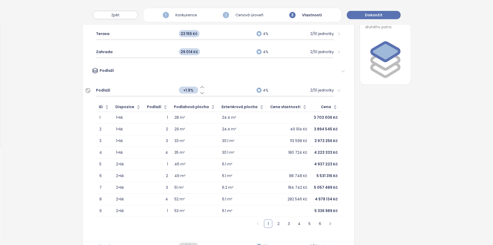
click at [189, 89] on span "+1.9%" at bounding box center [188, 90] width 19 height 7
click at [189, 89] on input "***" at bounding box center [188, 90] width 19 height 6
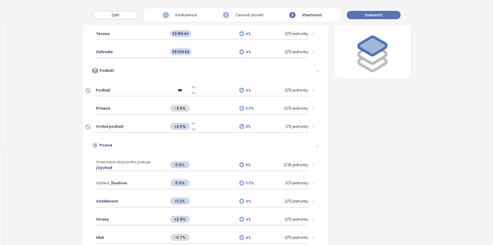
click at [207, 91] on div "***" at bounding box center [202, 89] width 69 height 11
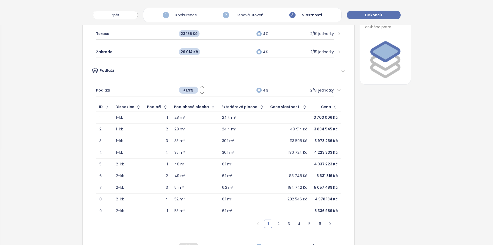
click at [187, 93] on span "+1.9%" at bounding box center [188, 90] width 19 height 7
type input "***"
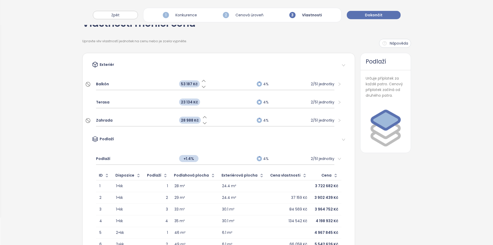
click at [183, 121] on span "28 988 Kč" at bounding box center [190, 120] width 22 height 7
click at [181, 120] on span "28 988 Kč" at bounding box center [190, 120] width 22 height 7
click at [203, 122] on icon at bounding box center [204, 123] width 3 height 2
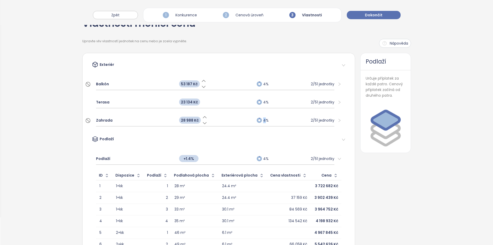
click at [203, 122] on icon at bounding box center [204, 123] width 3 height 2
click at [203, 125] on div "Zahrada 28 988 Kč 4% 2/51 jednotky" at bounding box center [215, 120] width 239 height 12
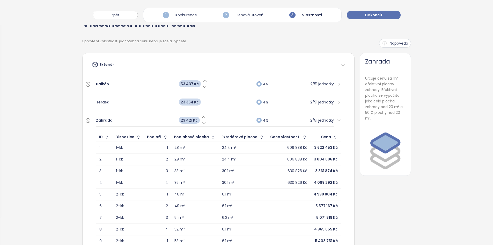
click at [184, 122] on span "23 421 Kč" at bounding box center [189, 120] width 21 height 7
click at [201, 122] on icon at bounding box center [203, 122] width 5 height 5
click at [201, 123] on icon at bounding box center [203, 122] width 5 height 5
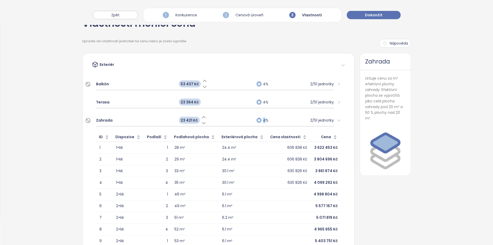
click at [201, 123] on icon at bounding box center [203, 122] width 5 height 5
click at [201, 124] on icon at bounding box center [203, 122] width 5 height 5
click at [202, 124] on icon at bounding box center [204, 122] width 5 height 5
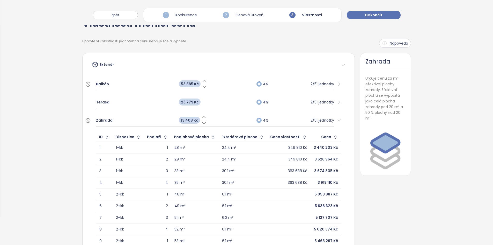
click at [202, 124] on icon at bounding box center [204, 122] width 5 height 5
click at [200, 123] on icon at bounding box center [202, 122] width 5 height 5
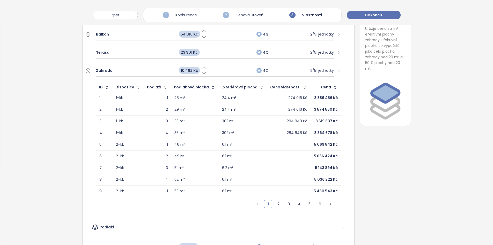
scroll to position [78, 0]
click at [188, 72] on span "10 482 Kč" at bounding box center [189, 69] width 21 height 7
click at [128, 66] on div "Zahrada" at bounding box center [135, 69] width 78 height 11
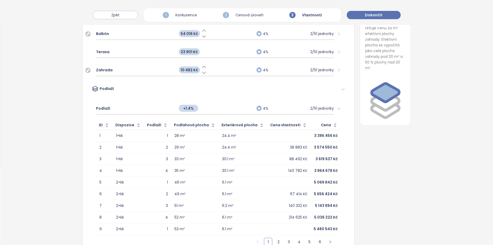
click at [130, 69] on div "Zahrada" at bounding box center [135, 69] width 78 height 11
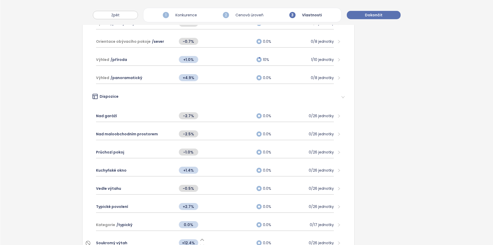
scroll to position [660, 0]
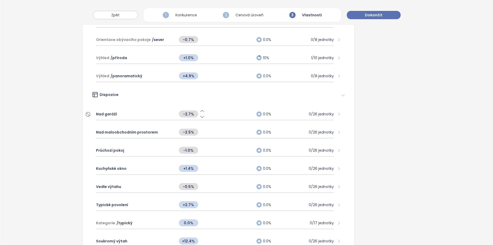
click at [218, 113] on div "-2.7%" at bounding box center [215, 113] width 78 height 11
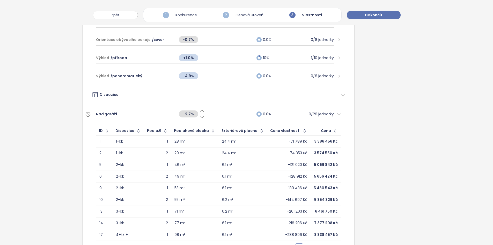
click at [218, 113] on div "-2.7%" at bounding box center [215, 113] width 78 height 11
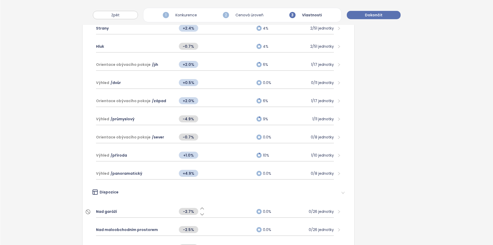
scroll to position [562, 0]
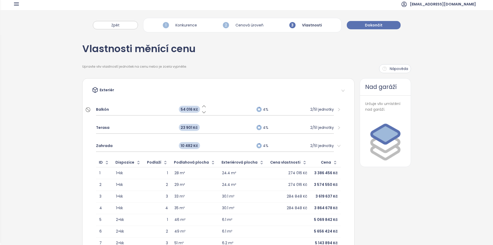
scroll to position [0, 0]
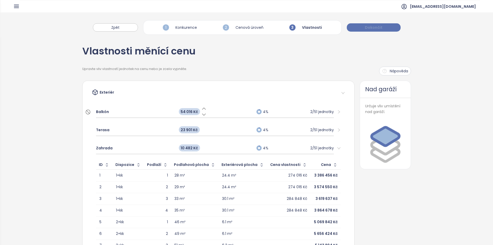
click at [368, 25] on span "Dokončit" at bounding box center [374, 28] width 18 height 6
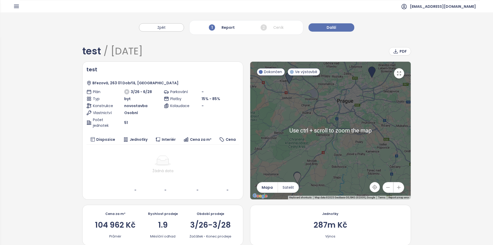
scroll to position [112, 0]
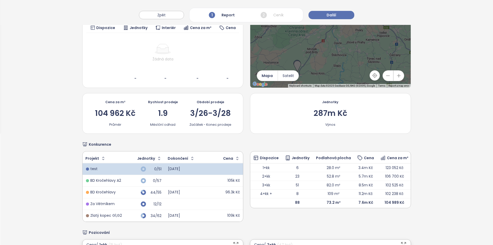
click at [118, 116] on div "104 962 Kč" at bounding box center [115, 113] width 41 height 8
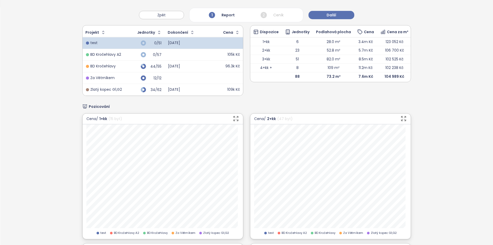
scroll to position [238, 0]
click at [325, 12] on button "Další" at bounding box center [332, 15] width 46 height 8
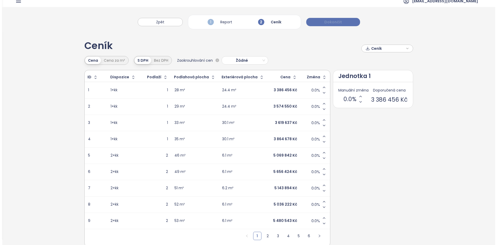
scroll to position [0, 0]
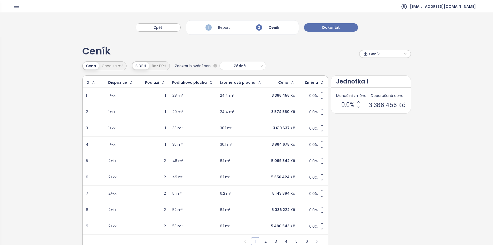
click at [373, 56] on span "Ceník" at bounding box center [385, 54] width 33 height 8
click at [245, 62] on span "Žádné" at bounding box center [242, 66] width 42 height 8
click at [241, 94] on div "Tisíce" at bounding box center [241, 93] width 38 height 6
click at [328, 31] on button "Dokončit" at bounding box center [331, 27] width 54 height 8
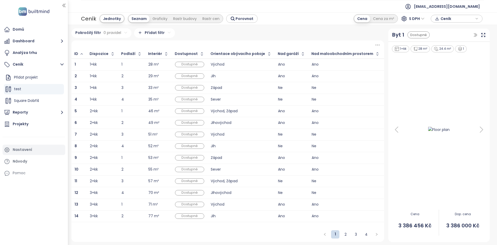
click at [33, 149] on div "Nastavení" at bounding box center [34, 150] width 63 height 10
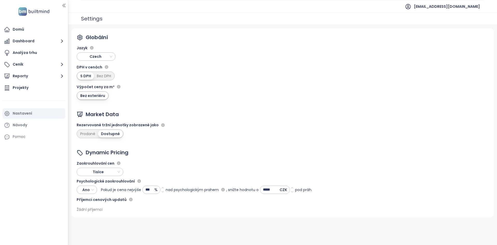
click at [101, 174] on span "Tisíce" at bounding box center [99, 172] width 42 height 8
click at [181, 163] on div "Zaokrouhlování cen" at bounding box center [195, 163] width 236 height 6
click at [152, 191] on input "***" at bounding box center [149, 190] width 12 height 8
type input "***"
click at [286, 238] on button "Uložit" at bounding box center [269, 235] width 39 height 8
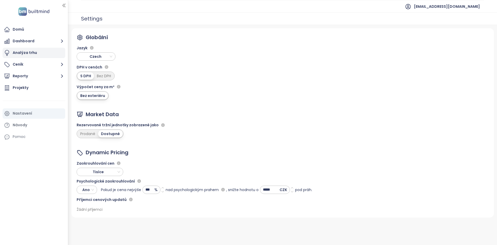
click at [37, 51] on div "Analýza trhu" at bounding box center [34, 53] width 63 height 10
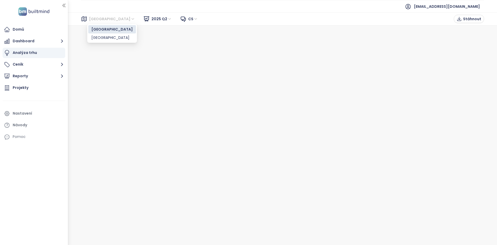
click at [101, 18] on span "Brno" at bounding box center [112, 19] width 46 height 8
click at [96, 37] on div "[GEOGRAPHIC_DATA]" at bounding box center [111, 38] width 41 height 6
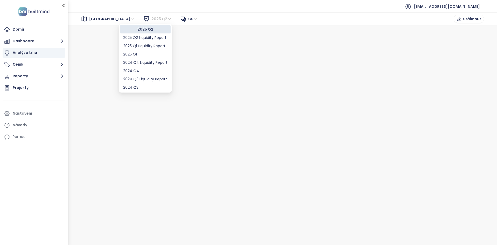
click at [152, 19] on span "2025 Q2" at bounding box center [162, 19] width 20 height 8
click at [137, 39] on div "2025 Q2 Liquidity Report" at bounding box center [145, 38] width 44 height 6
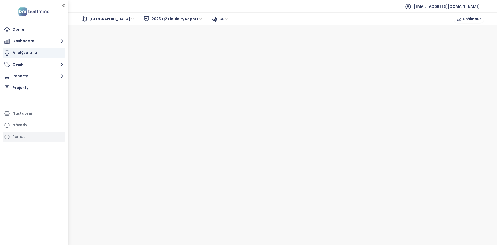
click at [34, 134] on div "Pomoc" at bounding box center [34, 137] width 63 height 10
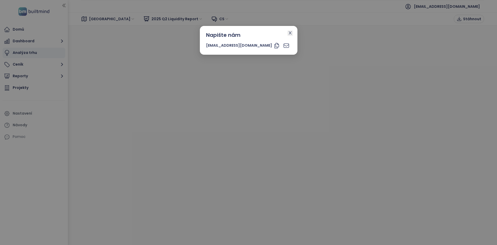
click at [288, 34] on icon "close" at bounding box center [290, 33] width 4 height 4
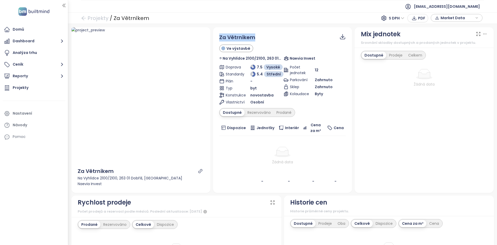
drag, startPoint x: 257, startPoint y: 38, endPoint x: 216, endPoint y: 35, distance: 42.0
click at [215, 35] on div "Za Větrníkem Ve výstavbě Na Vyhlídce 2100/2100, 263 01 Dobříš, Czechia Naevia I…" at bounding box center [282, 110] width 139 height 166
click at [264, 50] on div "Na Vyhlídce 2100/2100, 263 01 Dobříš, [GEOGRAPHIC_DATA]" at bounding box center [260, 46] width 113 height 11
click at [265, 49] on div "Na Vyhlídce 2100/2100, 263 01 Dobříš, [GEOGRAPHIC_DATA]" at bounding box center [260, 46] width 113 height 11
click at [266, 48] on div "Na Vyhlídce 2100/2100, 263 01 Dobříš, [GEOGRAPHIC_DATA]" at bounding box center [260, 47] width 105 height 6
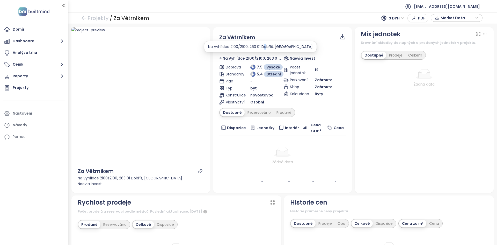
click at [266, 48] on div "Na Vyhlídce 2100/2100, 263 01 Dobříš, [GEOGRAPHIC_DATA]" at bounding box center [260, 47] width 105 height 6
copy div "Na Vyhlídce 2100/2100, 263 01 Dobříš, [GEOGRAPHIC_DATA]"
click at [251, 58] on span "Na Vyhlídce 2100/2100, 263 01 Dobříš, [GEOGRAPHIC_DATA]" at bounding box center [252, 58] width 59 height 6
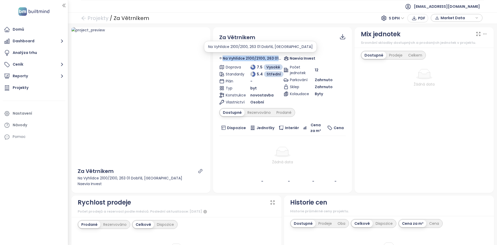
click at [251, 58] on span "Na Vyhlídce 2100/2100, 263 01 Dobříš, [GEOGRAPHIC_DATA]" at bounding box center [252, 58] width 59 height 6
copy div "Na Vyhlídce 2100/2100, 263 01 Dobříš, [GEOGRAPHIC_DATA]"
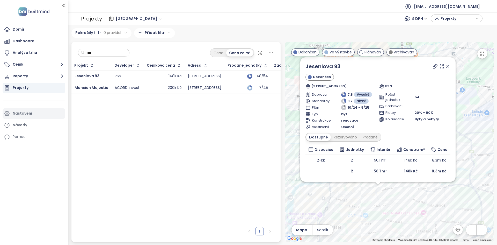
click at [27, 114] on div "Nastavení" at bounding box center [22, 113] width 19 height 6
